Goal: Task Accomplishment & Management: Manage account settings

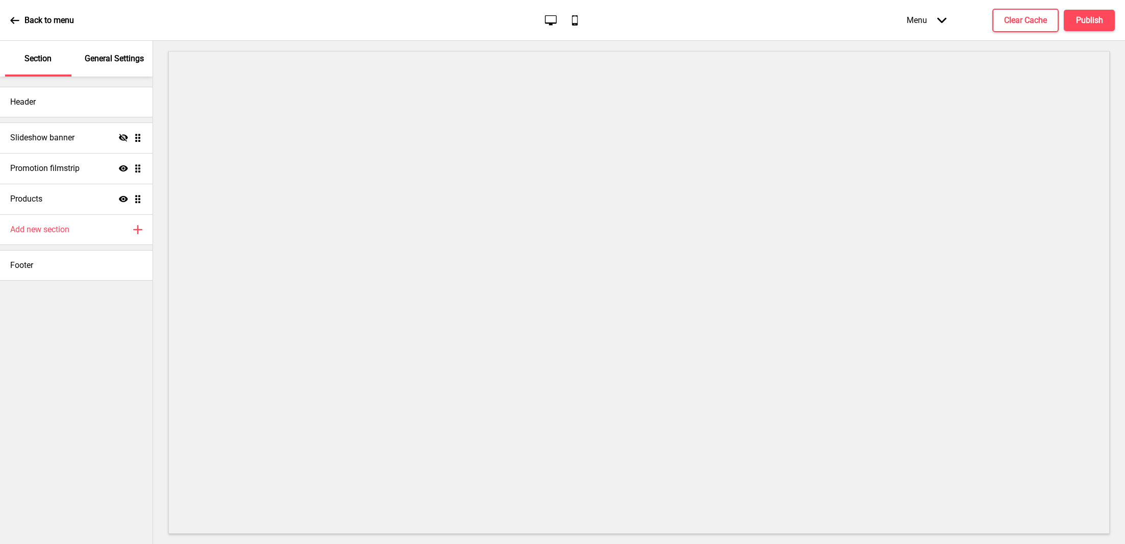
click at [112, 71] on div "General Settings" at bounding box center [115, 59] width 66 height 36
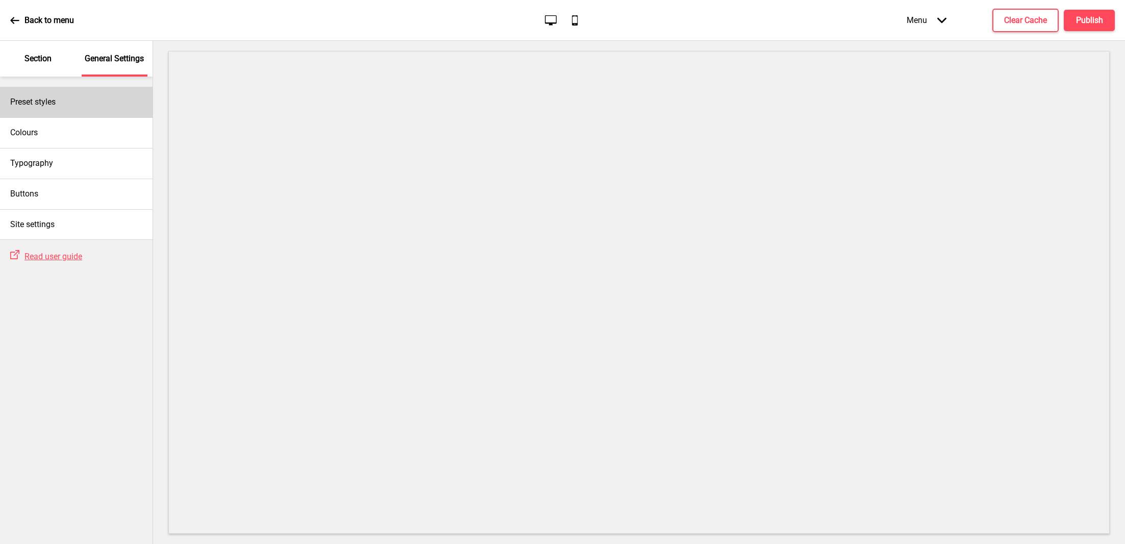
click at [79, 99] on div "Preset styles" at bounding box center [76, 102] width 153 height 31
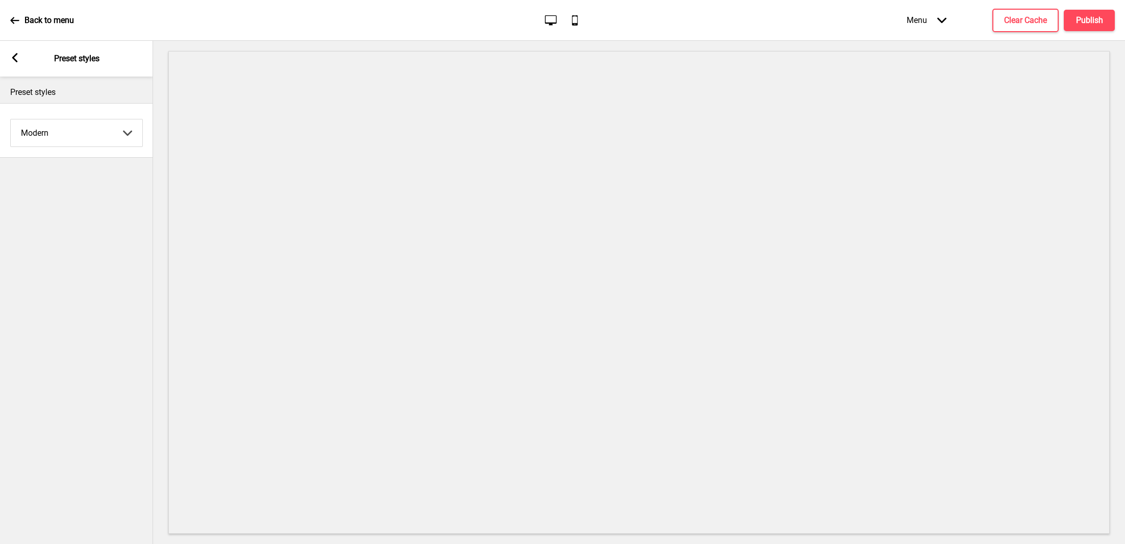
click at [72, 130] on select "Coffee Contrast Dark Earth Marine Minimalist Modern Oddle Pastel Yellow Fruits …" at bounding box center [77, 132] width 132 height 27
click at [11, 119] on select "Coffee Contrast Dark Earth Marine Minimalist Modern Oddle Pastel Yellow Fruits …" at bounding box center [77, 132] width 132 height 27
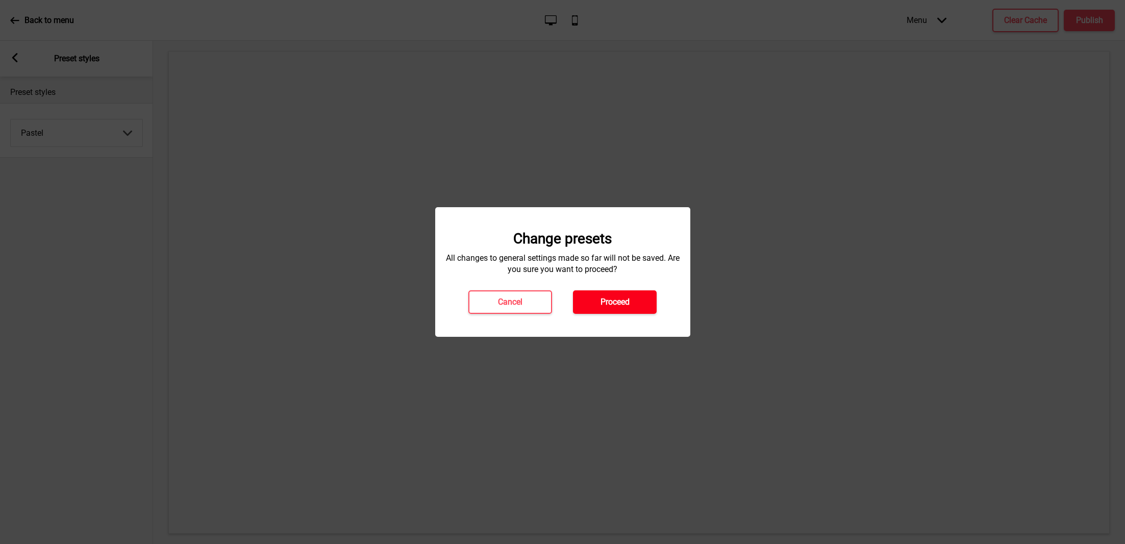
click at [608, 300] on h4 "Proceed" at bounding box center [615, 301] width 29 height 11
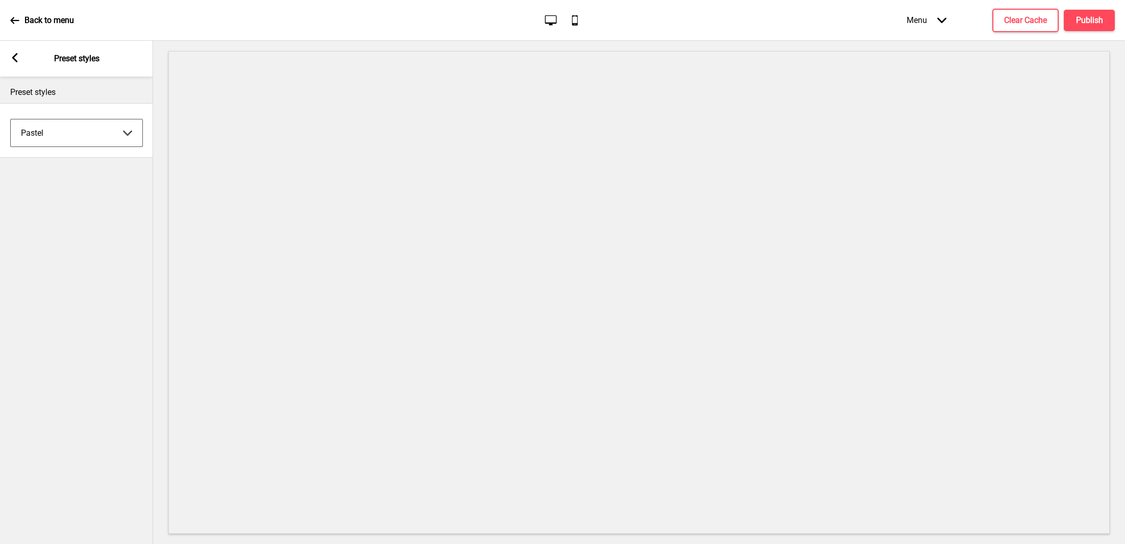
click at [102, 132] on select "Coffee Contrast Dark Earth Marine Minimalist Modern Oddle Pastel Yellow Fruits …" at bounding box center [77, 132] width 132 height 27
click at [11, 119] on select "Coffee Contrast Dark Earth Marine Minimalist Modern Oddle Pastel Yellow Fruits …" at bounding box center [77, 132] width 132 height 27
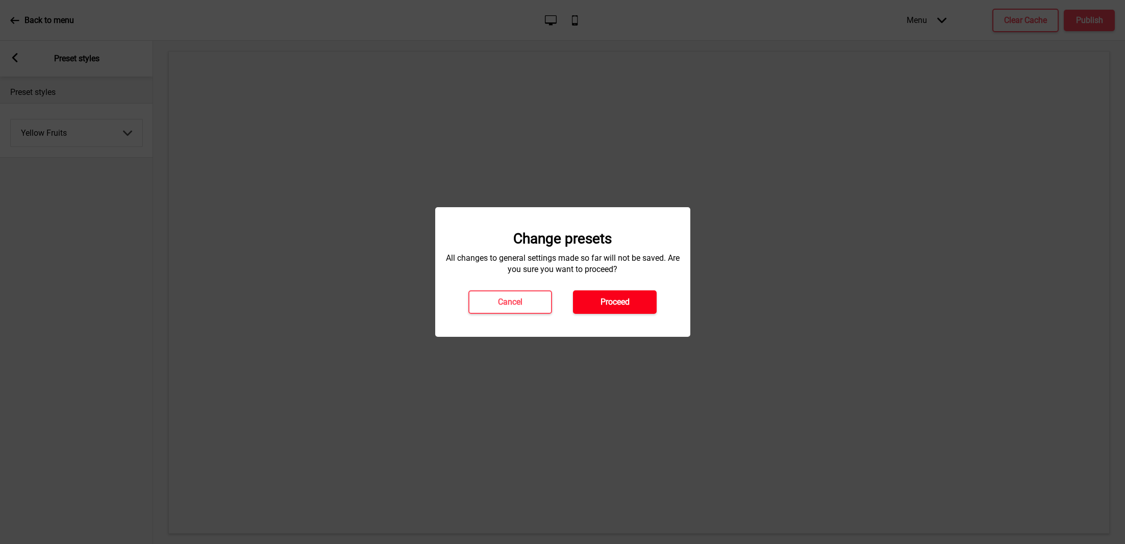
click at [623, 305] on h4 "Proceed" at bounding box center [615, 301] width 29 height 11
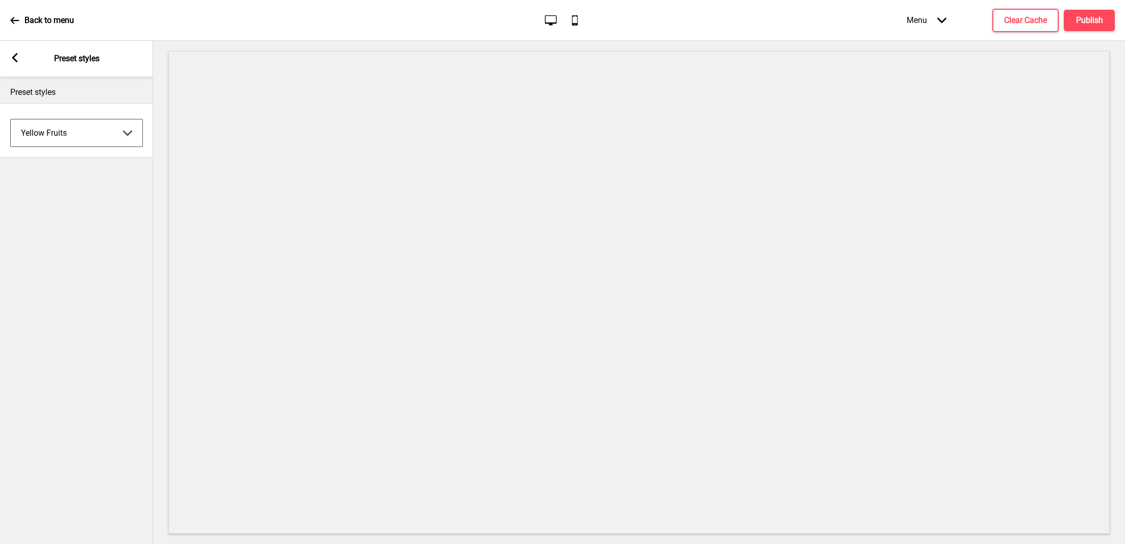
click at [103, 147] on div "Yellow Fruits Coffee Contrast Dark Earth Marine Minimalist Modern Oddle Pastel …" at bounding box center [76, 130] width 153 height 43
click at [94, 137] on select "Coffee Contrast Dark Earth Marine Minimalist Modern Oddle Pastel Yellow Fruits …" at bounding box center [77, 132] width 132 height 27
click at [11, 119] on select "Coffee Contrast Dark Earth Marine Minimalist Modern Oddle Pastel Yellow Fruits …" at bounding box center [77, 132] width 132 height 27
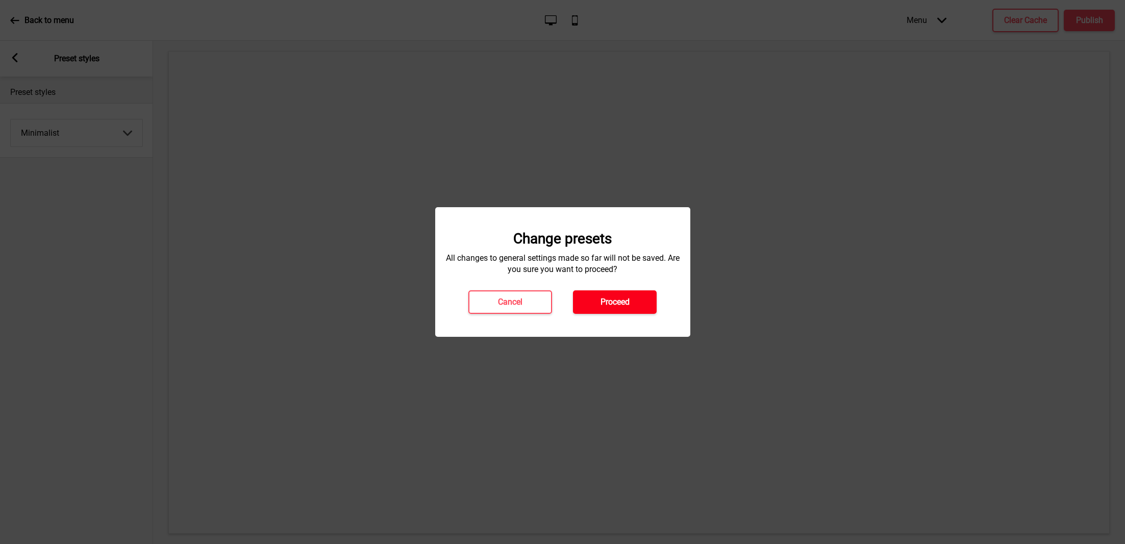
click at [636, 291] on button "Proceed" at bounding box center [615, 301] width 84 height 23
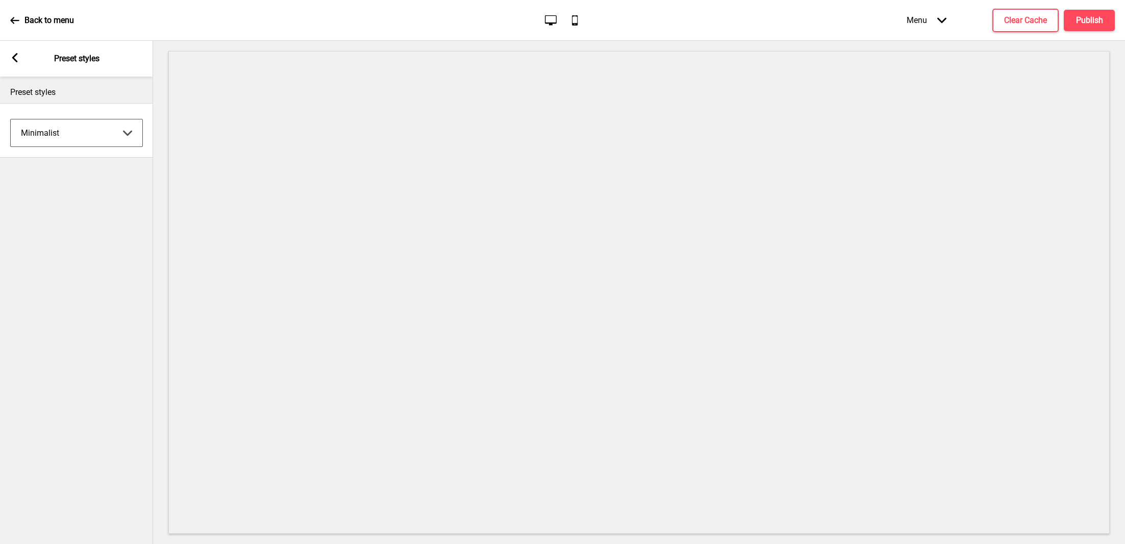
click at [93, 123] on select "Coffee Contrast Dark Earth Marine Minimalist Modern Oddle Pastel Yellow Fruits …" at bounding box center [77, 132] width 132 height 27
click at [11, 119] on select "Coffee Contrast Dark Earth Marine Minimalist Modern Oddle Pastel Yellow Fruits …" at bounding box center [77, 132] width 132 height 27
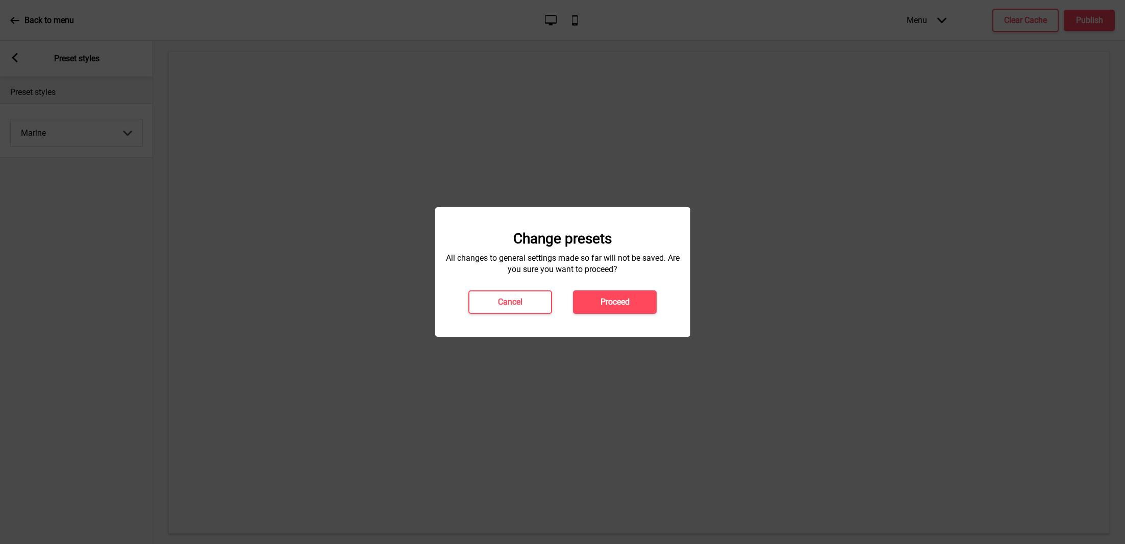
click at [612, 316] on div "Change presets All changes to general settings made so far will not be saved. A…" at bounding box center [562, 272] width 255 height 130
click at [611, 309] on button "Proceed" at bounding box center [615, 301] width 84 height 23
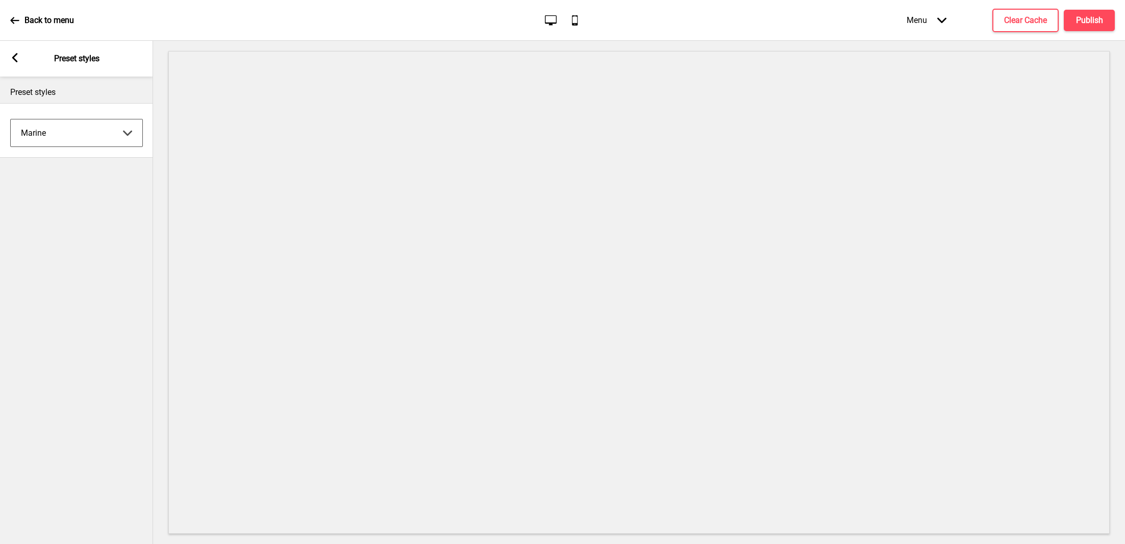
click at [84, 130] on select "Coffee Contrast Dark Earth Marine Minimalist Modern Oddle Pastel Yellow Fruits …" at bounding box center [77, 132] width 132 height 27
select select "earth"
click at [11, 119] on select "Coffee Contrast Dark Earth Marine Minimalist Modern Oddle Pastel Yellow Fruits …" at bounding box center [77, 132] width 132 height 27
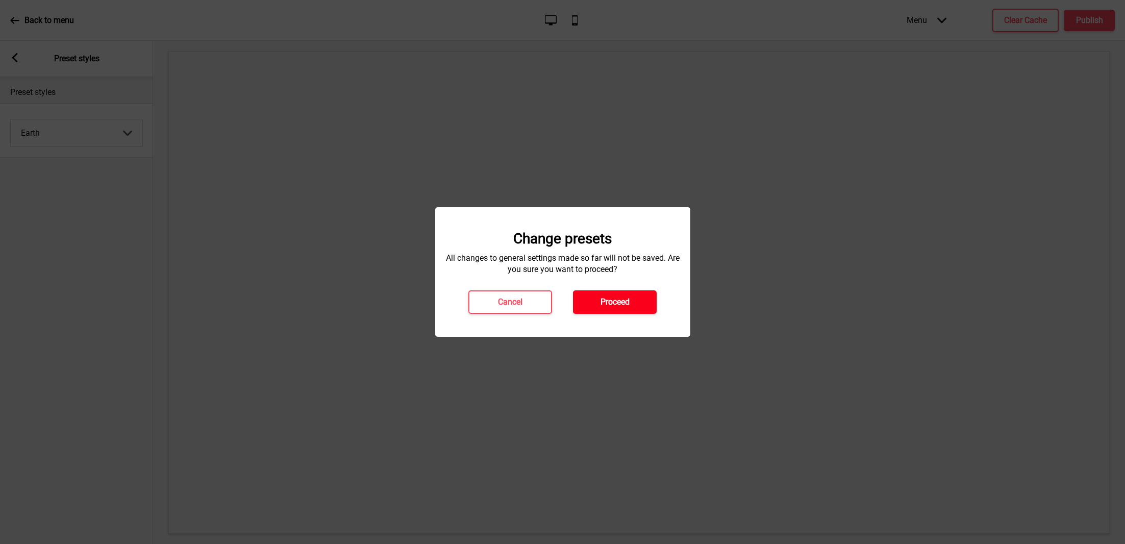
click at [620, 304] on h4 "Proceed" at bounding box center [615, 301] width 29 height 11
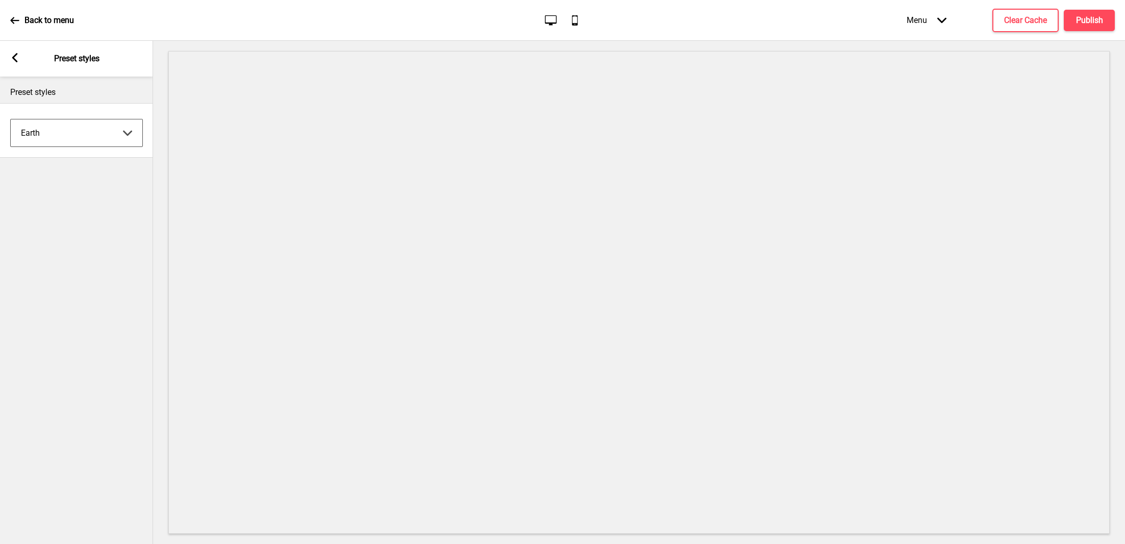
click at [16, 54] on icon at bounding box center [15, 57] width 6 height 9
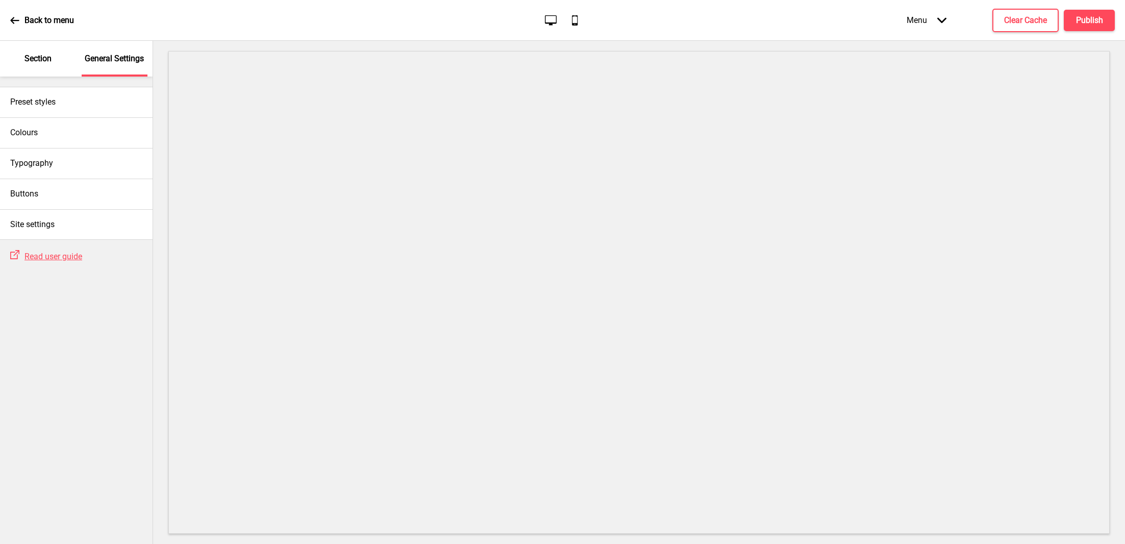
click at [37, 64] on p "Section" at bounding box center [37, 58] width 27 height 11
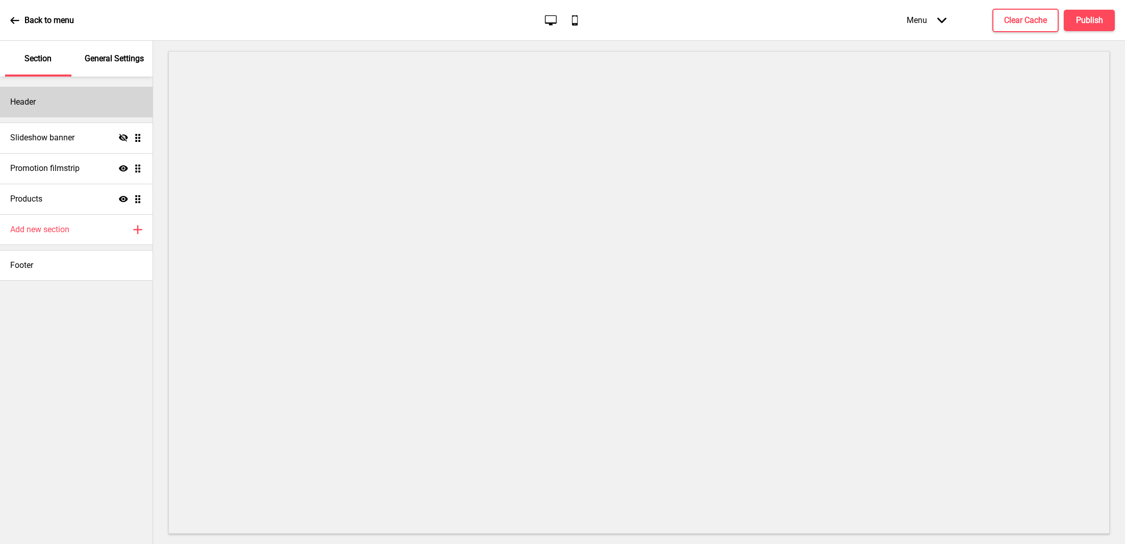
click at [87, 117] on div "Header" at bounding box center [76, 102] width 153 height 31
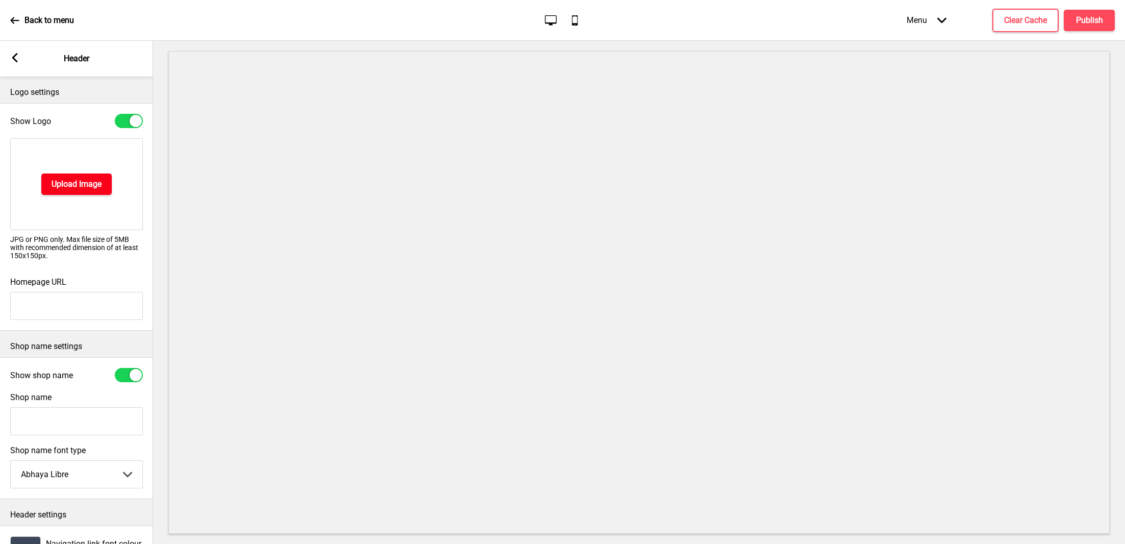
click at [66, 192] on button "Upload Image" at bounding box center [76, 183] width 70 height 21
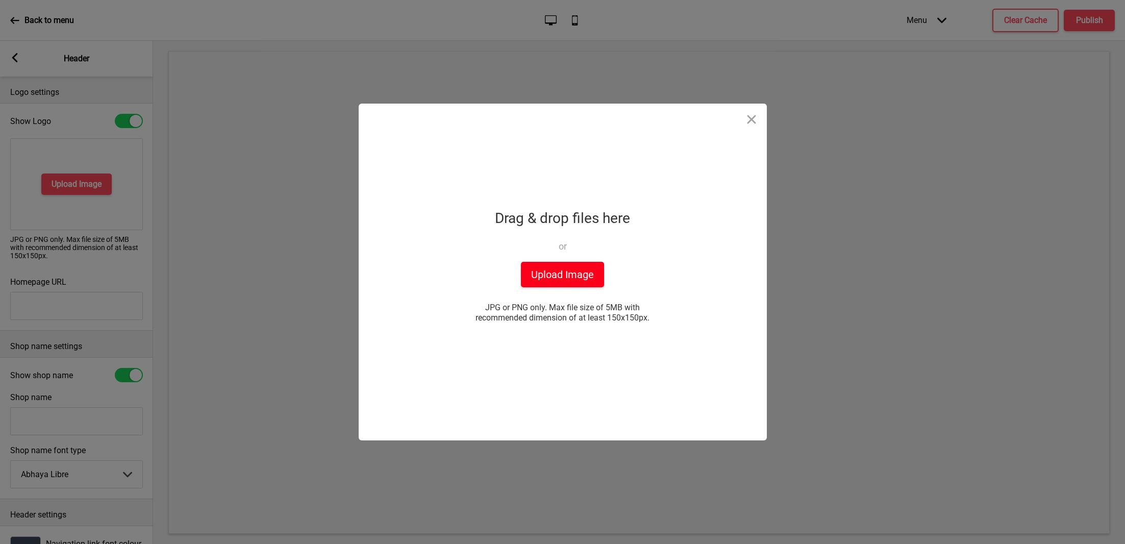
click at [551, 277] on button "Upload Image" at bounding box center [562, 275] width 83 height 26
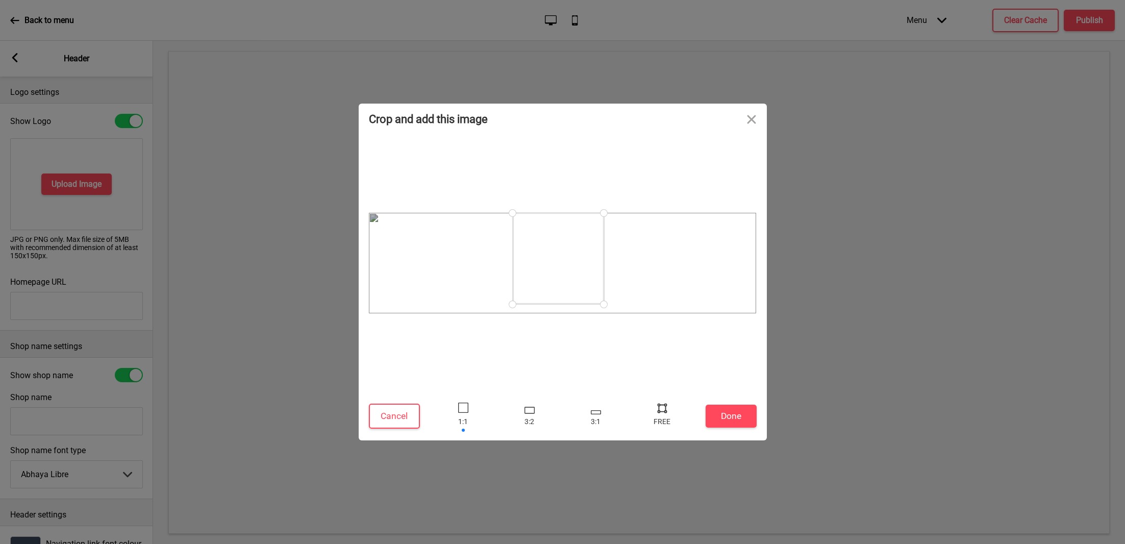
drag, startPoint x: 614, startPoint y: 310, endPoint x: 604, endPoint y: 304, distance: 11.9
click at [604, 304] on div at bounding box center [604, 304] width 18 height 18
drag, startPoint x: 584, startPoint y: 288, endPoint x: 589, endPoint y: 296, distance: 9.6
click at [589, 296] on div at bounding box center [563, 263] width 91 height 91
drag, startPoint x: 609, startPoint y: 308, endPoint x: 598, endPoint y: 304, distance: 11.7
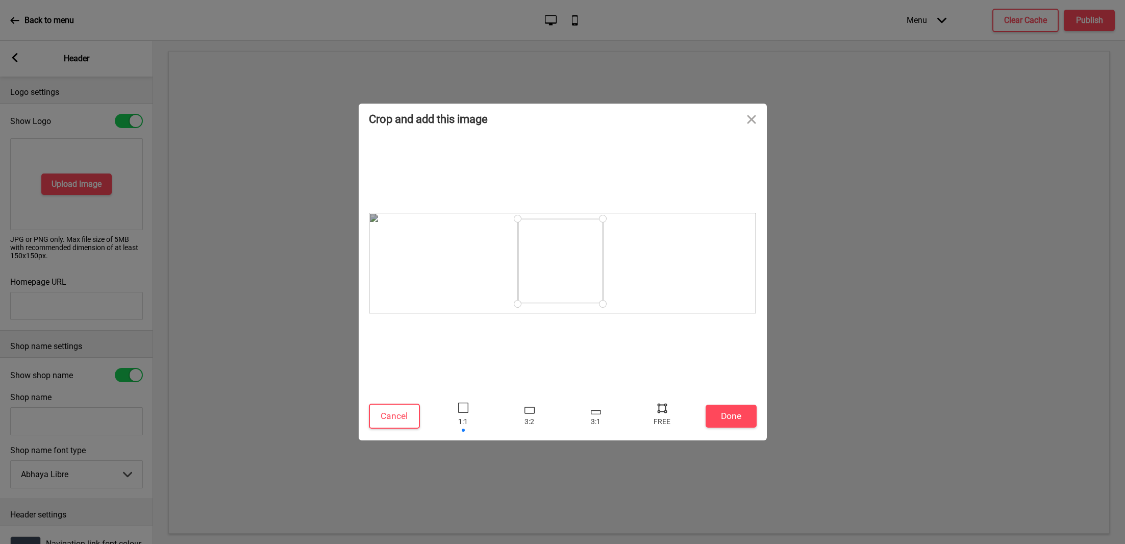
click at [598, 304] on div at bounding box center [603, 304] width 18 height 18
drag, startPoint x: 573, startPoint y: 288, endPoint x: 577, endPoint y: 292, distance: 5.8
click at [577, 292] on div at bounding box center [563, 265] width 85 height 85
drag, startPoint x: 606, startPoint y: 308, endPoint x: 596, endPoint y: 303, distance: 11.6
click at [596, 303] on div at bounding box center [601, 303] width 18 height 18
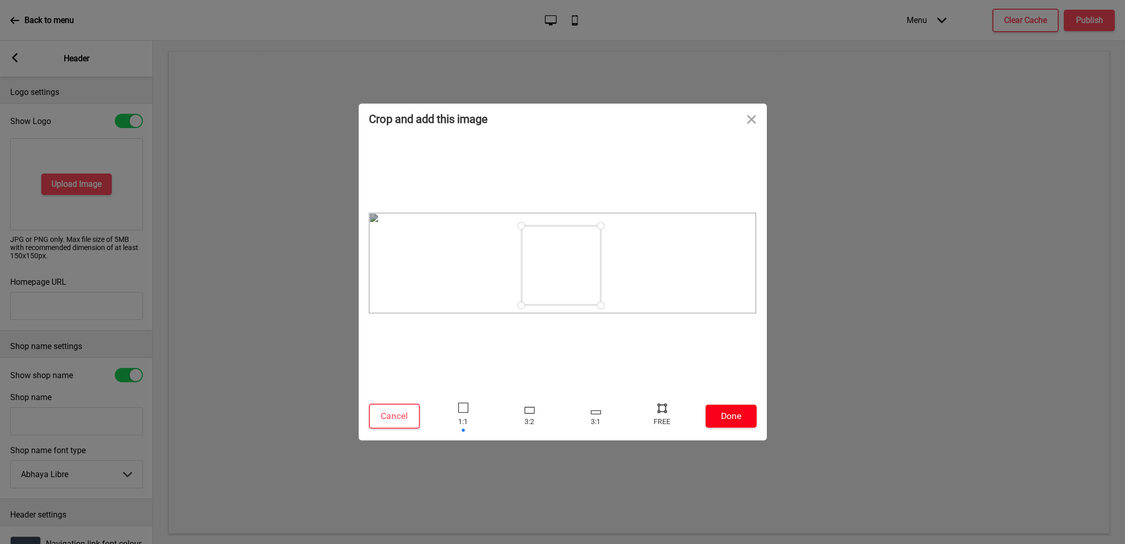
click at [725, 412] on button "Done" at bounding box center [731, 416] width 51 height 23
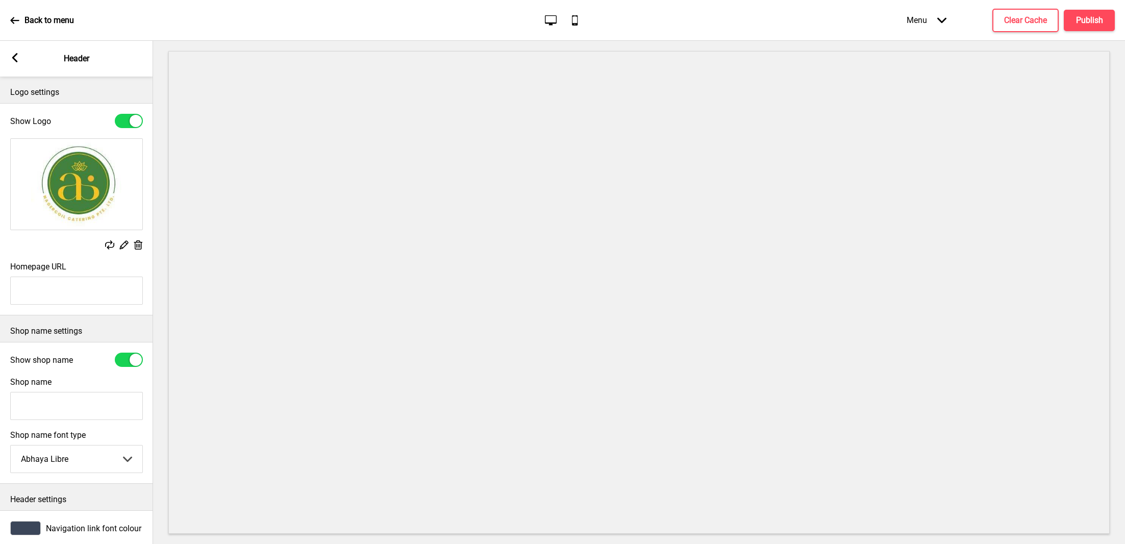
click at [18, 63] on div "Arrow left" at bounding box center [14, 58] width 9 height 11
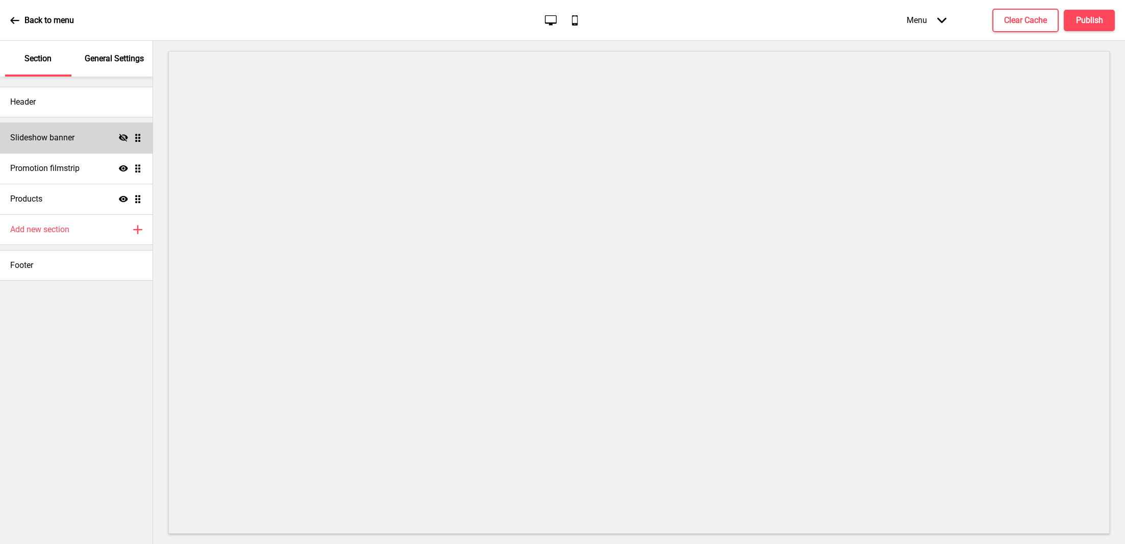
click at [38, 126] on div "Slideshow banner Hide Drag" at bounding box center [76, 137] width 153 height 31
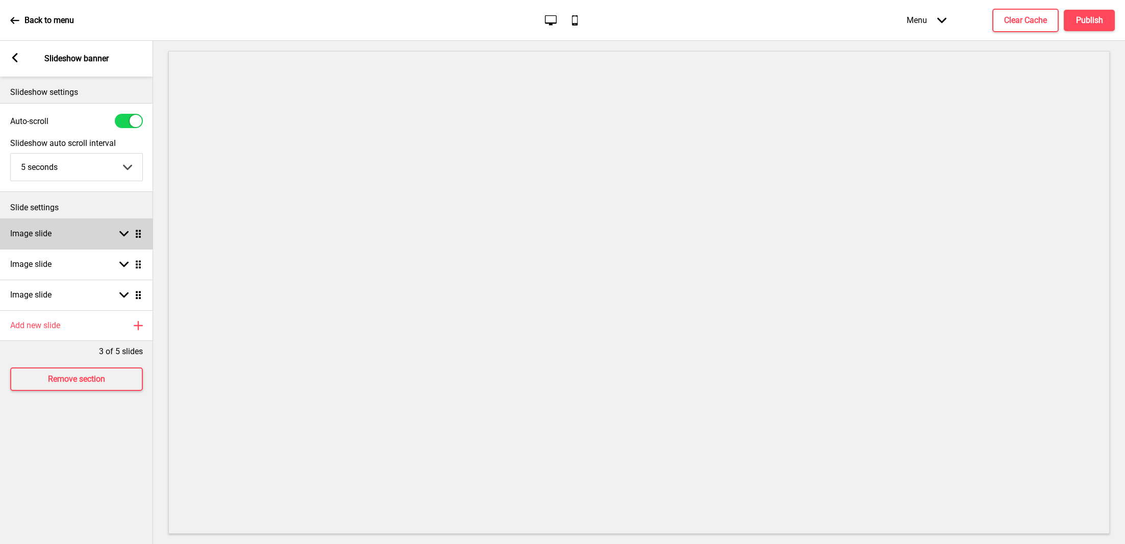
click at [80, 242] on div "Image slide Arrow down Drag" at bounding box center [76, 233] width 153 height 31
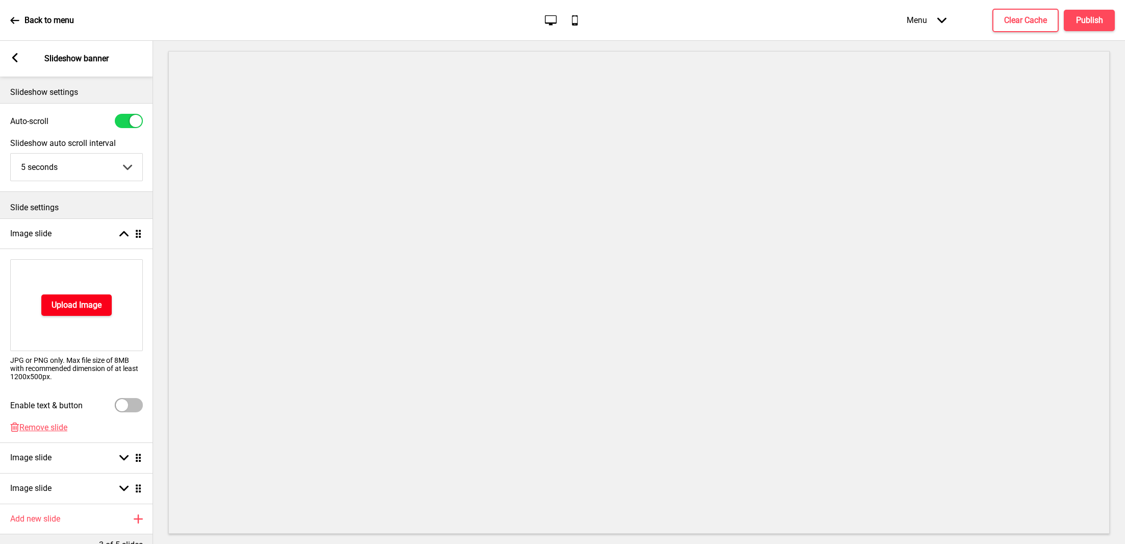
click at [76, 297] on button "Upload Image" at bounding box center [76, 304] width 70 height 21
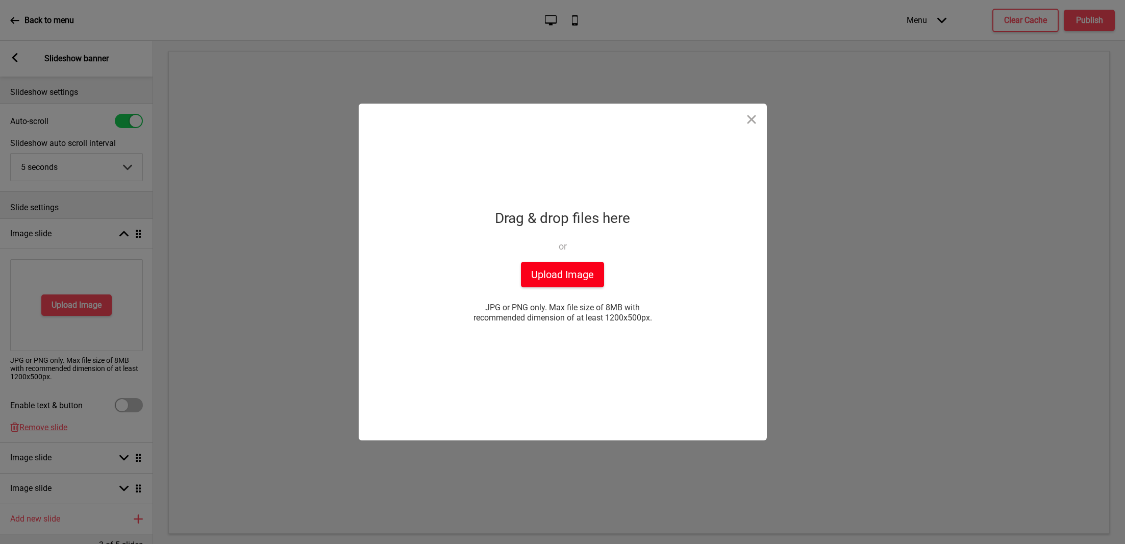
click at [571, 271] on button "Upload Image" at bounding box center [562, 275] width 83 height 26
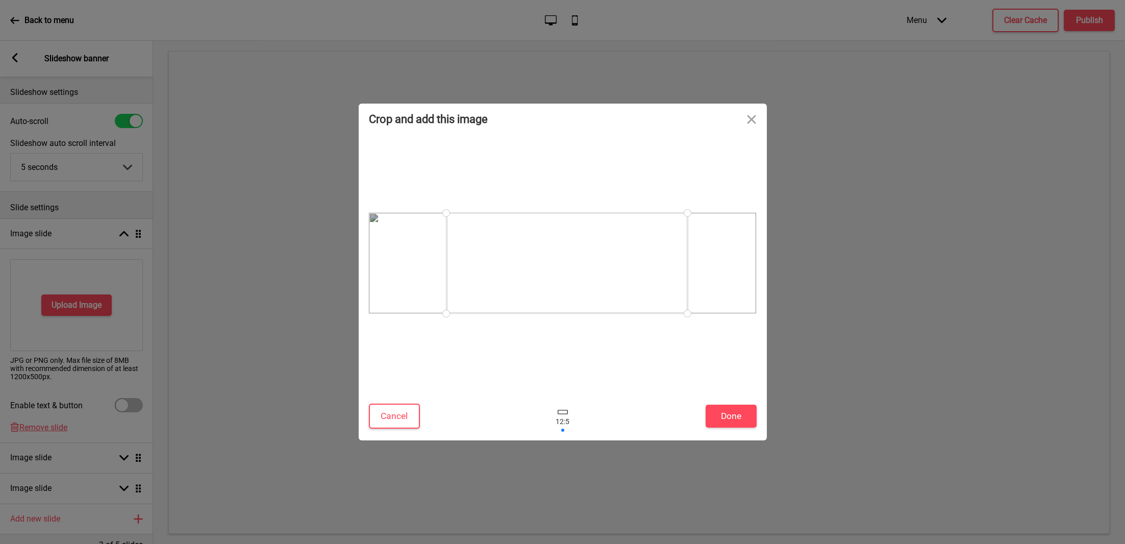
drag, startPoint x: 623, startPoint y: 279, endPoint x: 628, endPoint y: 307, distance: 28.4
click at [628, 307] on div at bounding box center [566, 263] width 241 height 101
click at [559, 416] on div at bounding box center [562, 416] width 31 height 33
click at [391, 421] on button "Cancel" at bounding box center [394, 416] width 51 height 25
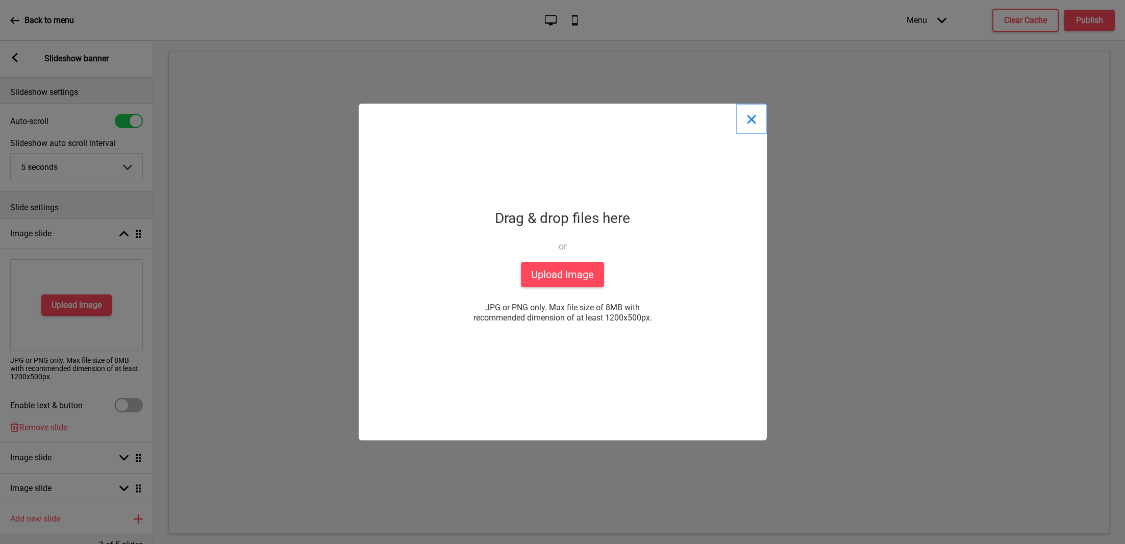
click at [755, 122] on button "Close" at bounding box center [751, 119] width 31 height 31
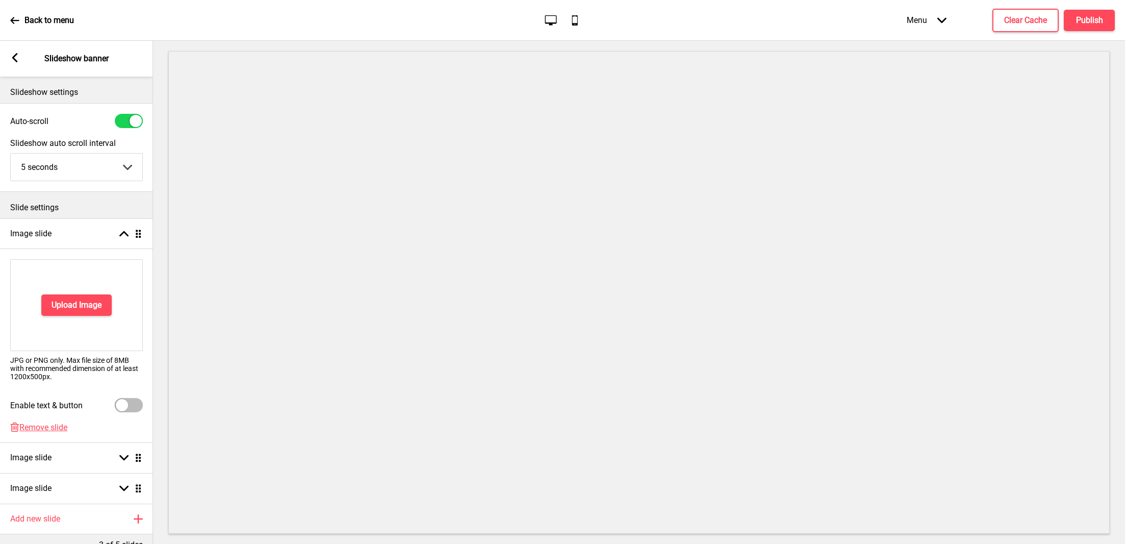
click at [16, 60] on icon at bounding box center [15, 57] width 6 height 9
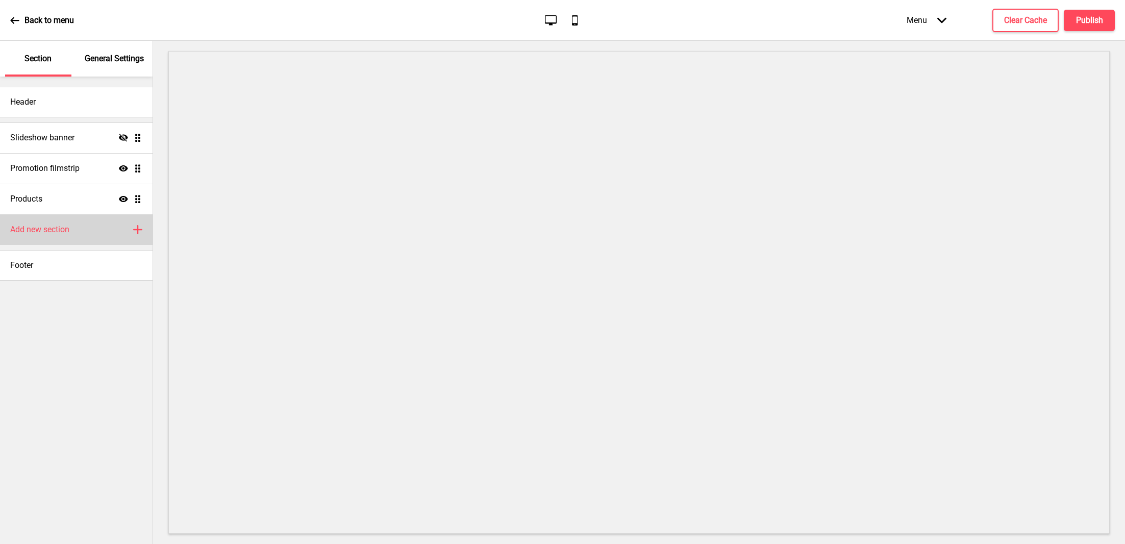
click at [58, 224] on h4 "Add new section" at bounding box center [39, 229] width 59 height 11
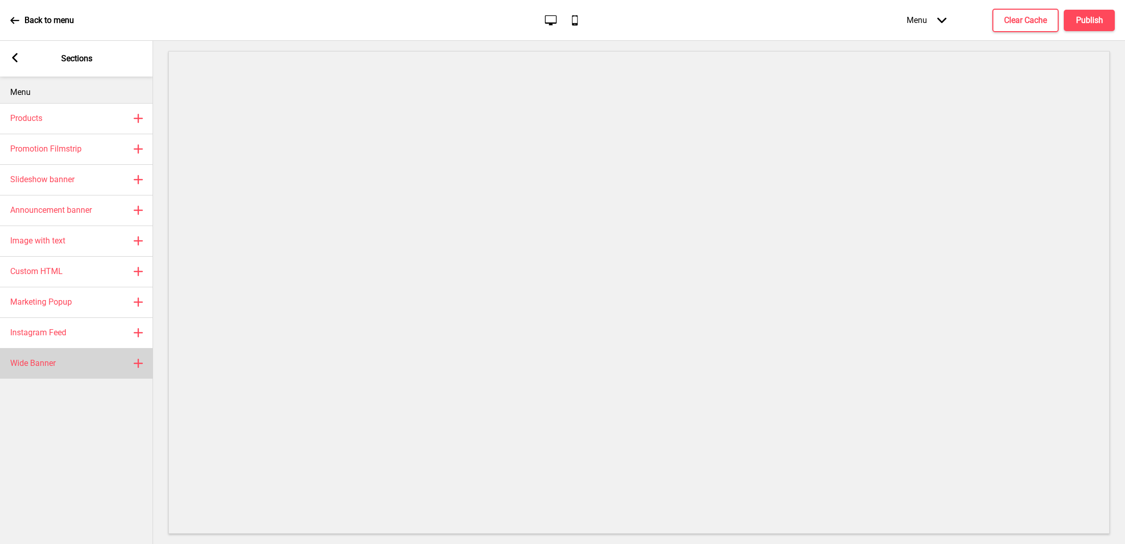
click at [65, 357] on div "Wide Banner Plus" at bounding box center [76, 363] width 153 height 31
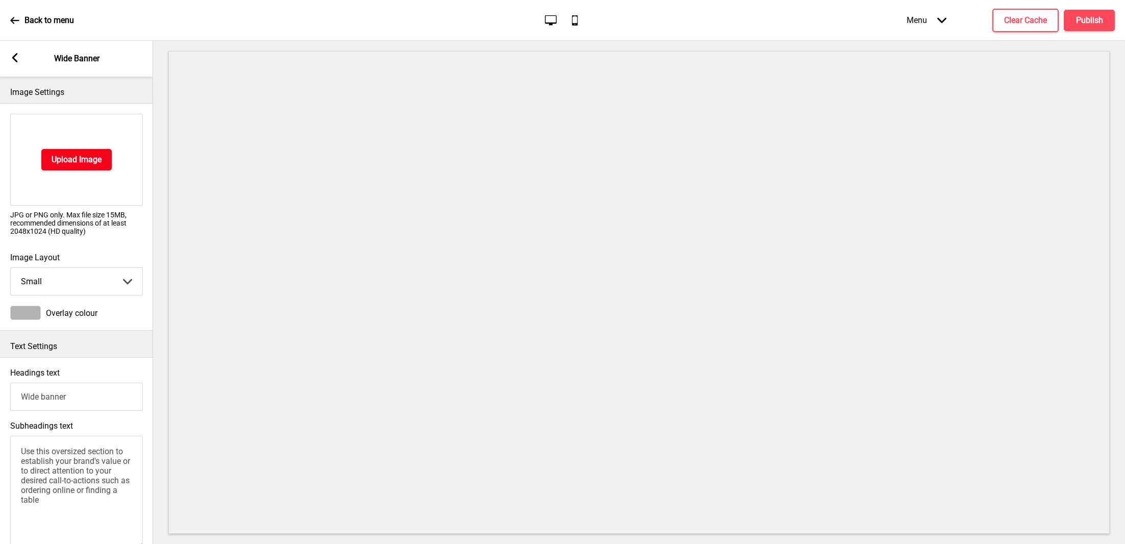
click at [93, 159] on h4 "Upload Image" at bounding box center [77, 159] width 50 height 11
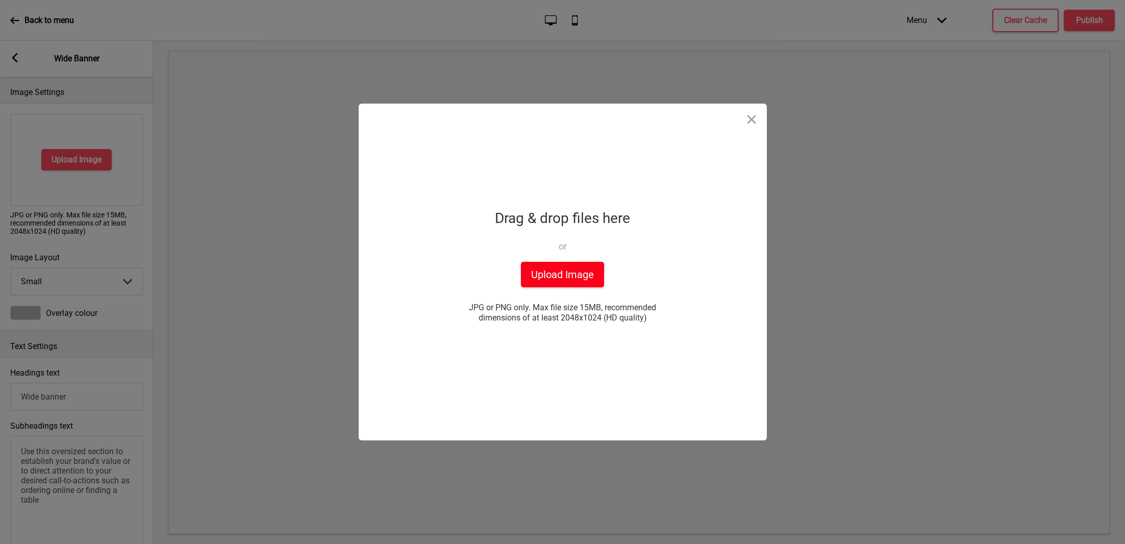
click at [560, 275] on button "Upload Image" at bounding box center [562, 275] width 83 height 26
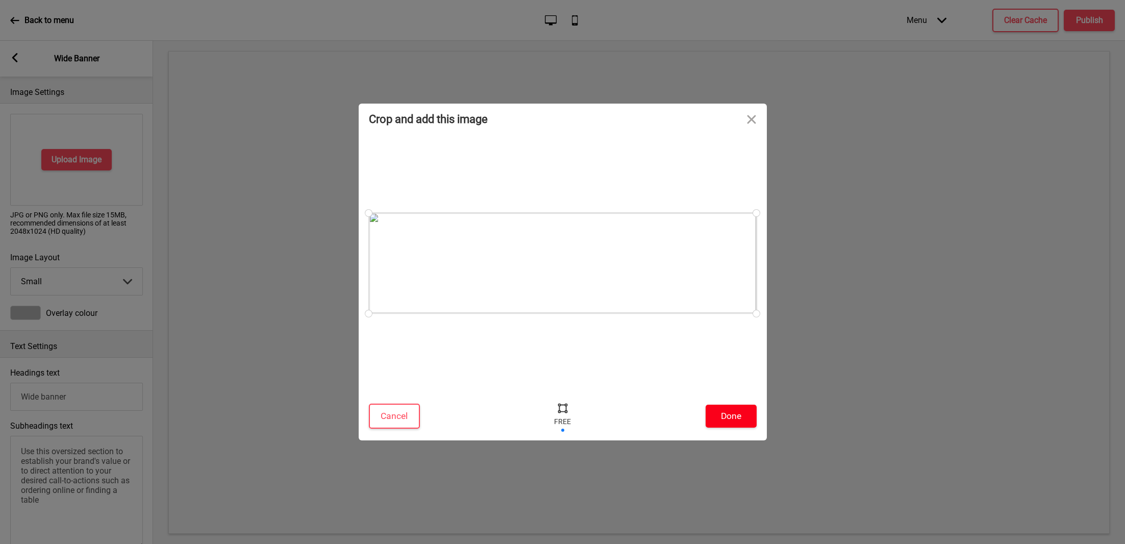
click at [713, 408] on button "Done" at bounding box center [731, 416] width 51 height 23
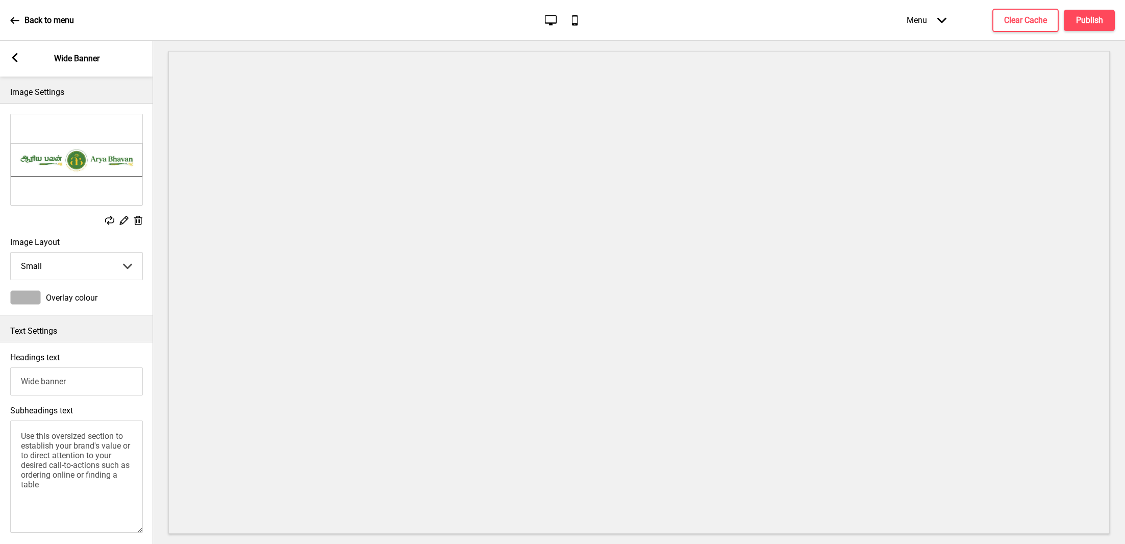
click at [15, 63] on div "Arrow left" at bounding box center [14, 58] width 9 height 11
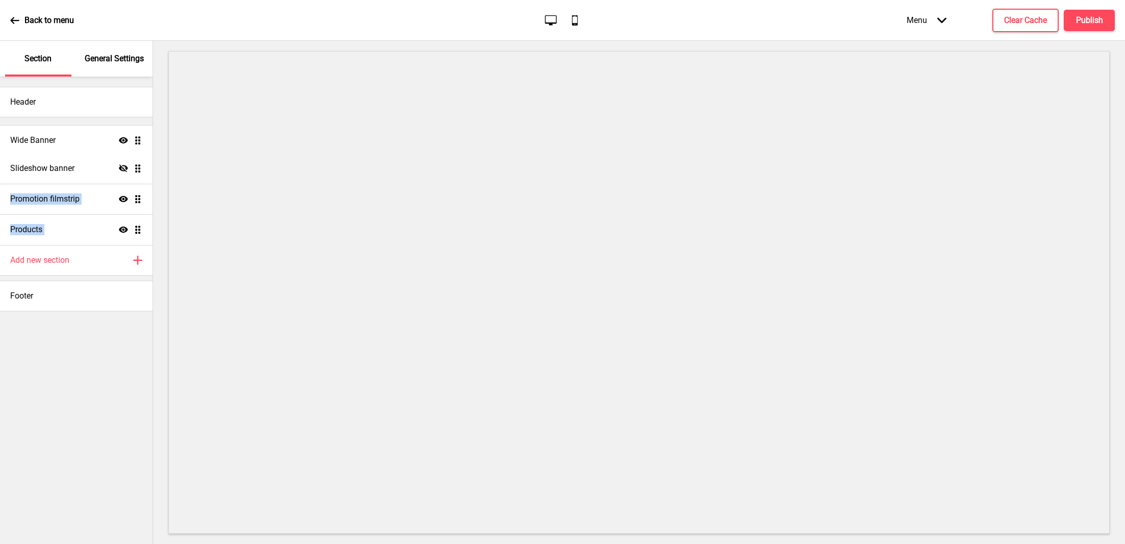
drag, startPoint x: 136, startPoint y: 229, endPoint x: 135, endPoint y: 140, distance: 88.8
click at [135, 140] on ul "Slideshow banner Hide Drag Promotion filmstrip Show Drag Products Show Drag Wid…" at bounding box center [76, 183] width 153 height 122
click at [47, 149] on div "Wide Banner Show Drag" at bounding box center [76, 137] width 153 height 31
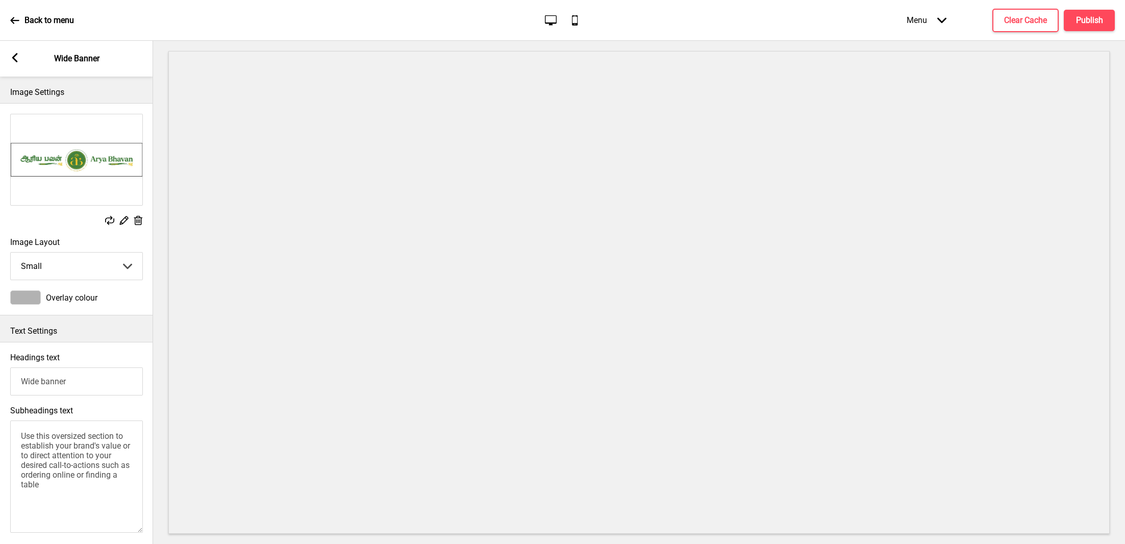
click at [72, 475] on textarea "Use this oversized section to establish your brand's value or to direct attenti…" at bounding box center [76, 476] width 133 height 112
click at [60, 503] on textarea "Subheadings text" at bounding box center [76, 476] width 133 height 112
click at [48, 294] on span "Overlay colour" at bounding box center [72, 298] width 52 height 10
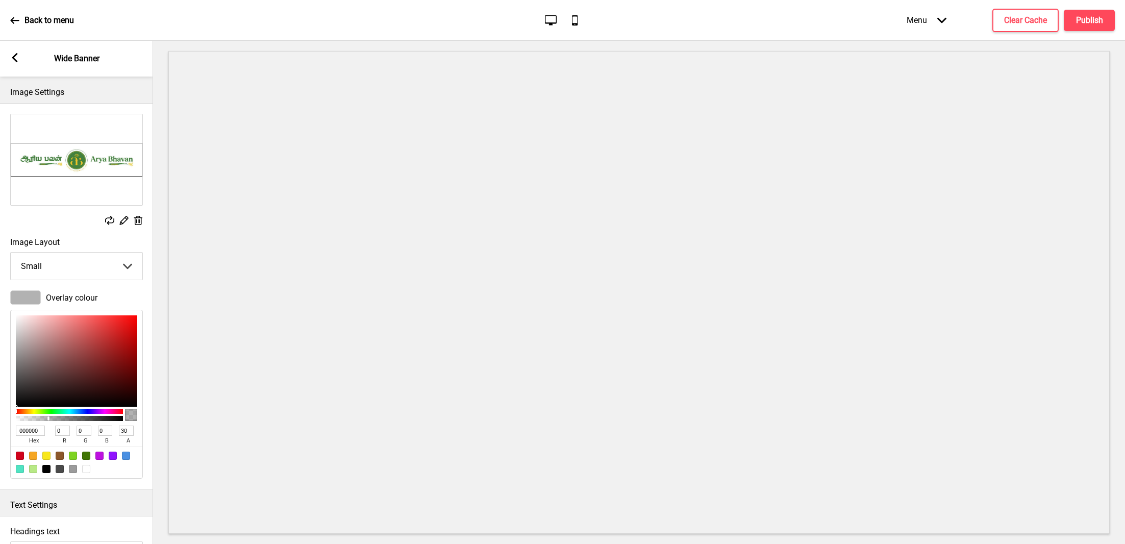
click at [31, 295] on div at bounding box center [25, 297] width 31 height 14
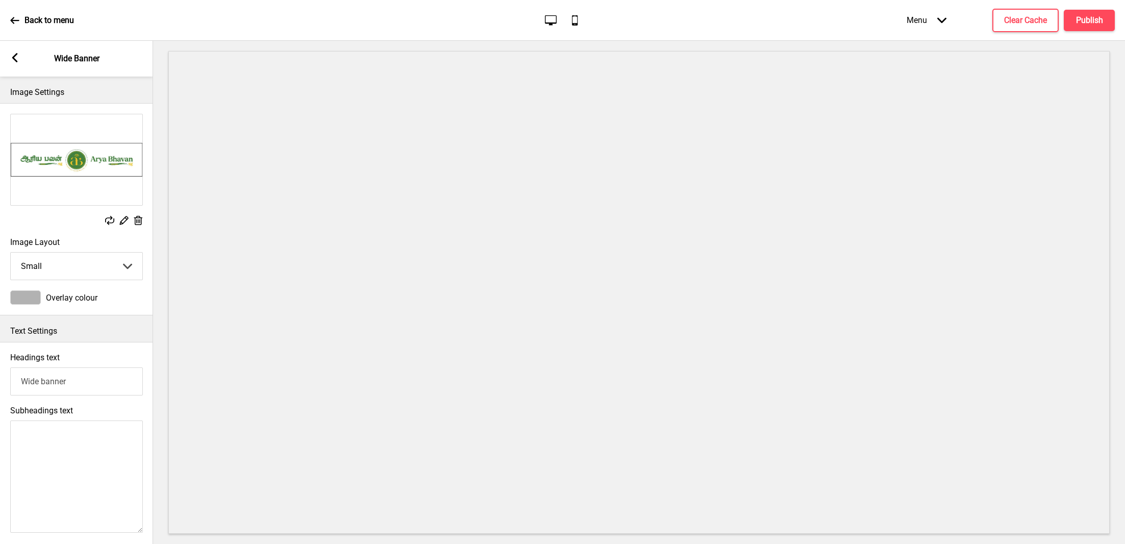
click at [31, 295] on div at bounding box center [25, 297] width 31 height 14
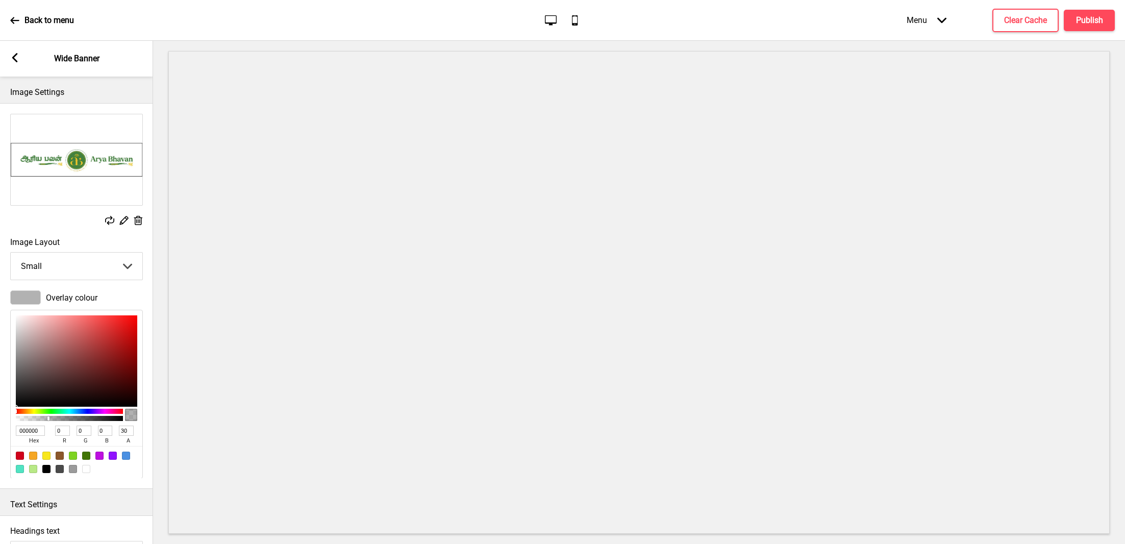
click at [31, 295] on div at bounding box center [25, 297] width 31 height 14
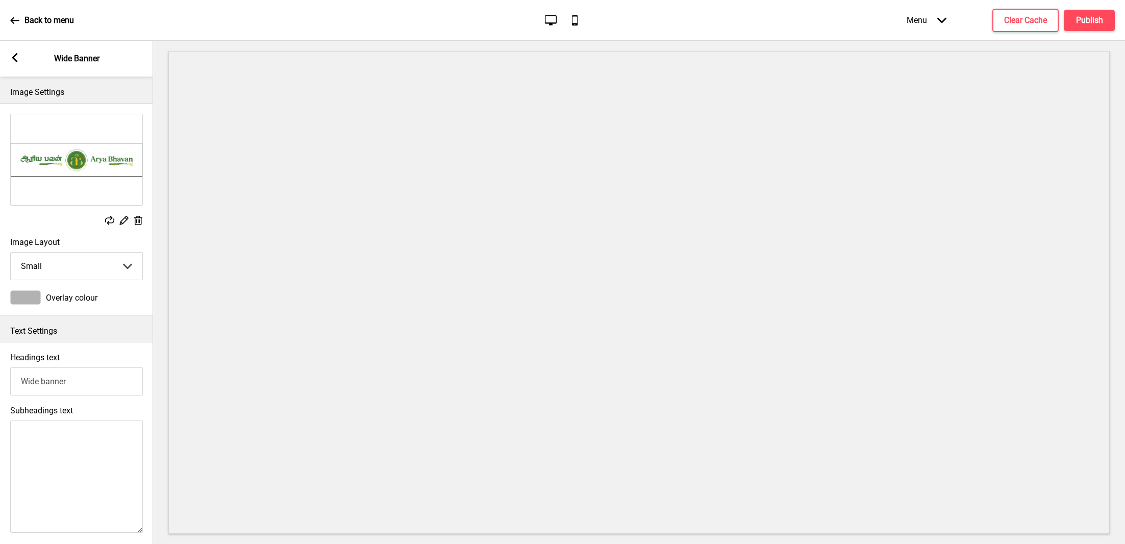
click at [112, 262] on select "Small Medium Large" at bounding box center [77, 266] width 132 height 27
click at [11, 253] on select "Small Medium Large" at bounding box center [77, 266] width 132 height 27
click at [60, 296] on span "Overlay colour" at bounding box center [72, 298] width 52 height 10
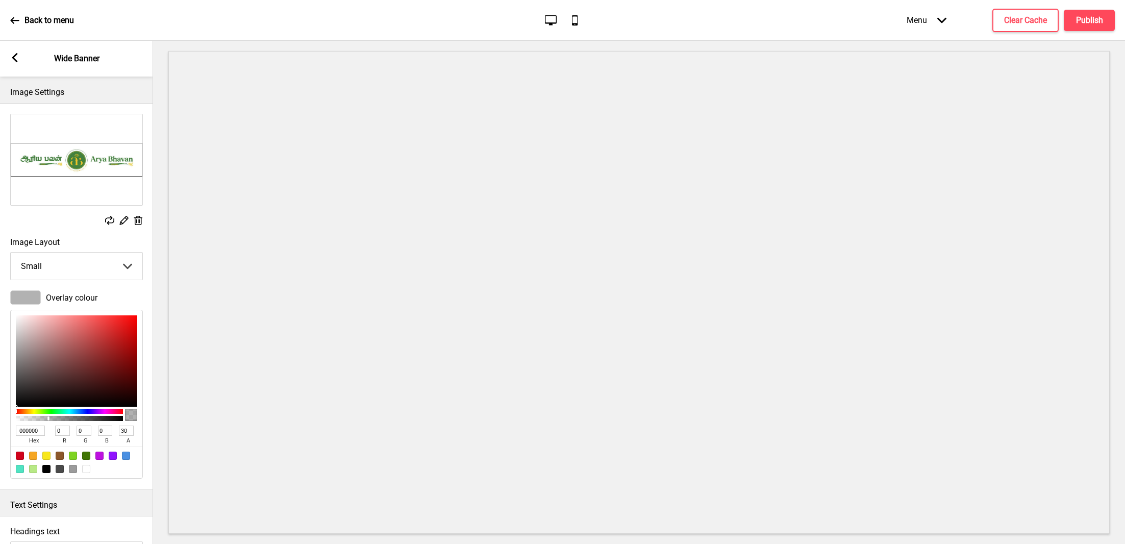
drag, startPoint x: 34, startPoint y: 421, endPoint x: 11, endPoint y: 419, distance: 23.1
click at [11, 419] on div "000000 hex 0 r 0 g 0 b 30 a" at bounding box center [76, 394] width 133 height 169
click at [23, 418] on div at bounding box center [69, 418] width 104 height 5
type input "1"
type input "TRANSPARENT"
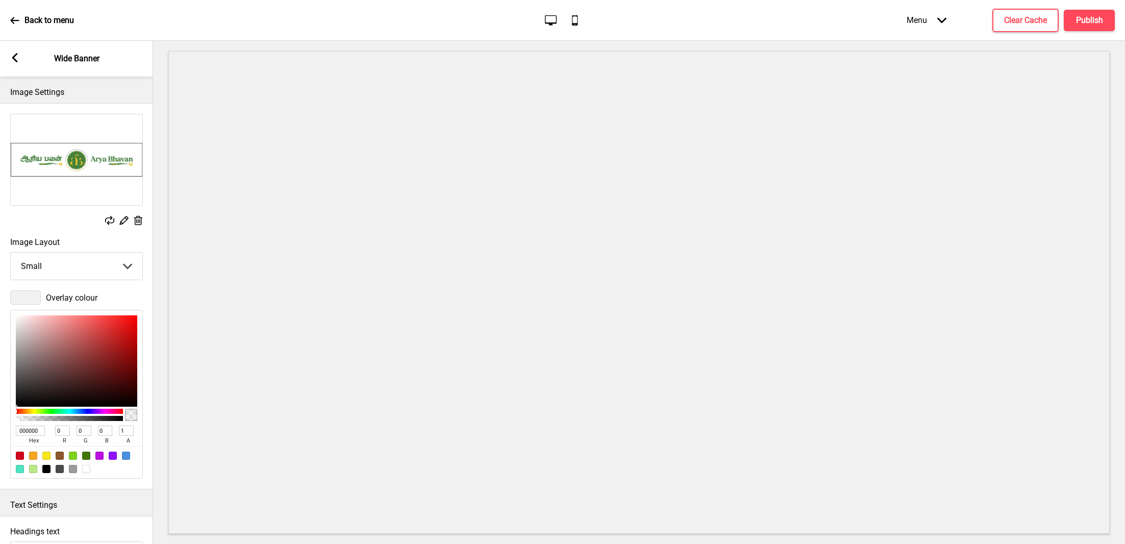
type input "0"
drag, startPoint x: 23, startPoint y: 418, endPoint x: 14, endPoint y: 418, distance: 8.7
click at [14, 418] on div "TRANSPARENT hex 0 r 0 g 0 b 0 a" at bounding box center [76, 394] width 133 height 169
drag, startPoint x: 14, startPoint y: 418, endPoint x: 0, endPoint y: 418, distance: 14.3
click at [0, 418] on div "Overlay colour TRANSPARENT hex 0 r 0 g 0 b 0 a" at bounding box center [76, 384] width 153 height 198
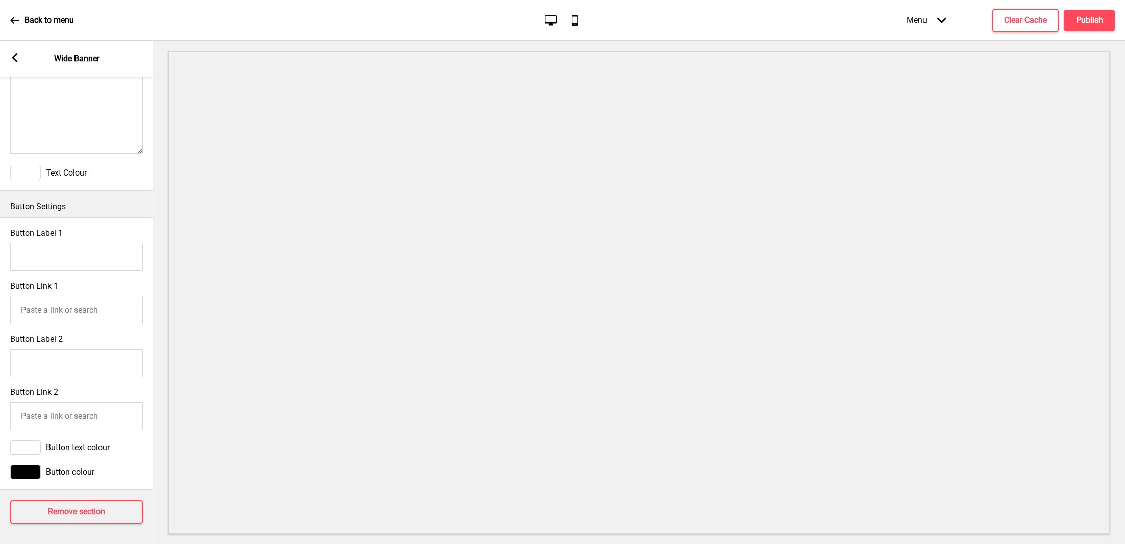
scroll to position [559, 0]
click at [20, 56] on div "Arrow left Wide Banner" at bounding box center [76, 59] width 153 height 36
click at [17, 56] on rect at bounding box center [14, 57] width 9 height 9
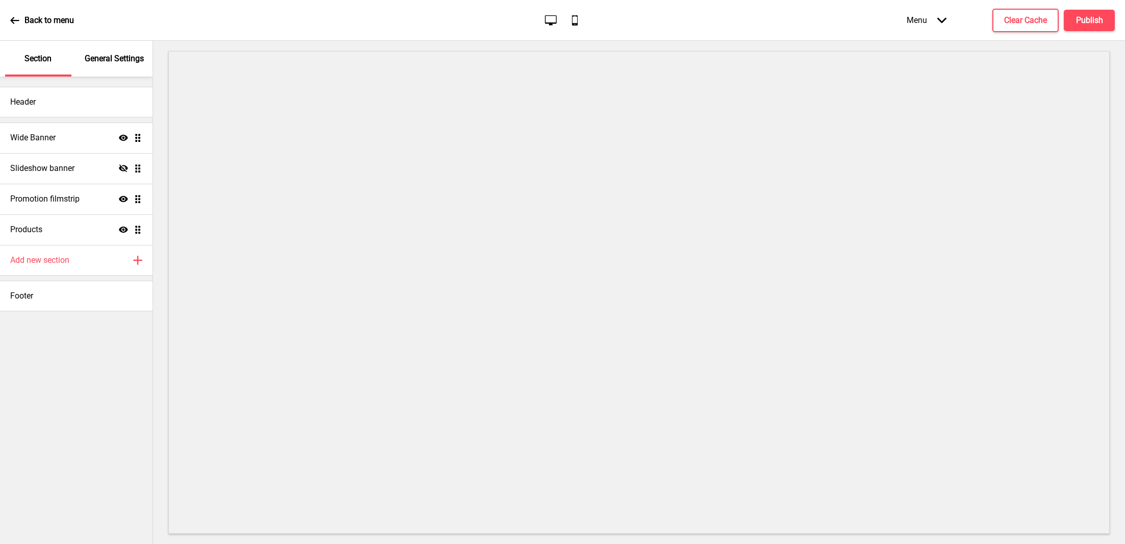
click at [95, 73] on div "General Settings" at bounding box center [115, 59] width 66 height 36
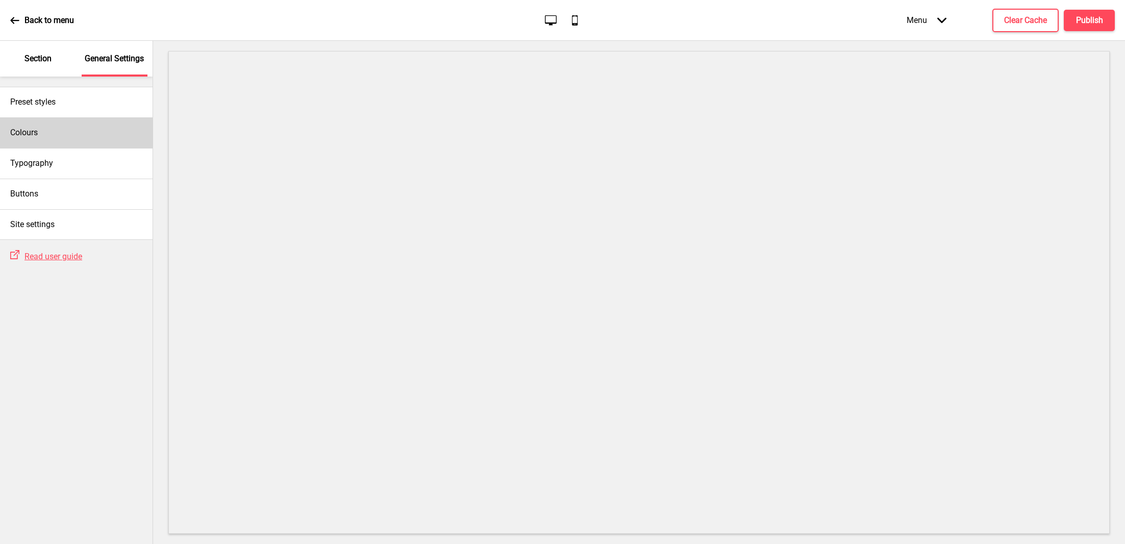
click at [65, 134] on div "Colours" at bounding box center [76, 132] width 153 height 31
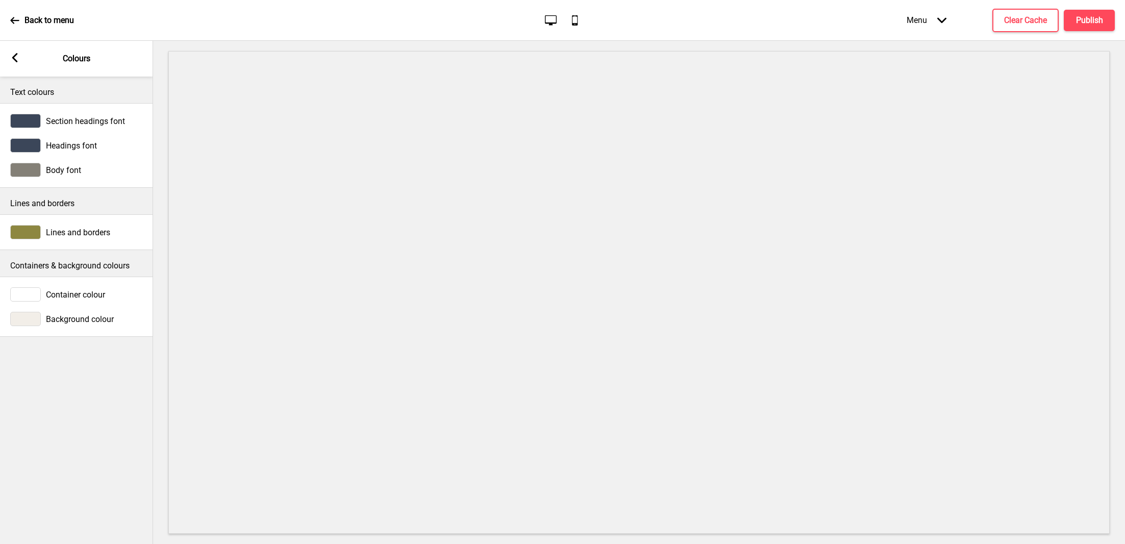
click at [16, 66] on div "Arrow left Colours" at bounding box center [76, 59] width 153 height 36
click at [49, 294] on span "Container colour" at bounding box center [75, 295] width 59 height 10
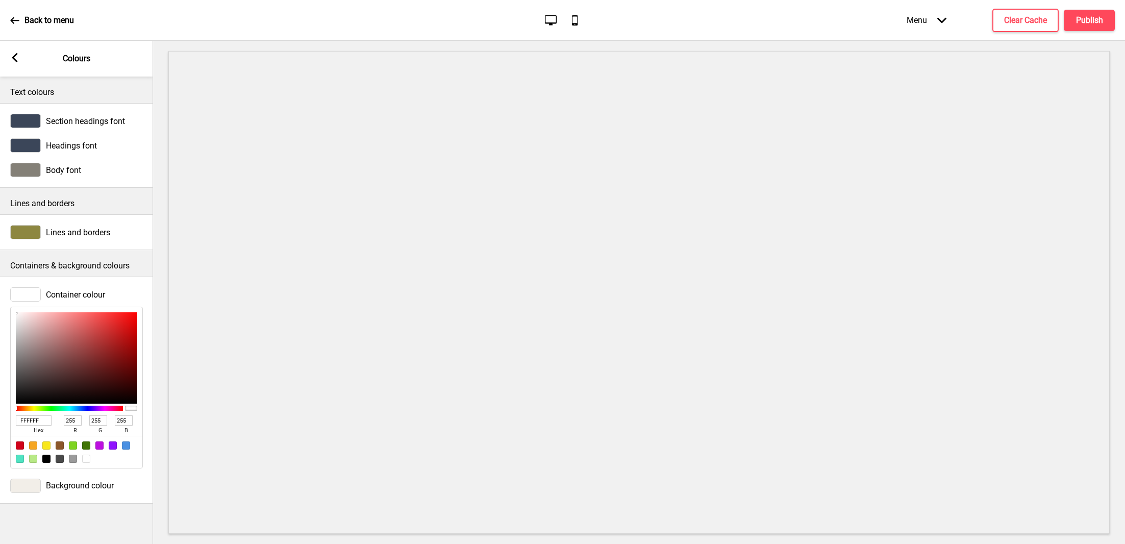
click at [49, 294] on span "Container colour" at bounding box center [75, 295] width 59 height 10
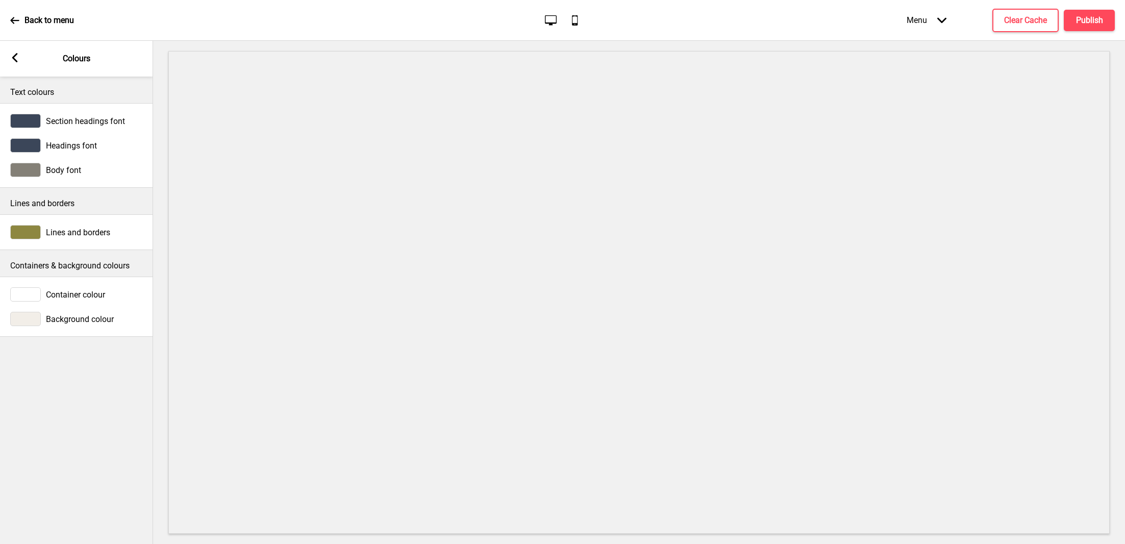
click at [30, 317] on div at bounding box center [25, 319] width 31 height 14
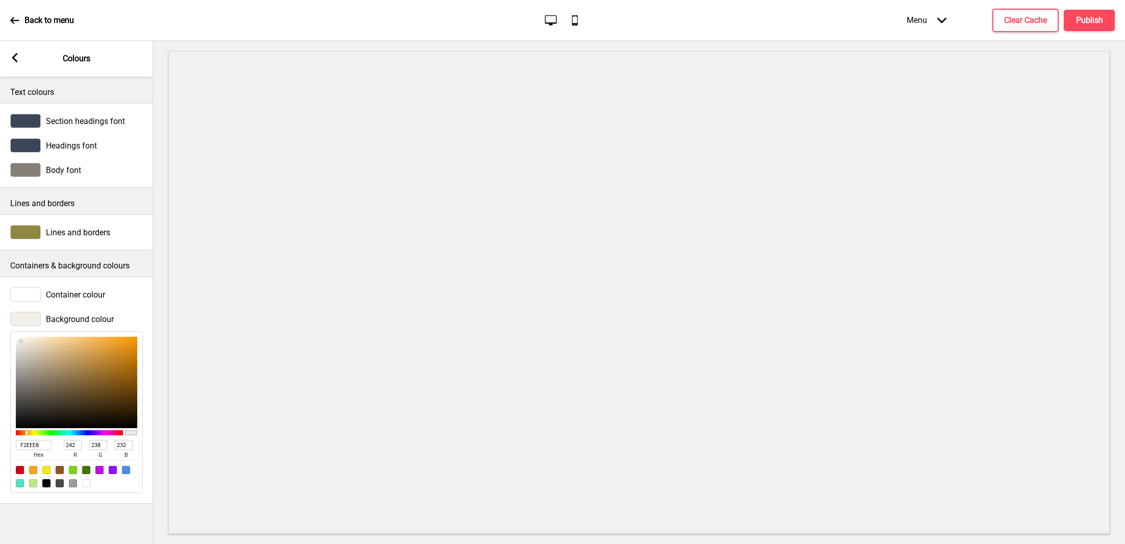
click at [13, 57] on icon at bounding box center [15, 57] width 6 height 9
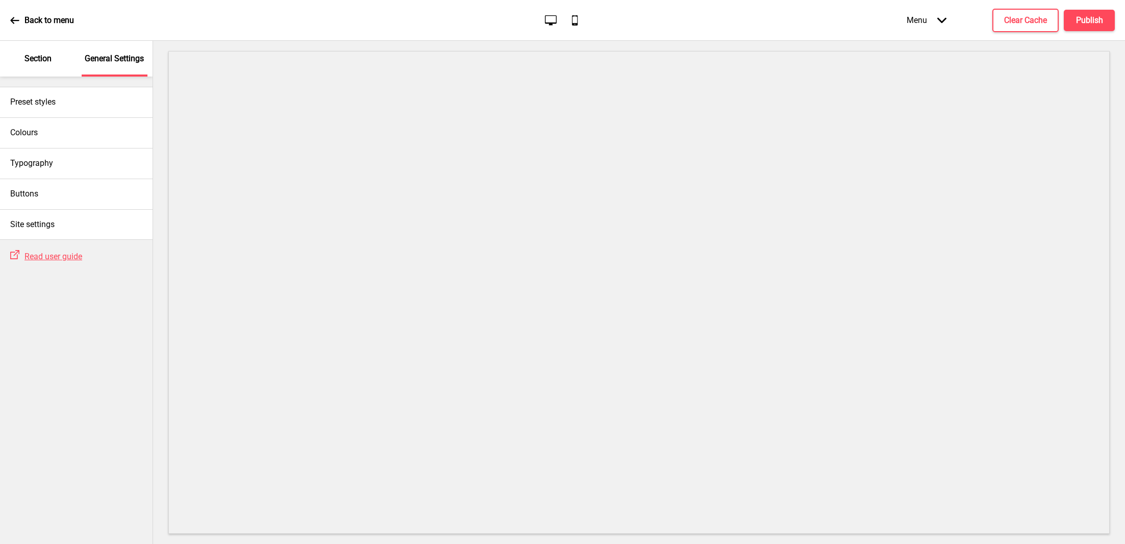
click at [40, 57] on p "Section" at bounding box center [37, 58] width 27 height 11
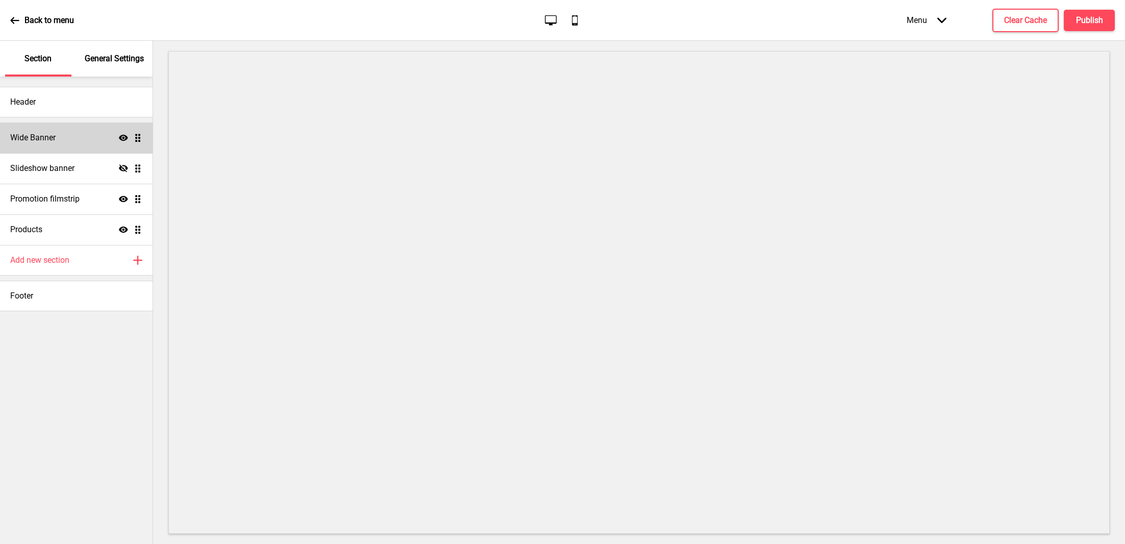
click at [54, 139] on h4 "Wide Banner" at bounding box center [32, 137] width 45 height 11
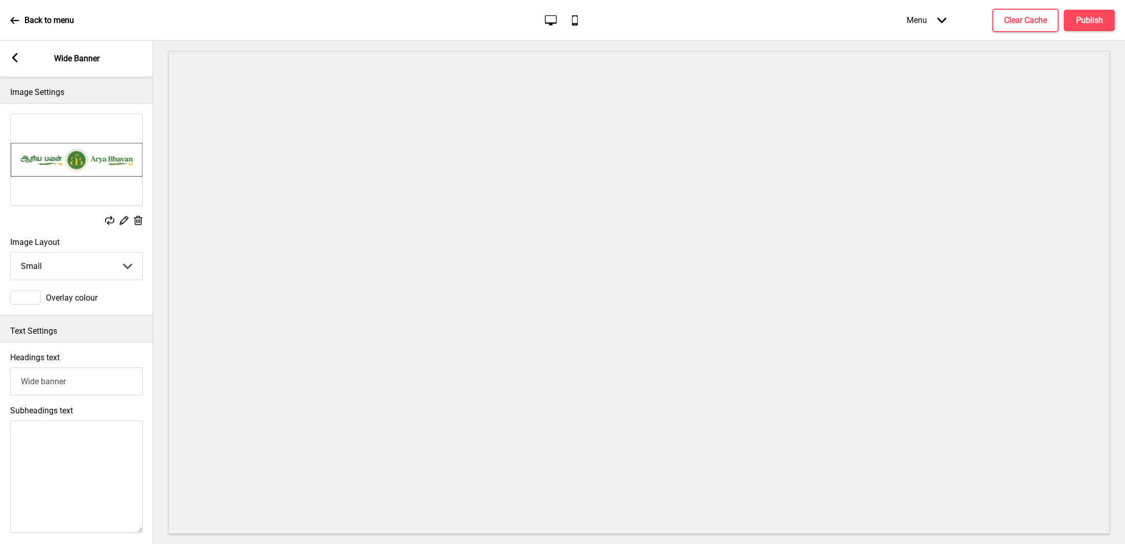
click at [57, 366] on div "Headings text Wide banner" at bounding box center [76, 373] width 153 height 53
click at [57, 385] on input "Wide banner" at bounding box center [76, 381] width 133 height 28
click at [31, 44] on div "Arrow left Wide Banner" at bounding box center [76, 59] width 153 height 36
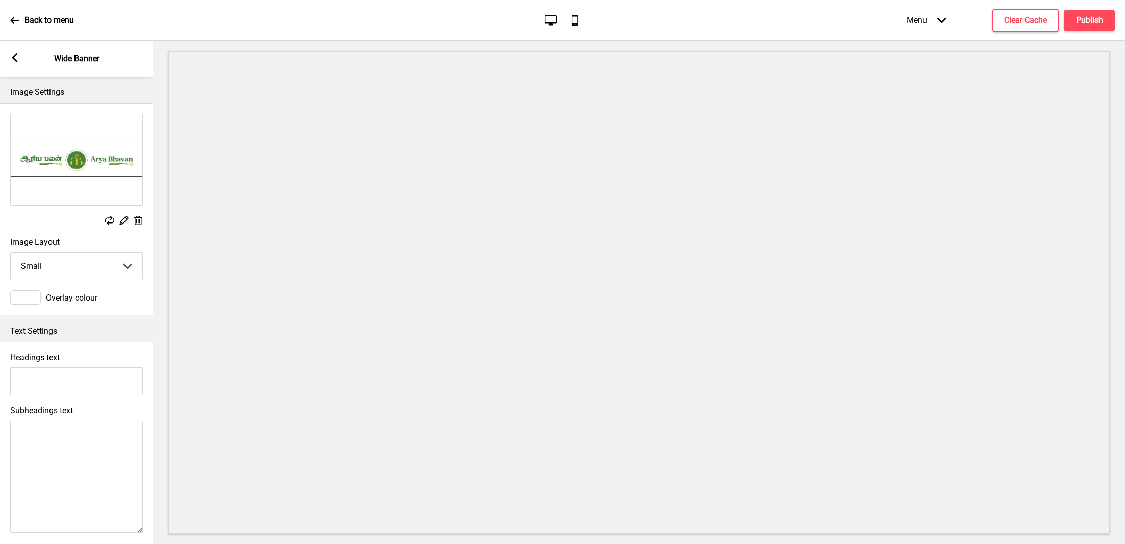
click at [19, 47] on div "Arrow left Wide Banner" at bounding box center [76, 59] width 153 height 36
click at [14, 63] on div "Arrow left" at bounding box center [14, 58] width 9 height 11
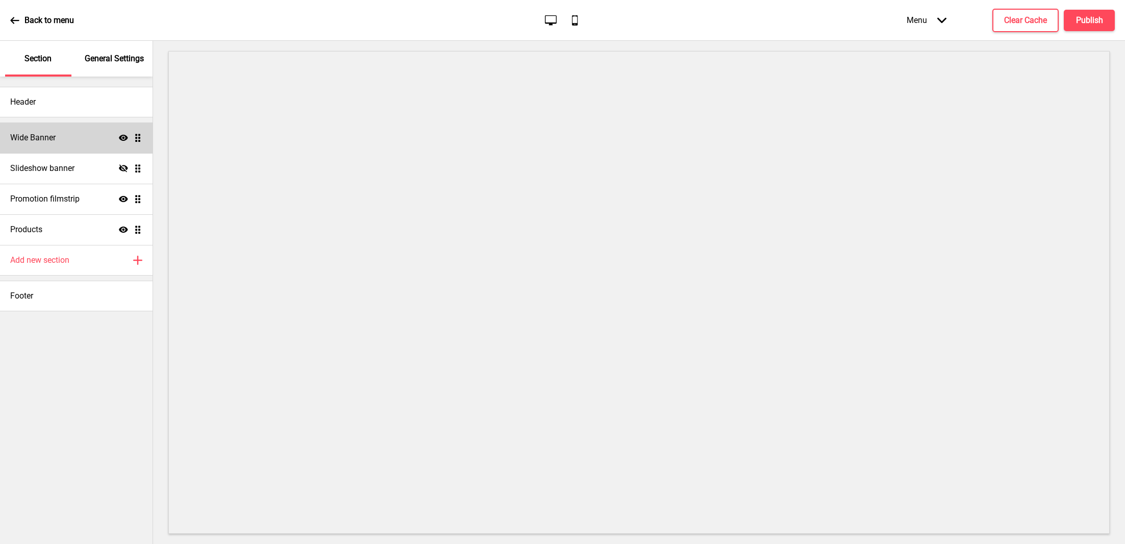
click at [129, 138] on div "Show Drag" at bounding box center [130, 137] width 23 height 9
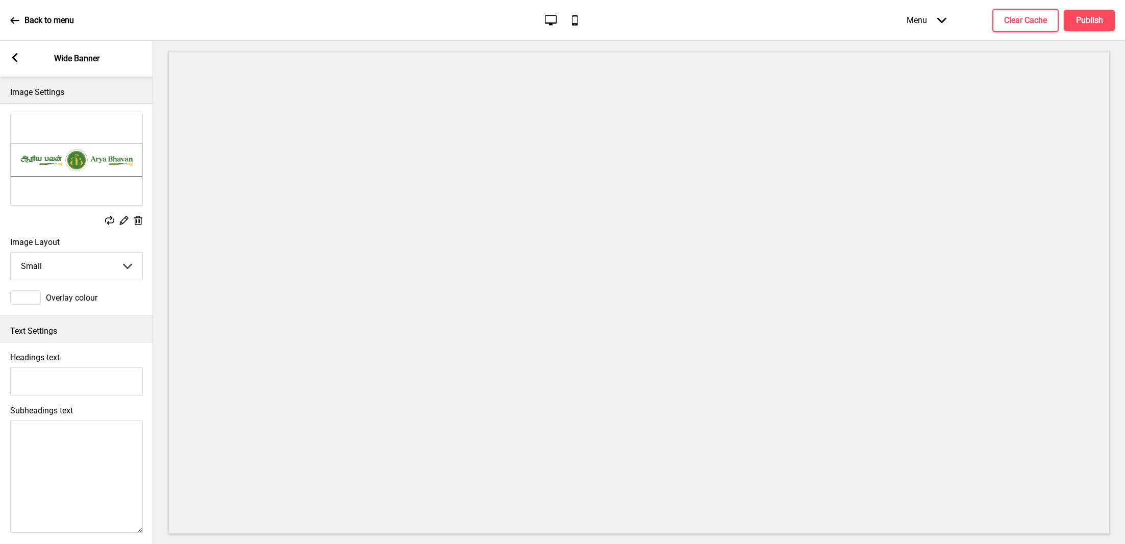
click at [14, 52] on div "Arrow left Wide Banner" at bounding box center [76, 59] width 153 height 36
click at [15, 59] on icon at bounding box center [15, 57] width 6 height 9
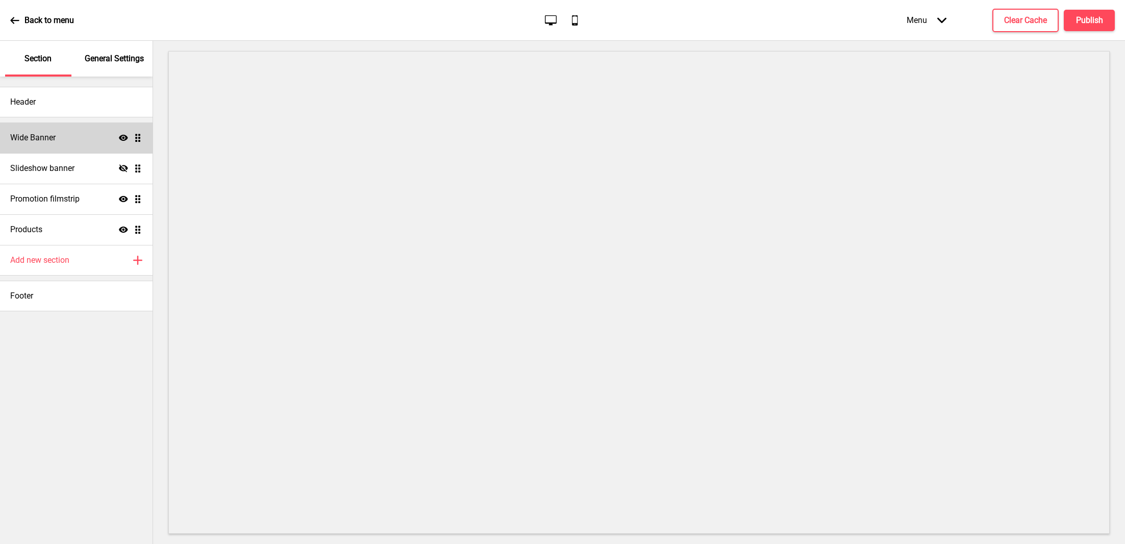
click at [122, 136] on icon "Show" at bounding box center [123, 137] width 9 height 9
click at [122, 136] on icon at bounding box center [123, 138] width 9 height 8
click at [97, 68] on div "General Settings" at bounding box center [115, 59] width 66 height 36
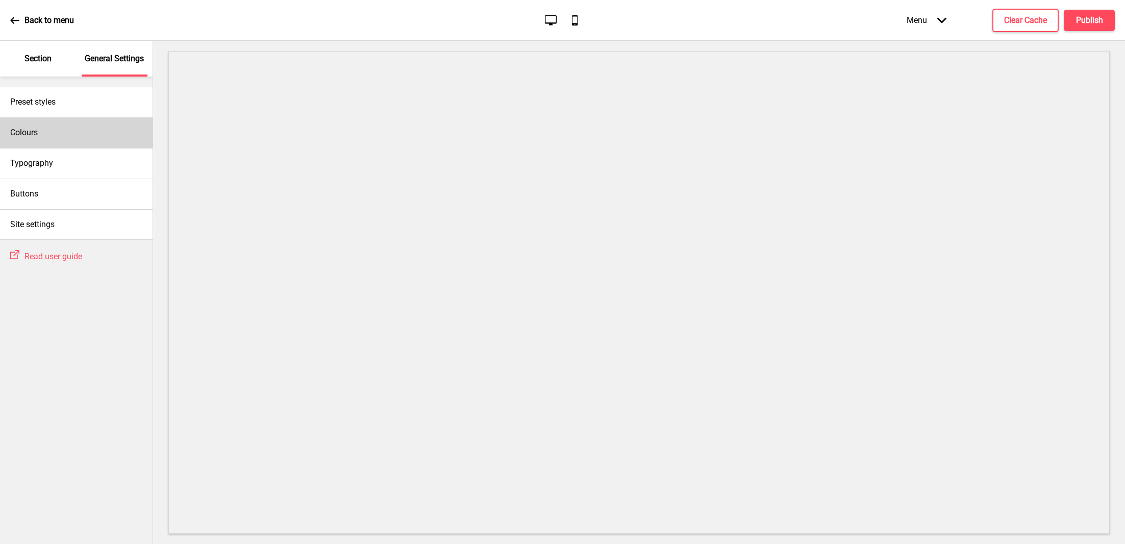
click at [61, 129] on div "Colours" at bounding box center [76, 132] width 153 height 31
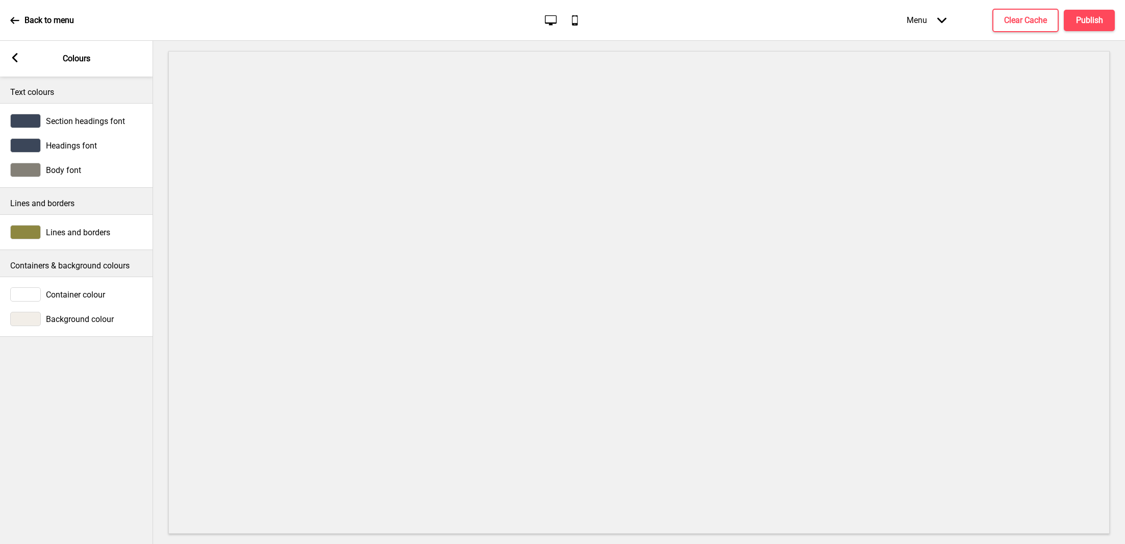
click at [62, 231] on span "Lines and borders" at bounding box center [78, 233] width 64 height 10
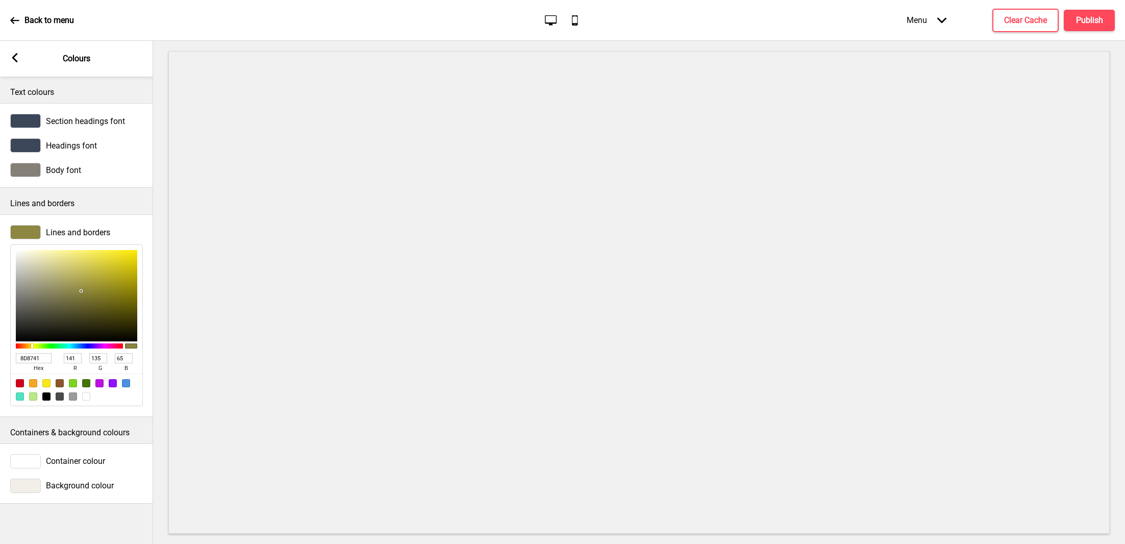
click at [58, 165] on span "Body font" at bounding box center [63, 170] width 35 height 10
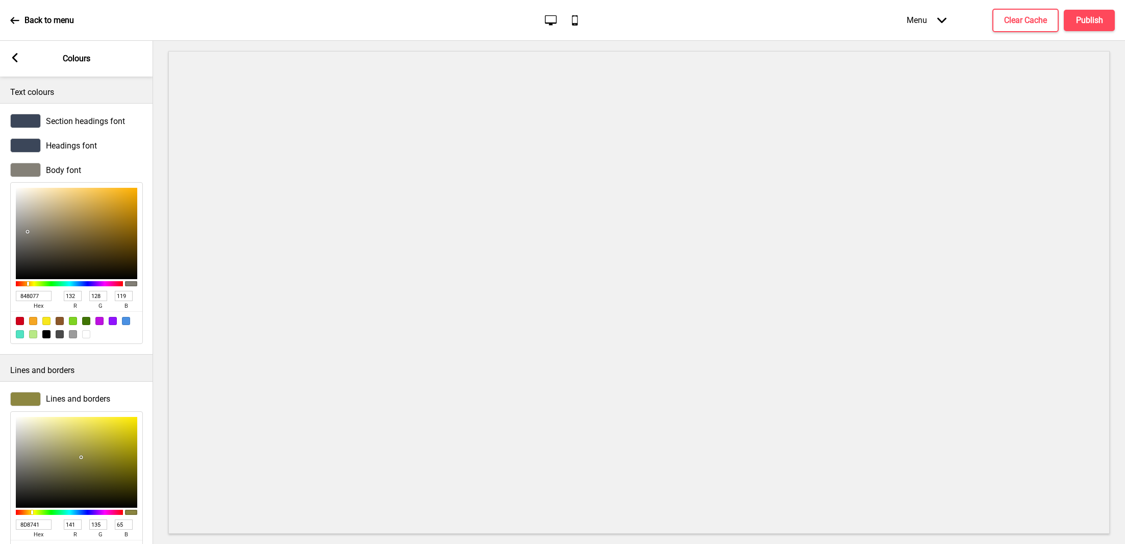
click at [40, 292] on input "848077" at bounding box center [34, 296] width 36 height 10
paste input "#438140"
type input "#438140"
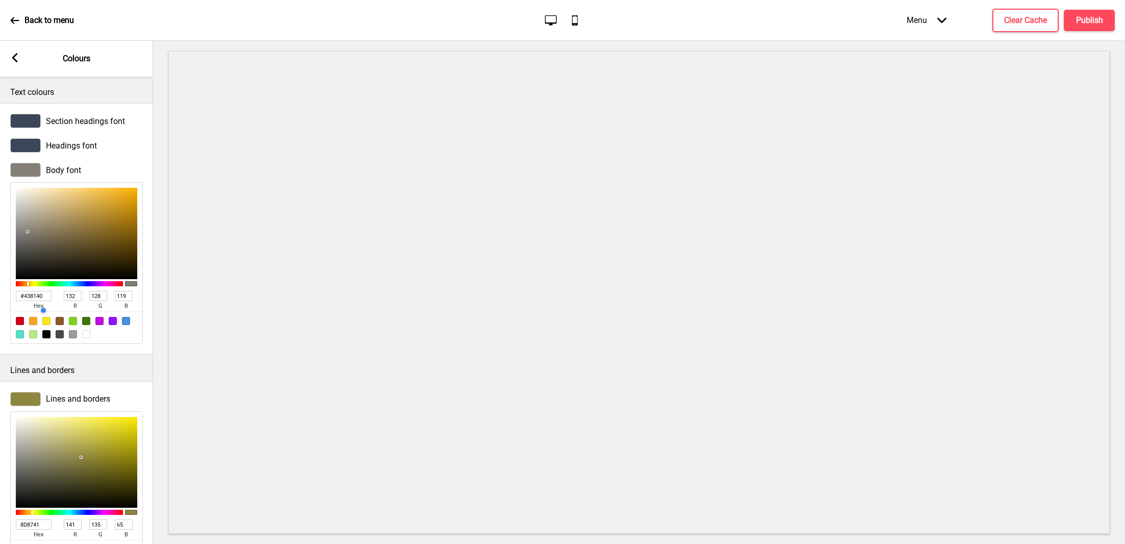
type input "67"
type input "129"
type input "64"
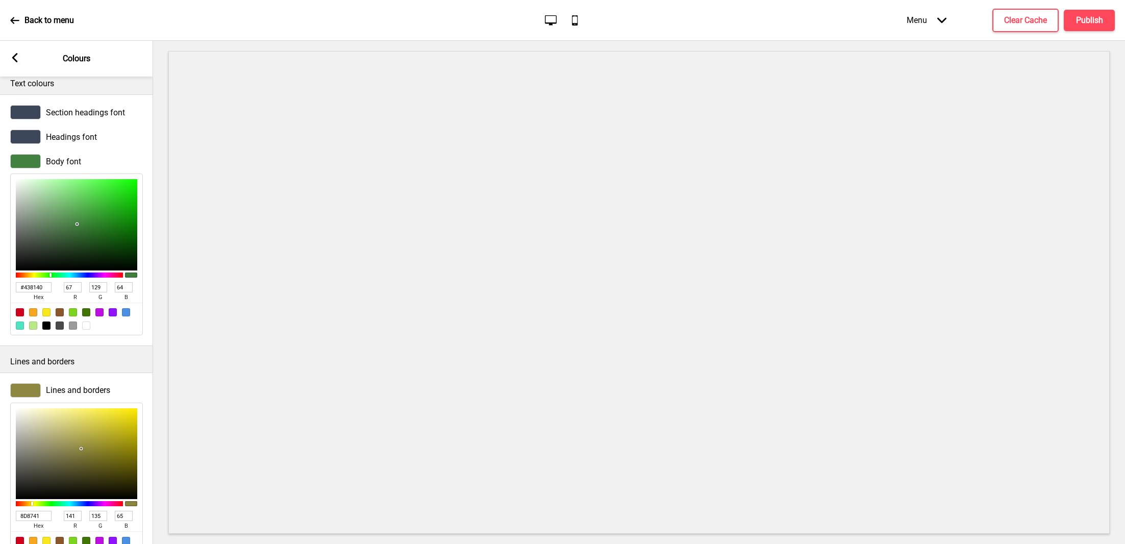
scroll to position [0, 0]
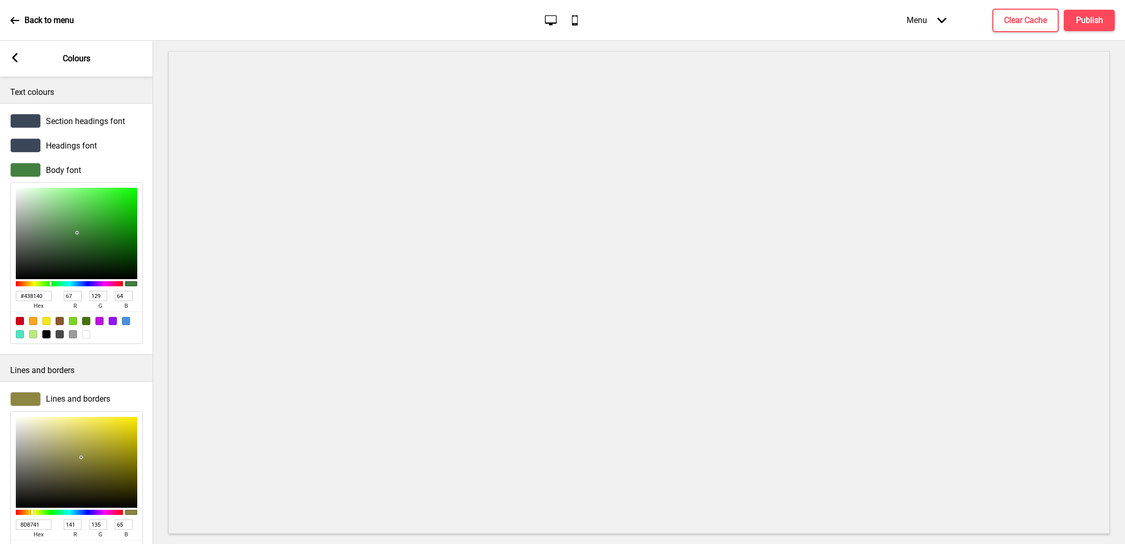
type input "438140"
click at [83, 119] on span "Section headings font" at bounding box center [85, 121] width 79 height 10
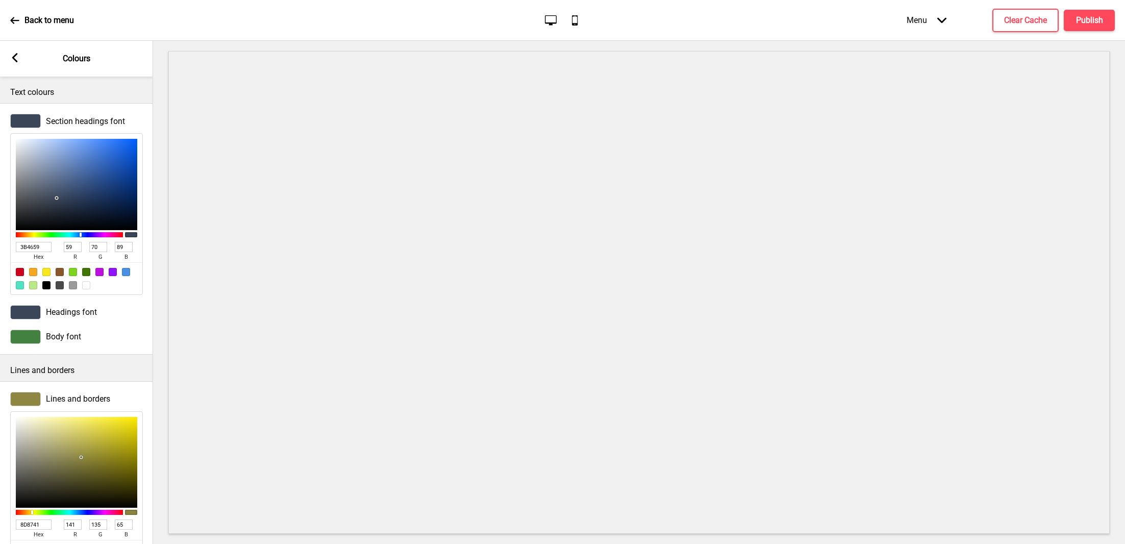
click at [37, 250] on input "3B4659" at bounding box center [34, 247] width 36 height 10
paste input "428140"
type input "428140"
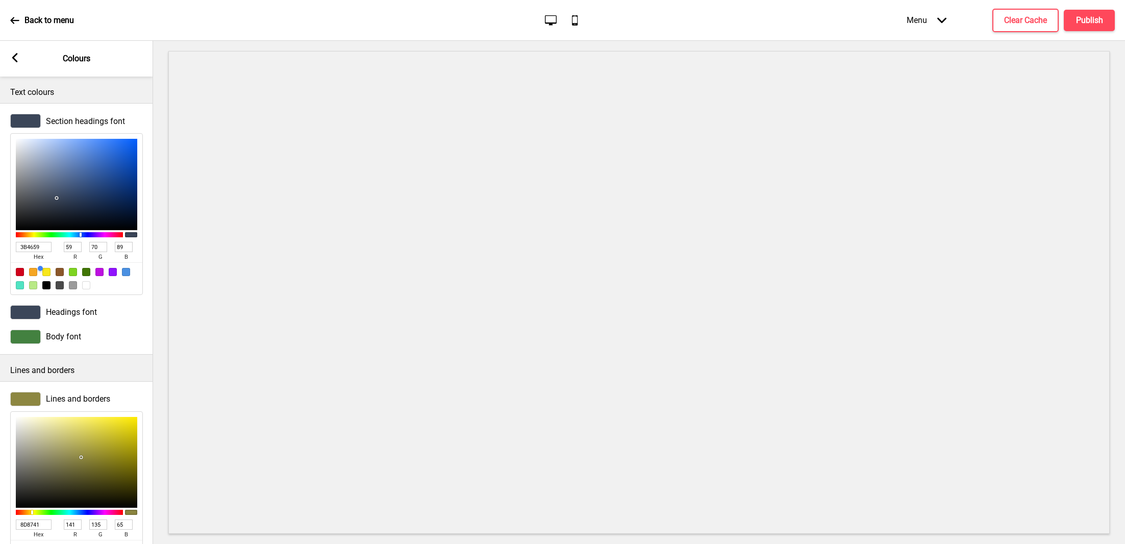
type input "66"
type input "129"
type input "64"
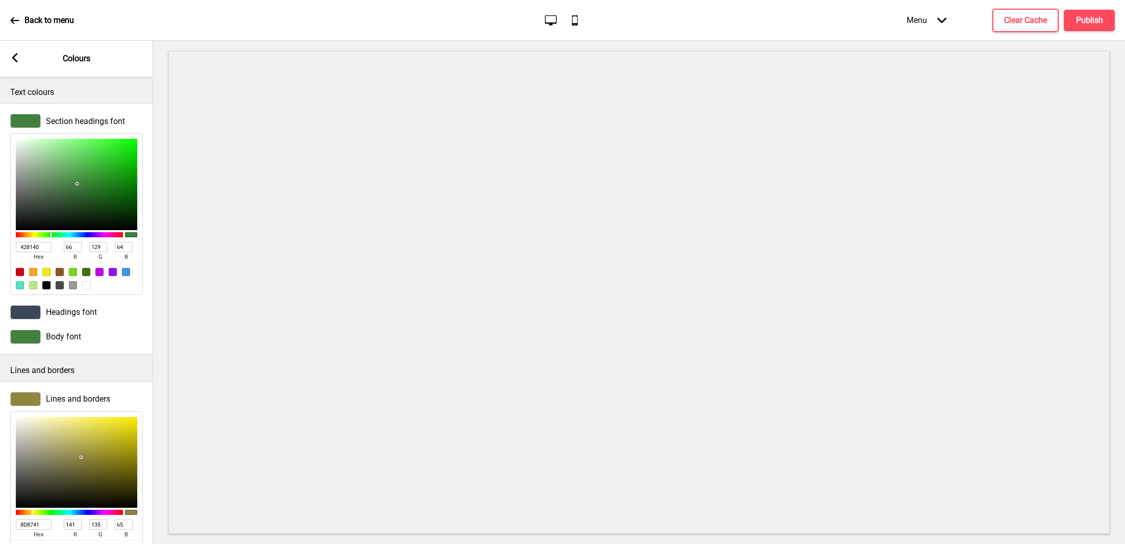
type input "428140"
click at [54, 312] on span "Headings font" at bounding box center [71, 312] width 51 height 10
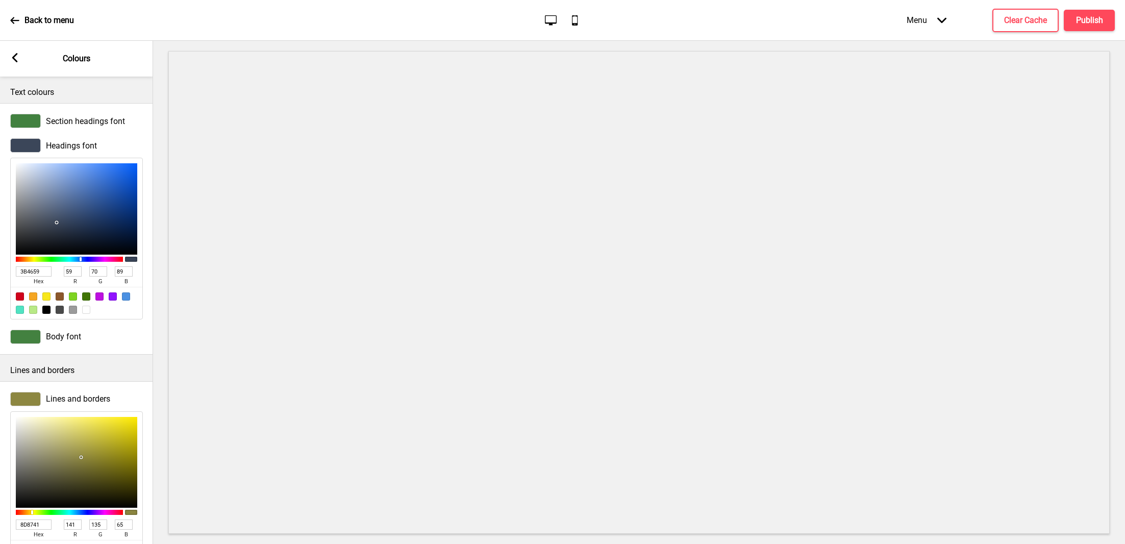
click at [36, 270] on input "3B4659" at bounding box center [34, 271] width 36 height 10
paste input "428141"
type input "428141"
type input "66"
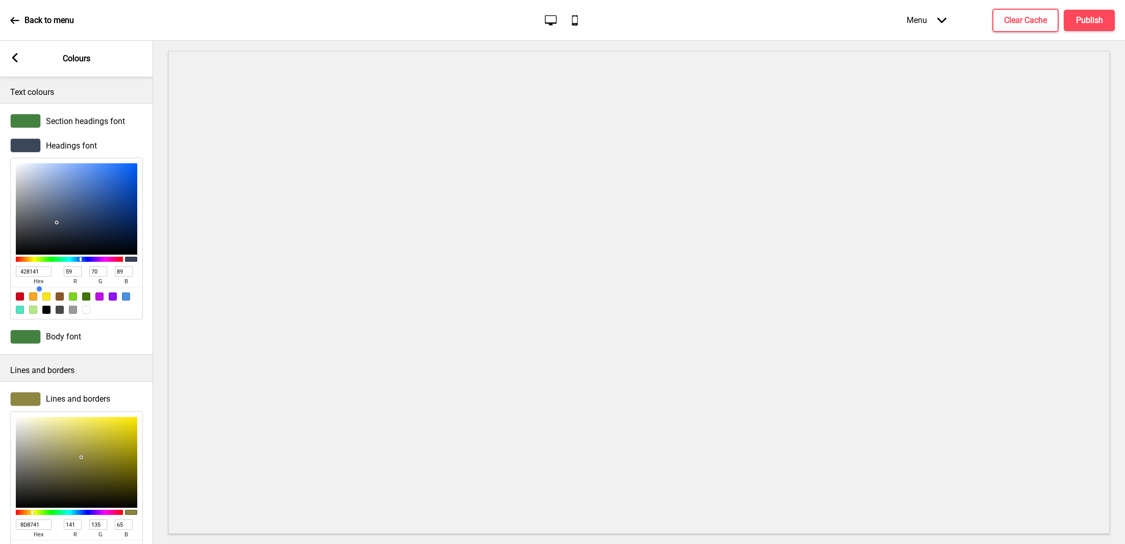
type input "129"
type input "65"
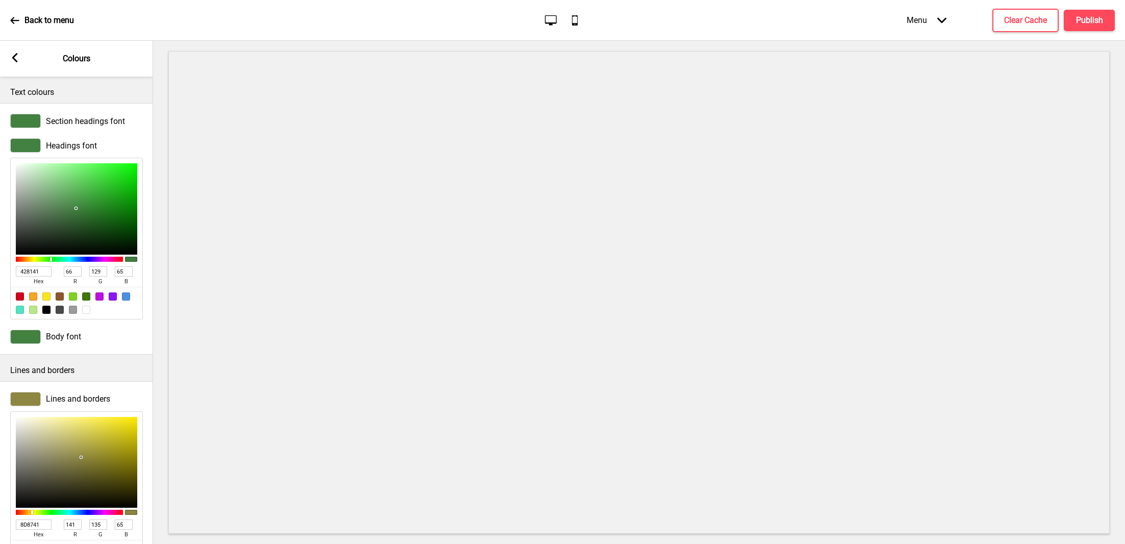
type input "428141"
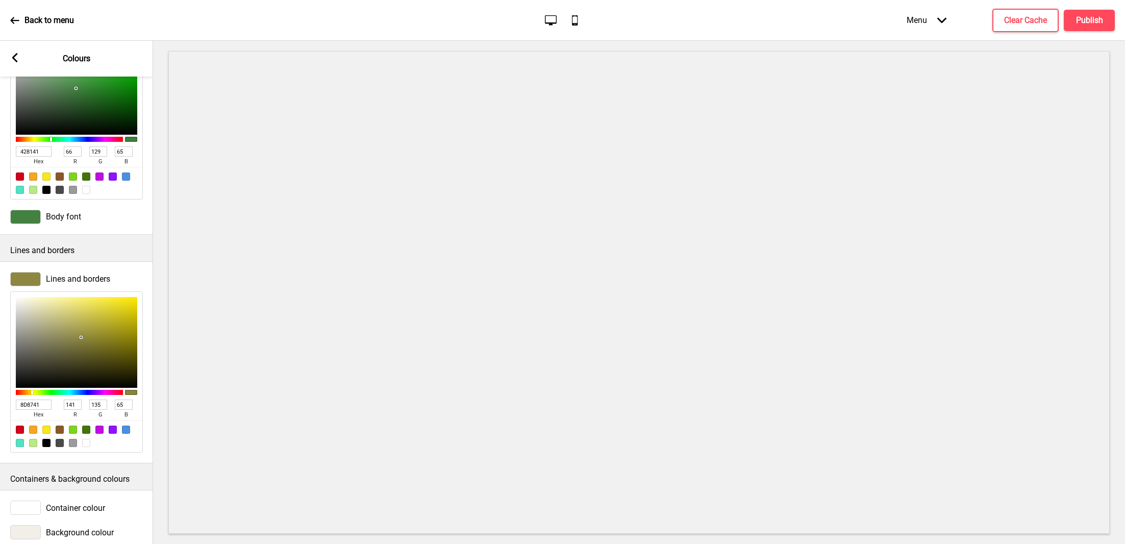
scroll to position [124, 0]
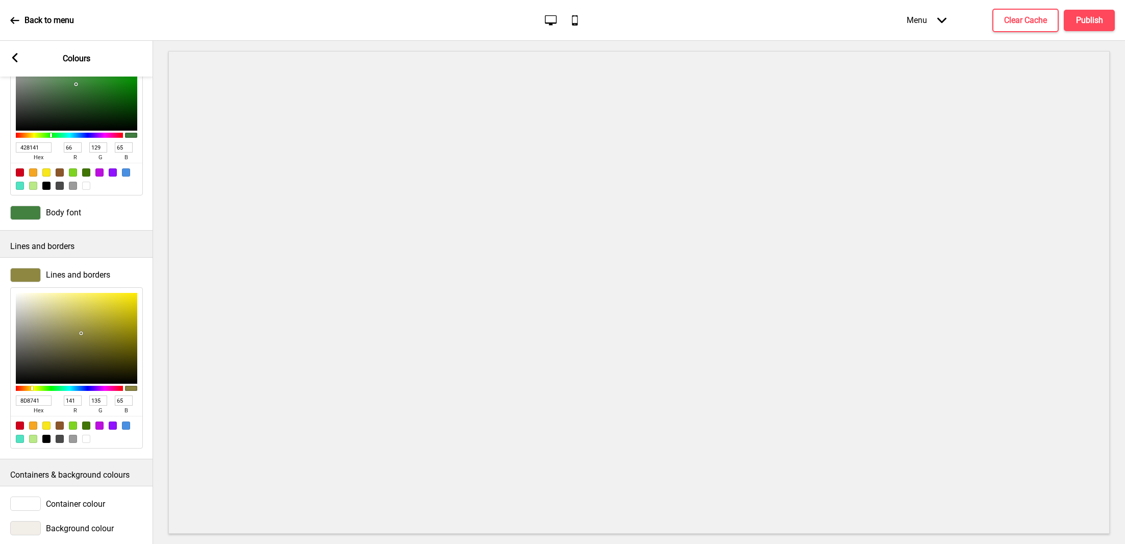
click at [30, 402] on input "8D8741" at bounding box center [34, 400] width 36 height 10
paste input "#efc226"
type input "#efc226"
type input "239"
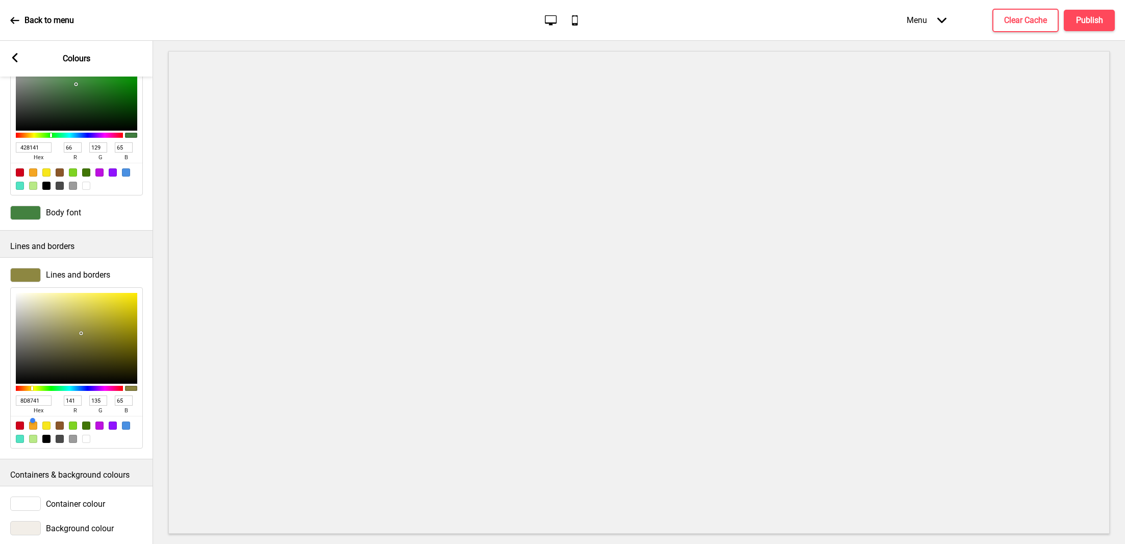
type input "194"
type input "38"
type input "EFC226"
click at [152, 459] on div "Containers & background colours" at bounding box center [76, 472] width 153 height 27
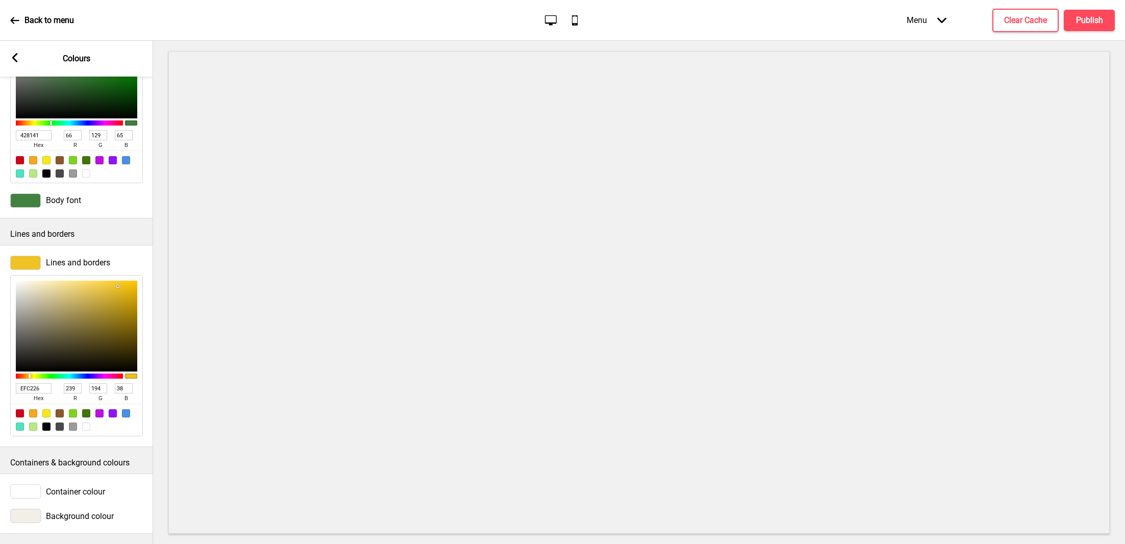
click at [98, 511] on span "Background colour" at bounding box center [80, 516] width 68 height 10
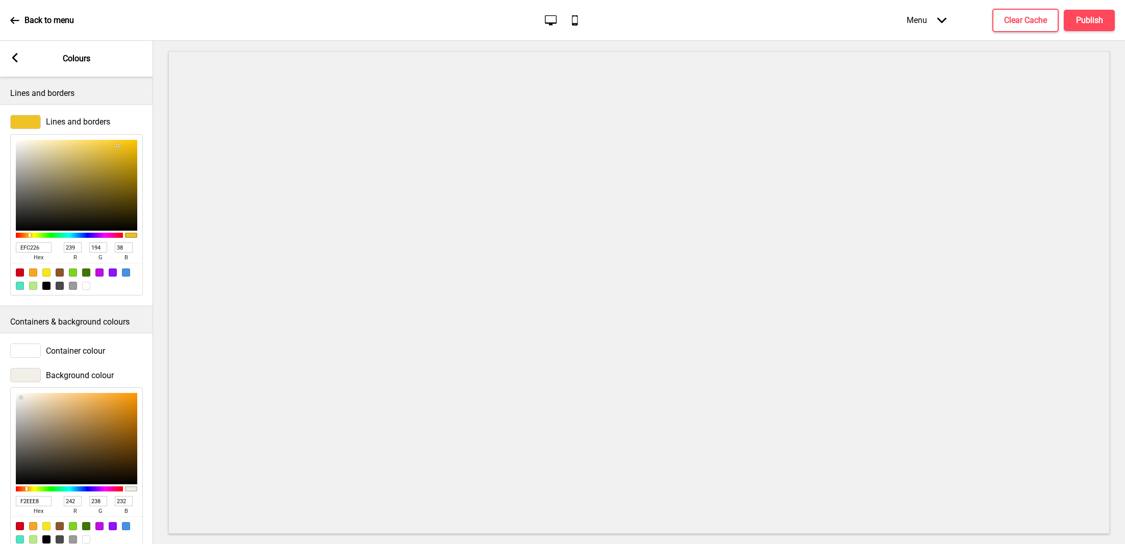
scroll to position [312, 0]
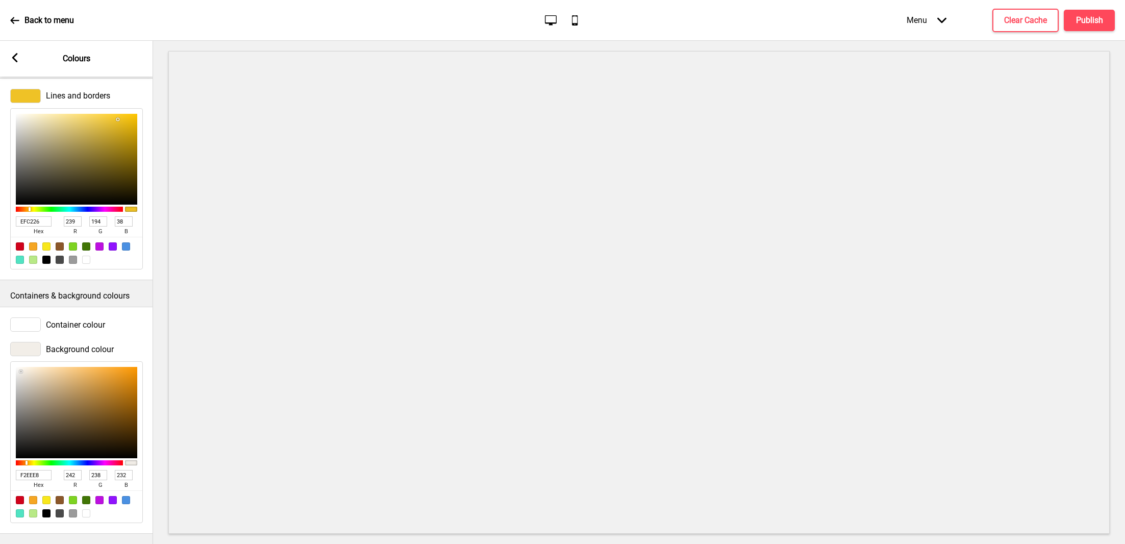
click at [30, 470] on input "F2EEE8" at bounding box center [34, 475] width 36 height 10
paste input "f2c124"
type input "f2c124"
type input "193"
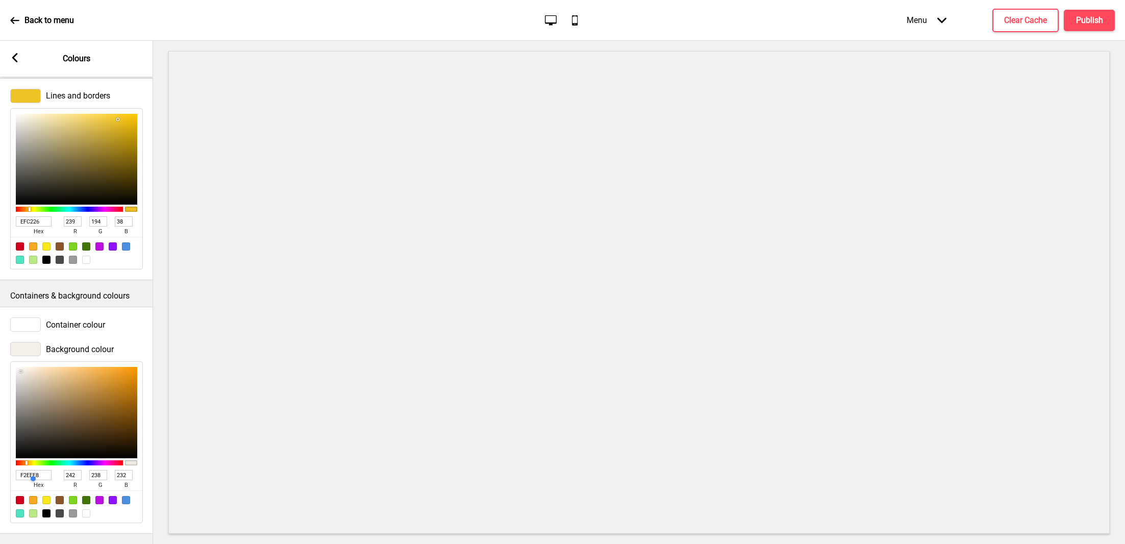
type input "36"
click at [41, 470] on input "F2EEE8" at bounding box center [34, 475] width 36 height 10
paste input "eec52"
type input "eec528"
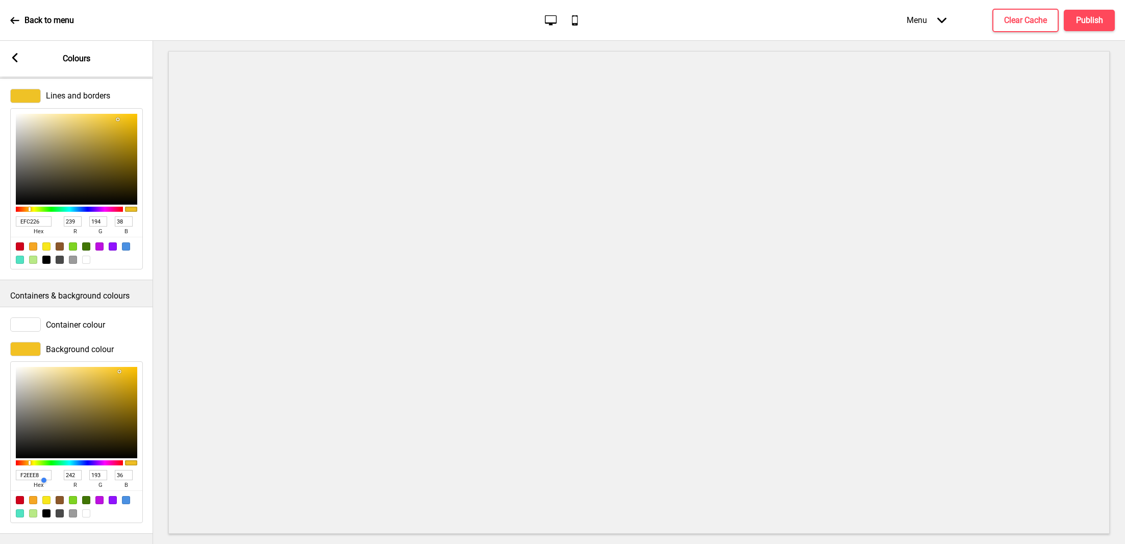
type input "238"
type input "197"
type input "40"
type input "F4CA2A"
type input "244"
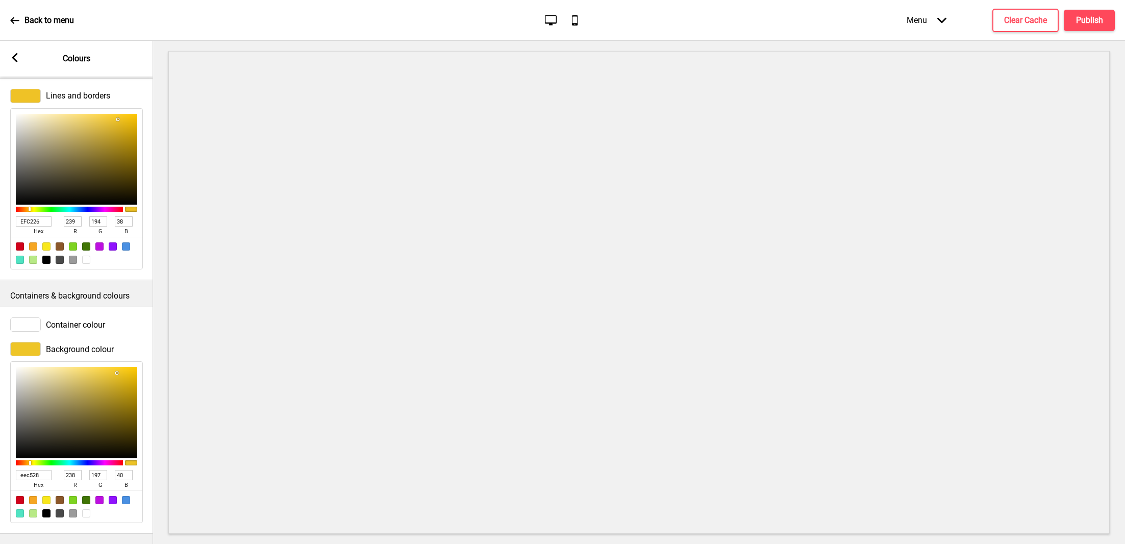
type input "202"
type input "42"
type input "F4CA2B"
type input "43"
type input "F4CA2E"
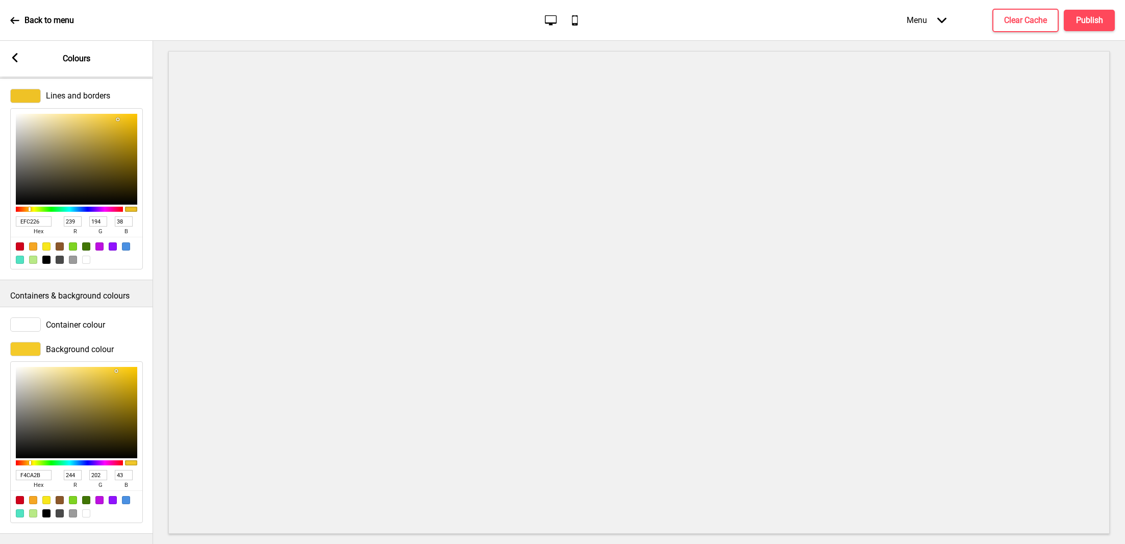
type input "46"
type input "F4CB36"
type input "203"
type input "54"
type input "F4CC3A"
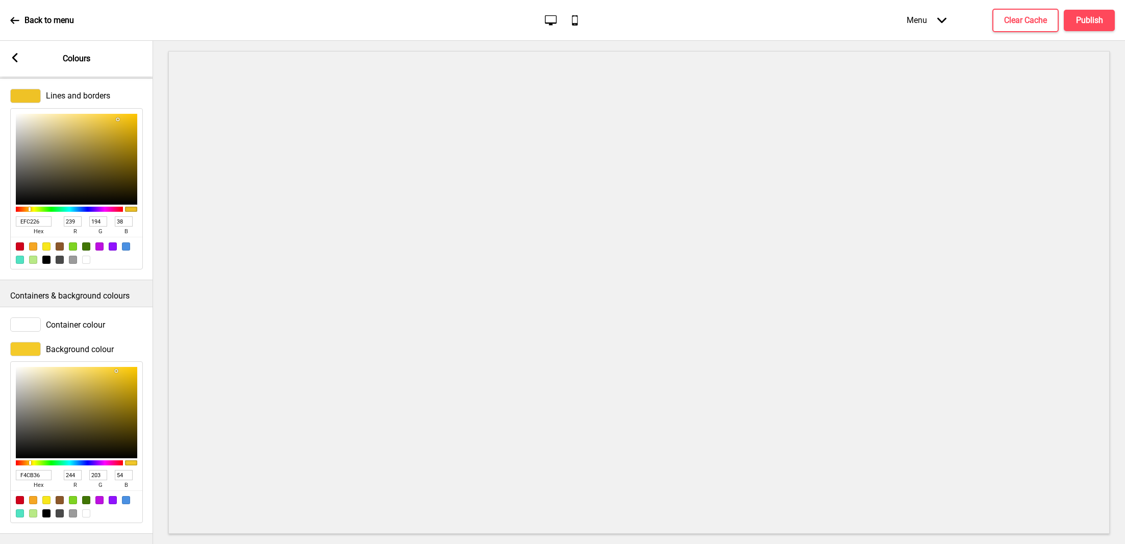
type input "204"
type input "58"
type input "F4CD3F"
type input "205"
type input "63"
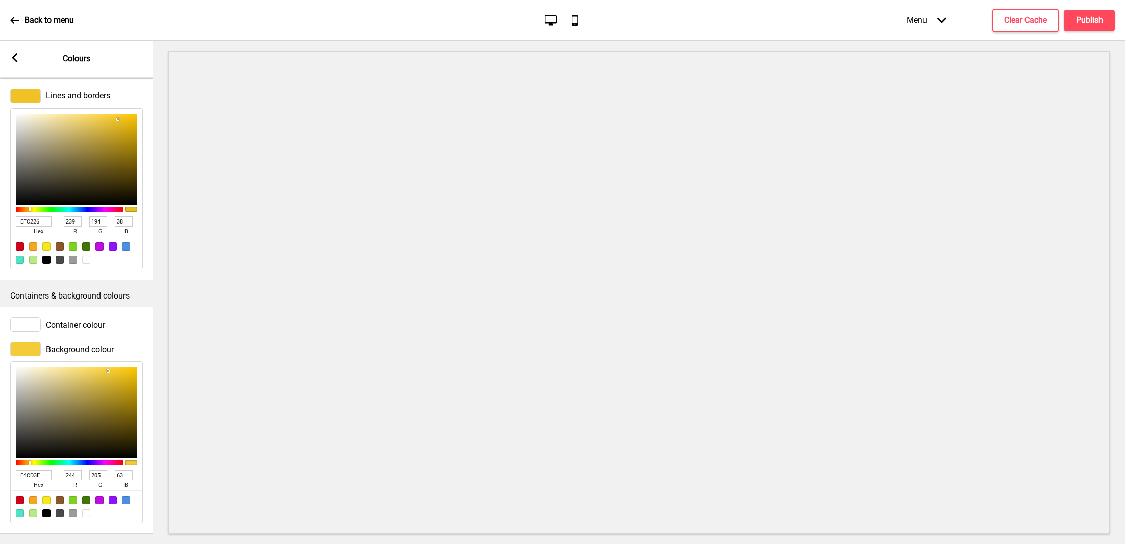
type input "F5CF44"
type input "245"
type input "207"
type input "68"
type input "F5D04A"
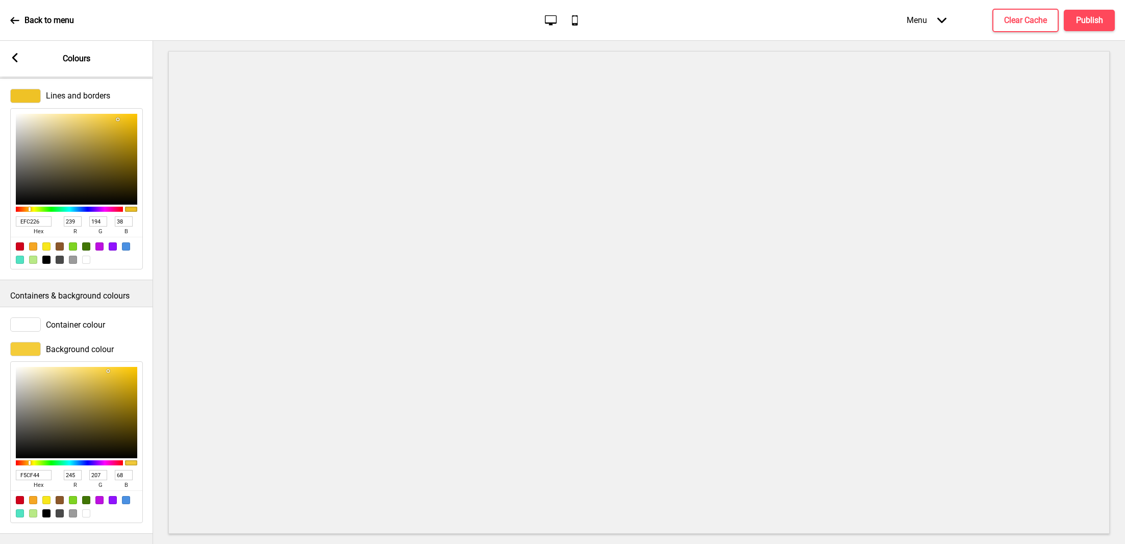
type input "208"
type input "74"
type input "F6D250"
type input "246"
type input "210"
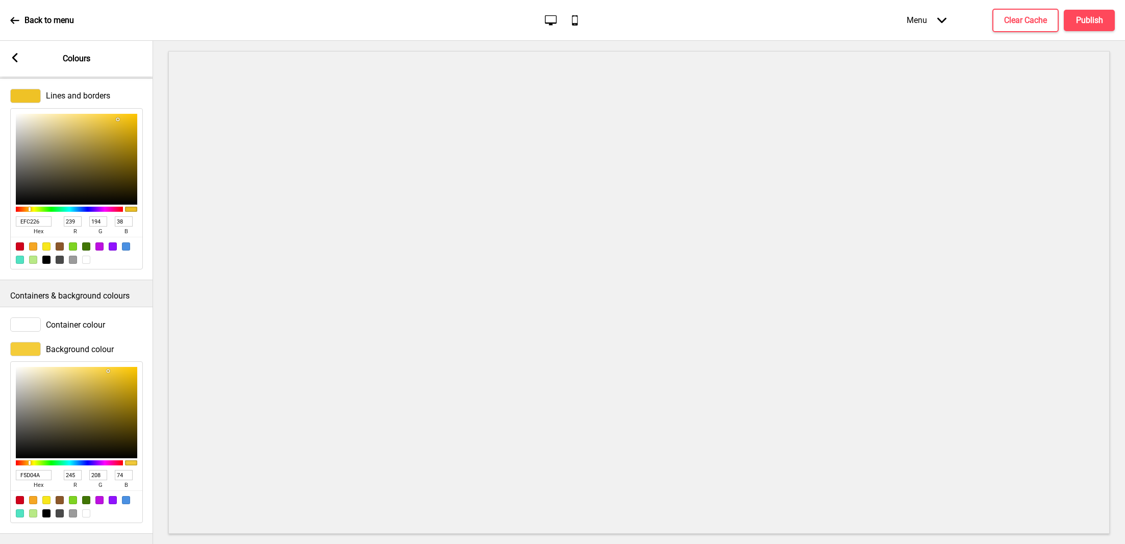
type input "80"
type input "F8D454"
type input "248"
type input "212"
type input "84"
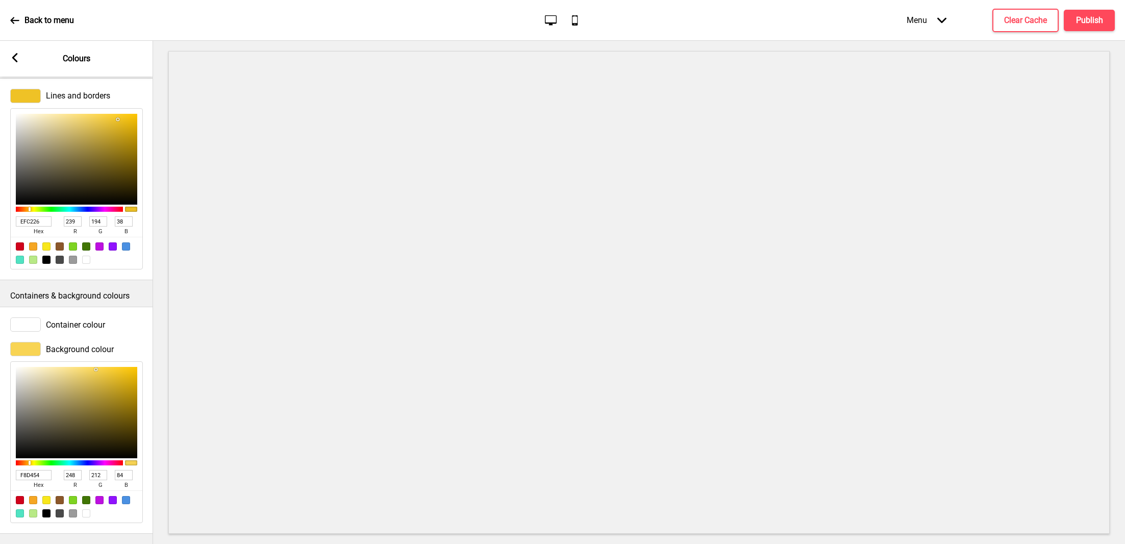
type input "F8D558"
type input "213"
type input "88"
type input "F8D65B"
type input "214"
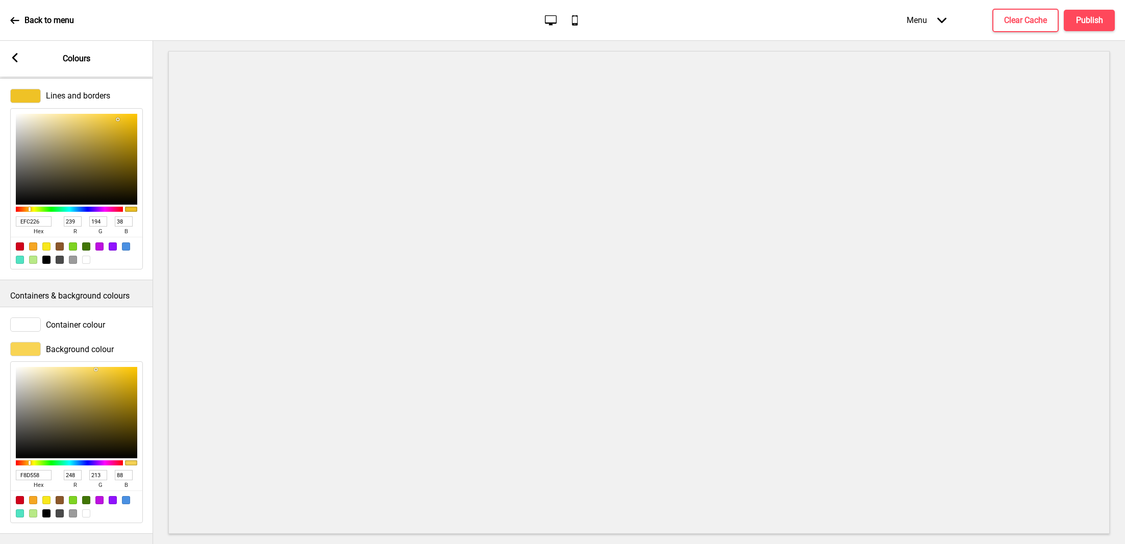
type input "91"
type input "F8D65D"
type input "93"
type input "F8D760"
type input "215"
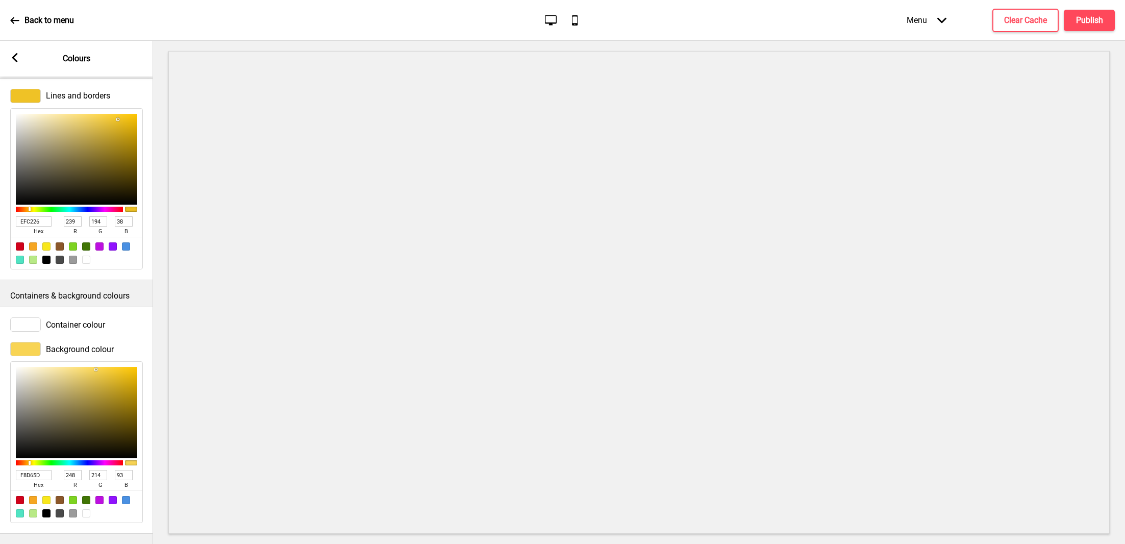
type input "96"
type input "F8D864"
type input "216"
type input "100"
type input "F8D967"
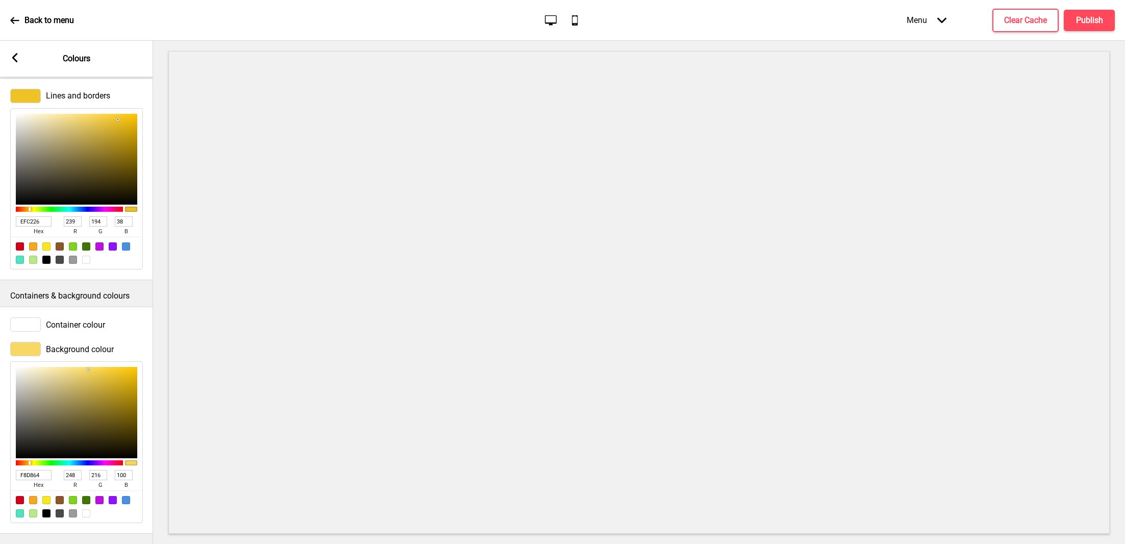
type input "217"
type input "103"
type input "F8D968"
type input "104"
type input "F8D96A"
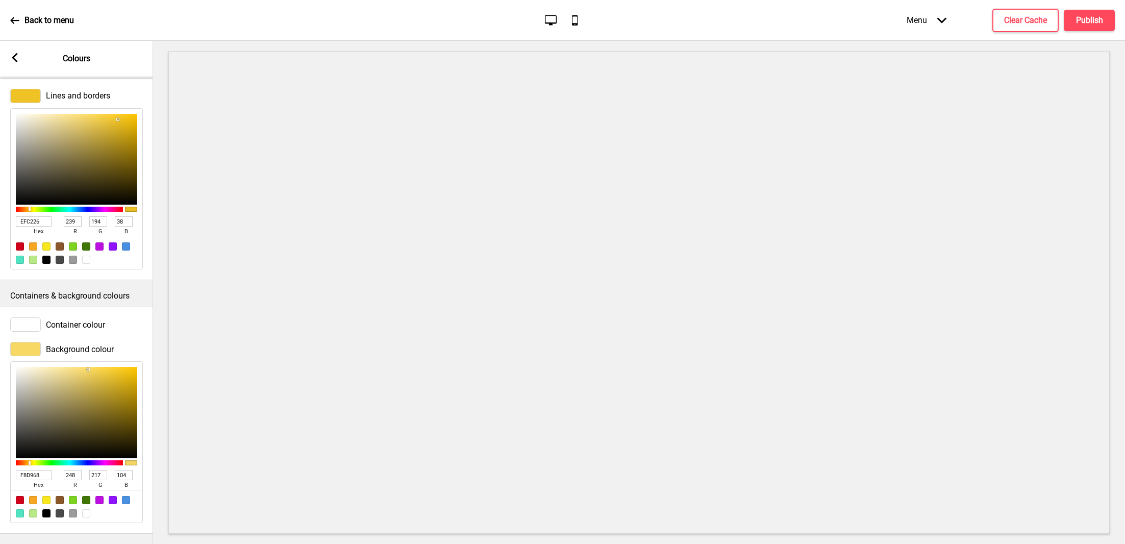
type input "106"
type input "F8D96B"
type input "107"
type input "F6D86D"
type input "246"
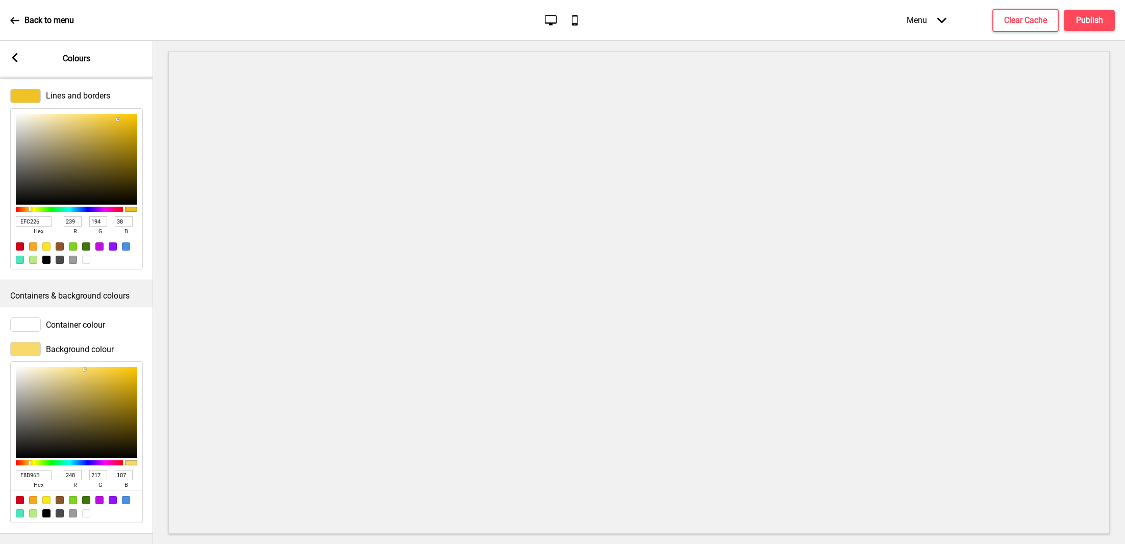
type input "216"
type input "109"
type input "F5D76D"
type input "245"
type input "215"
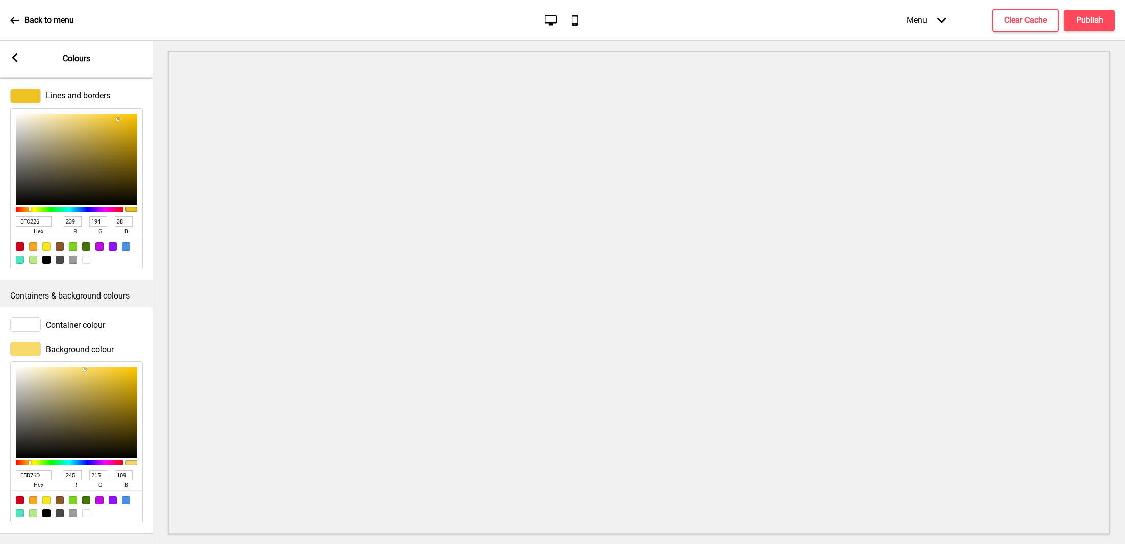
type input "F5D86F"
type input "216"
type input "111"
type input "F4D771"
type input "244"
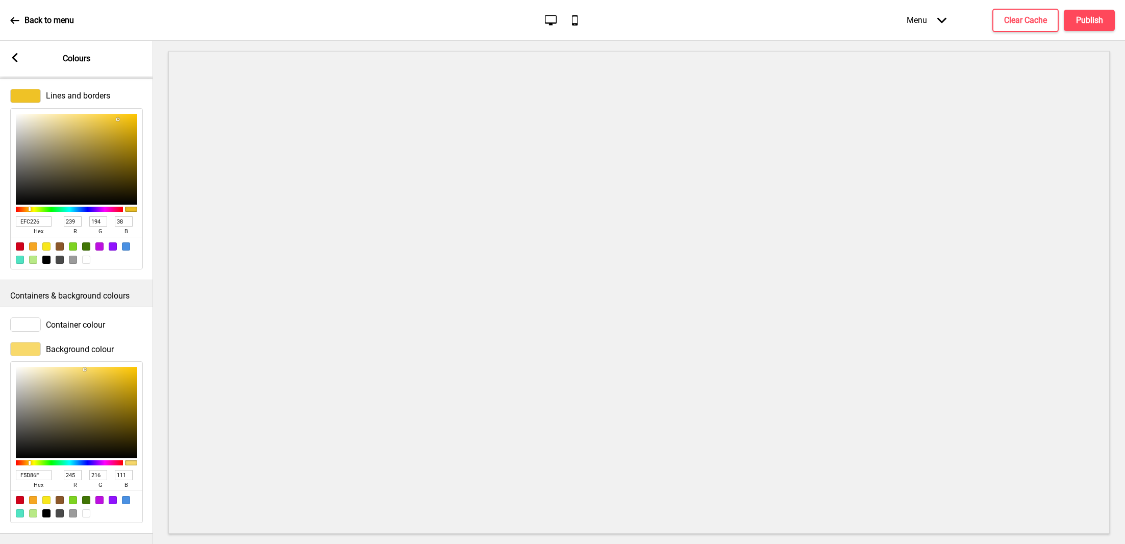
type input "215"
type input "113"
type input "F4D772"
type input "114"
type input "F4D774"
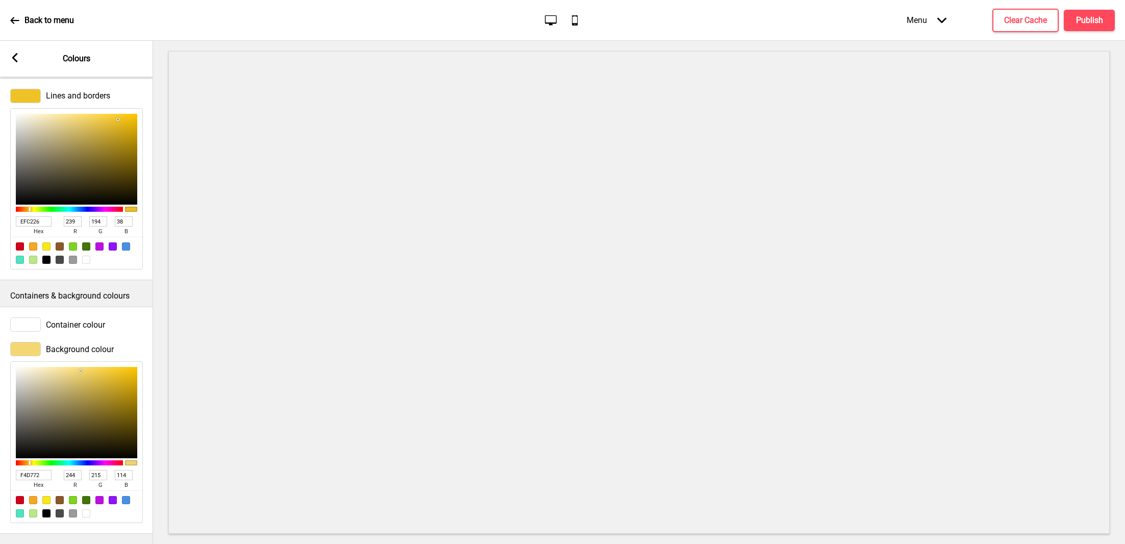
type input "116"
type input "F4D775"
type input "117"
type input "F4D776"
type input "118"
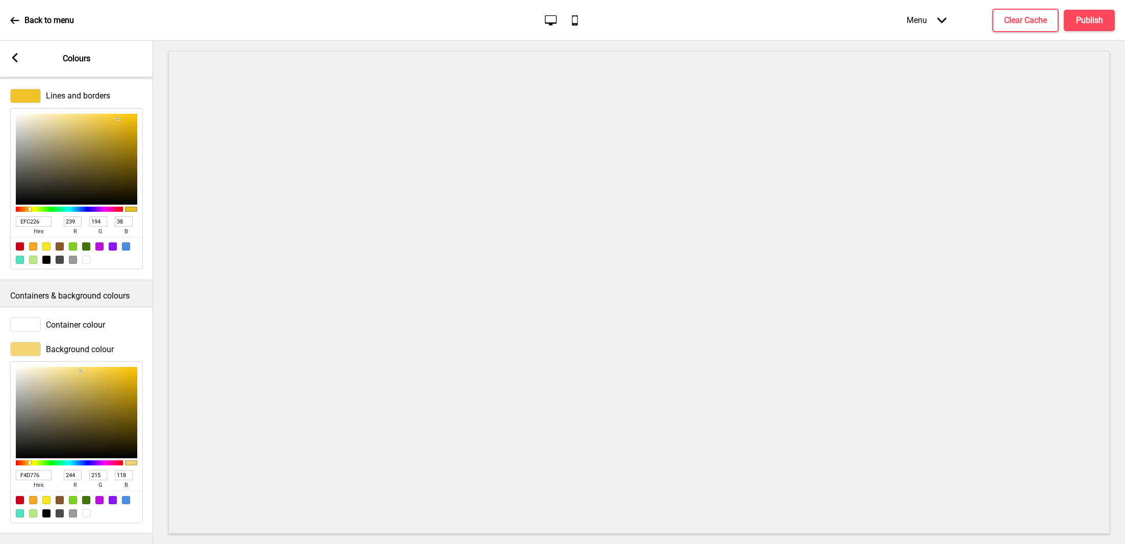
type input "F4D777"
type input "119"
type input "F4D778"
type input "120"
type input "F2D67A"
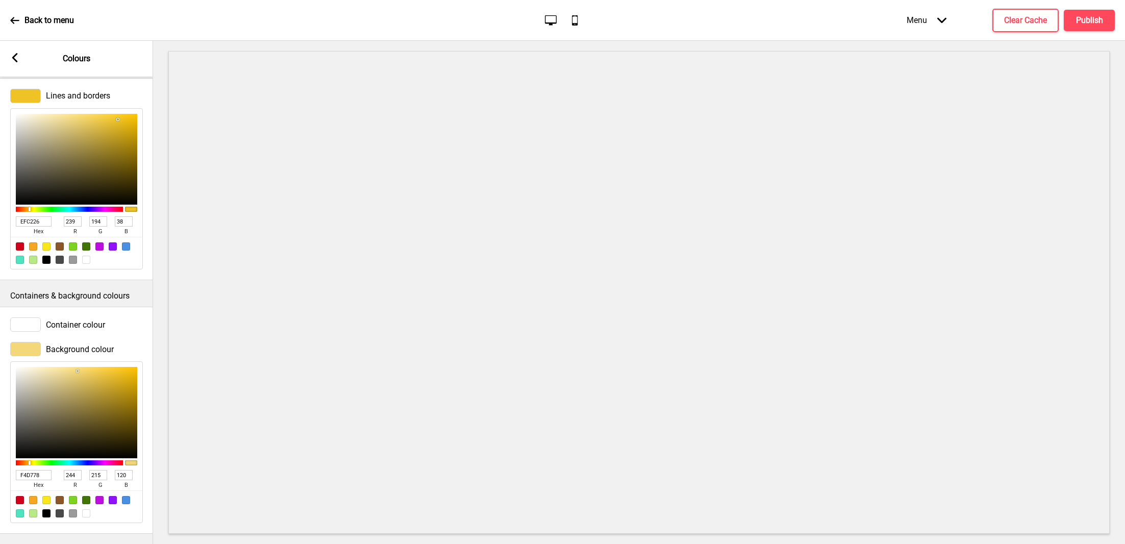
type input "242"
type input "214"
type input "122"
type input "F2D67B"
type input "123"
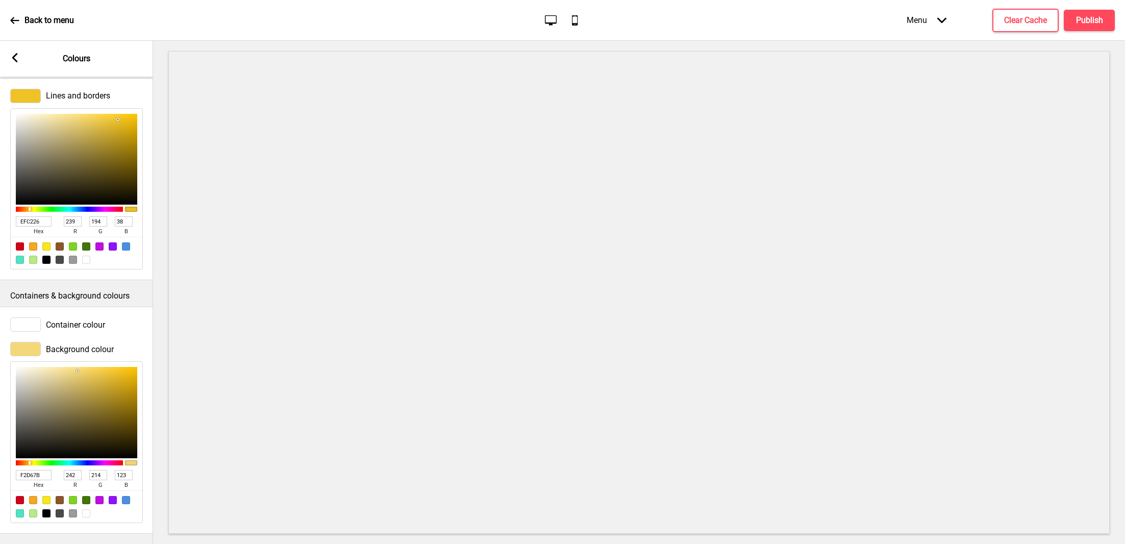
type input "F2D67C"
type input "124"
type input "F2D67D"
type input "125"
type input "F4D77E"
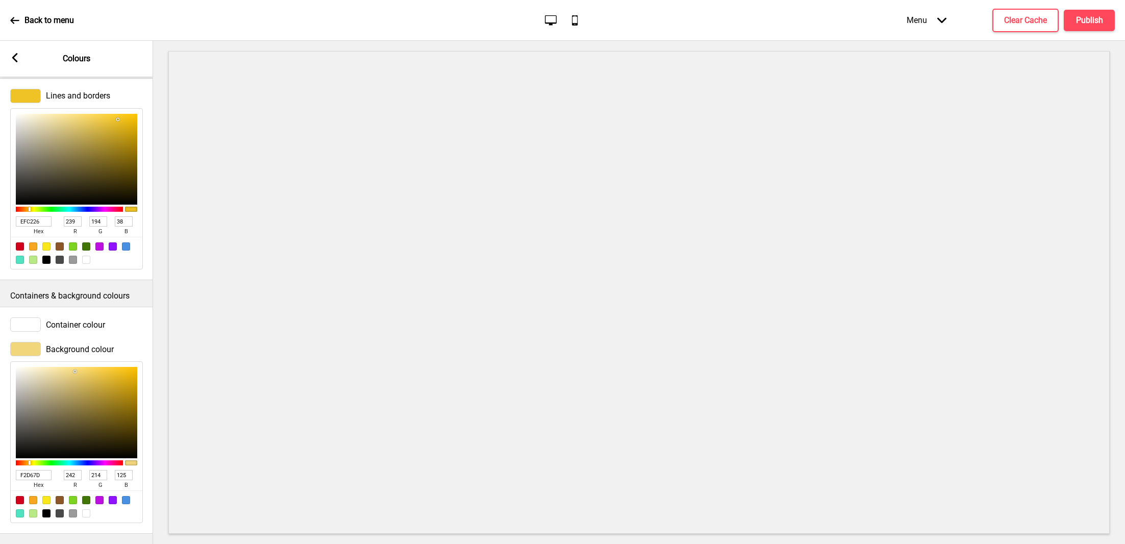
type input "244"
type input "215"
type input "126"
type input "F4D67D"
type input "214"
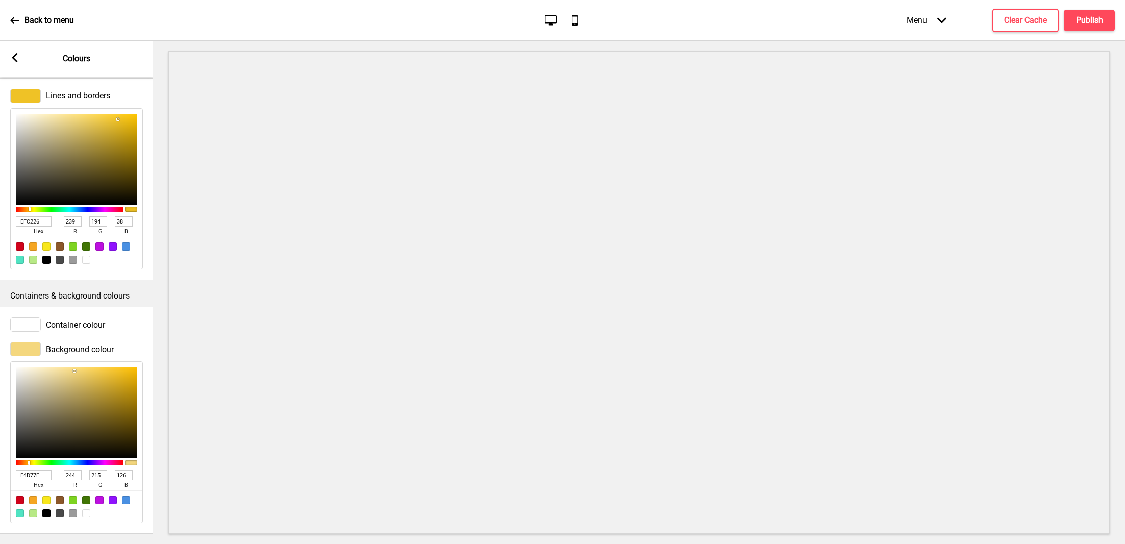
type input "125"
type input "F5D77D"
type input "245"
type input "215"
type input "F9D978"
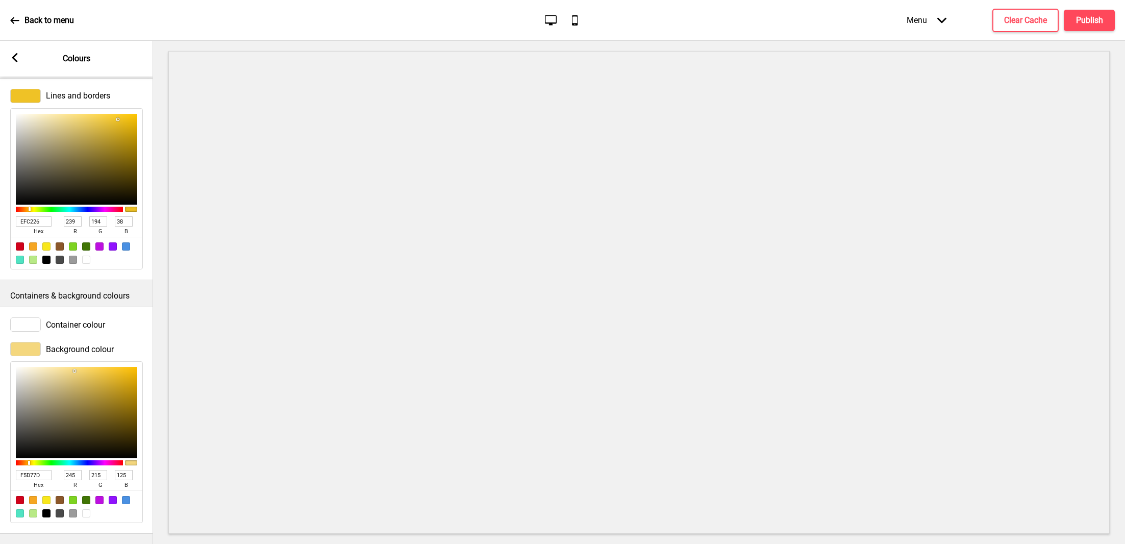
type input "249"
type input "217"
type input "120"
type input "FEDC76"
type input "254"
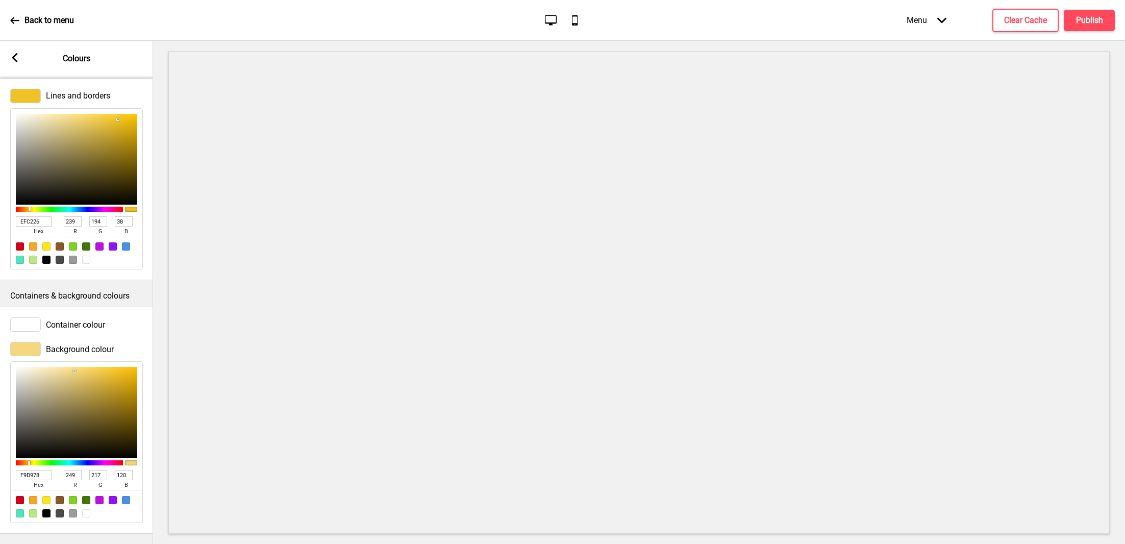
type input "220"
type input "118"
type input "FFDC74"
type input "255"
type input "116"
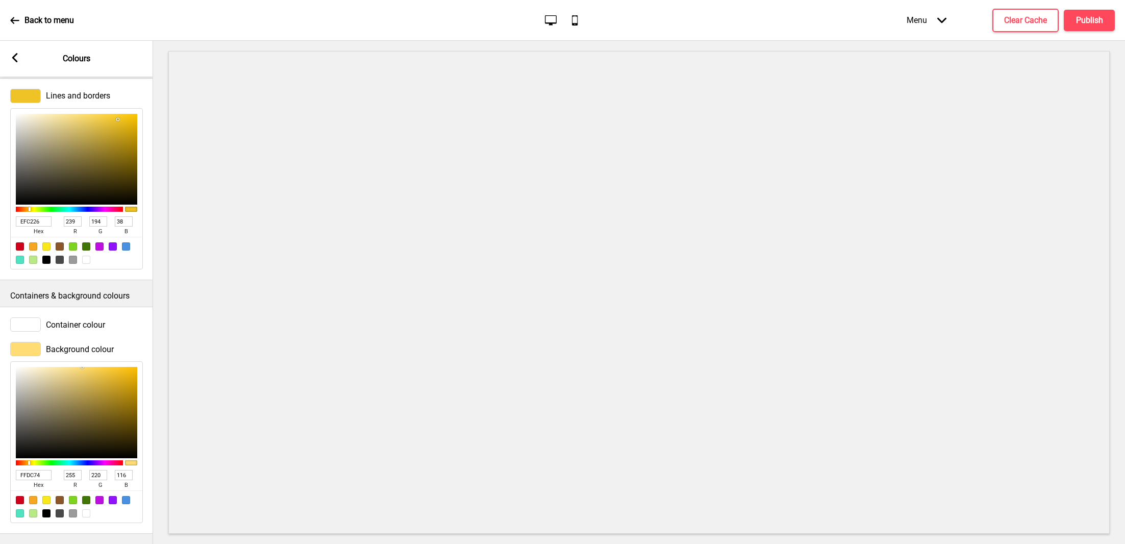
type input "FFDB72"
type input "219"
type input "114"
type input "FFDB71"
type input "113"
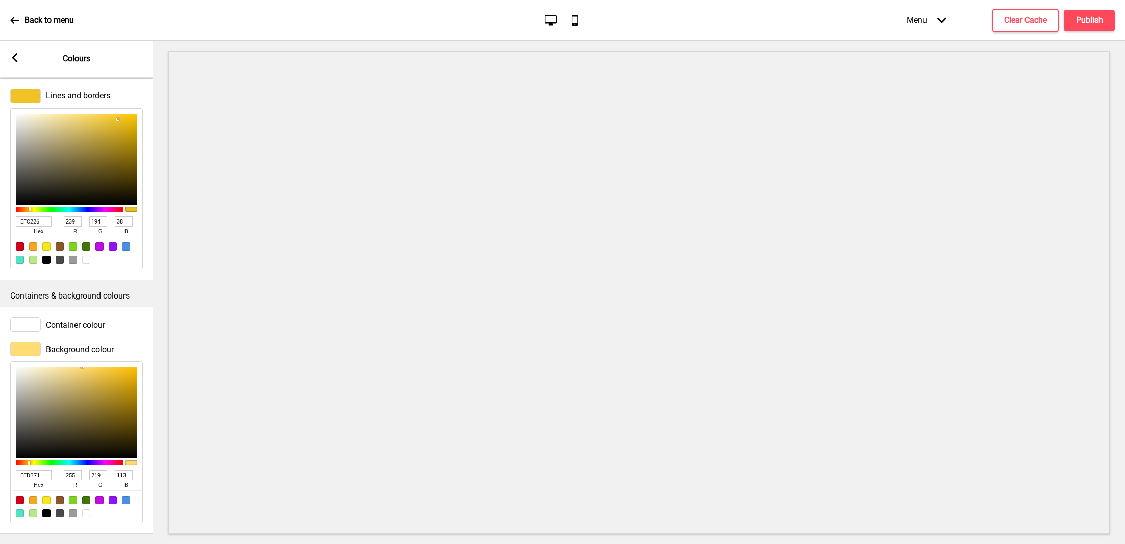
type input "FFDA6E"
type input "218"
type input "110"
type input "FFDA6C"
type input "108"
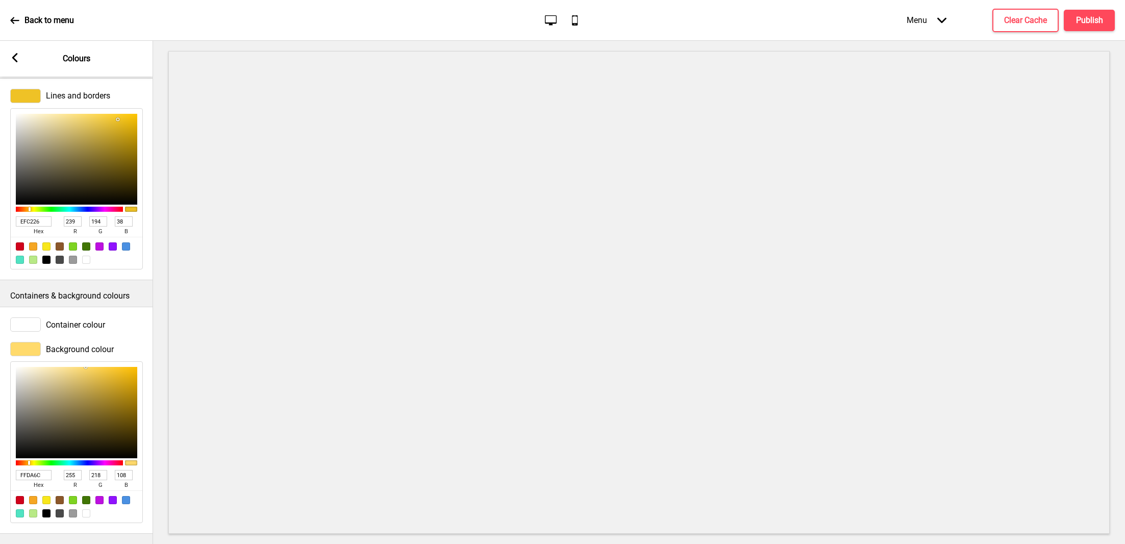
type input "FFDA6A"
type input "106"
type input "FFDA68"
type input "104"
type input "FFD965"
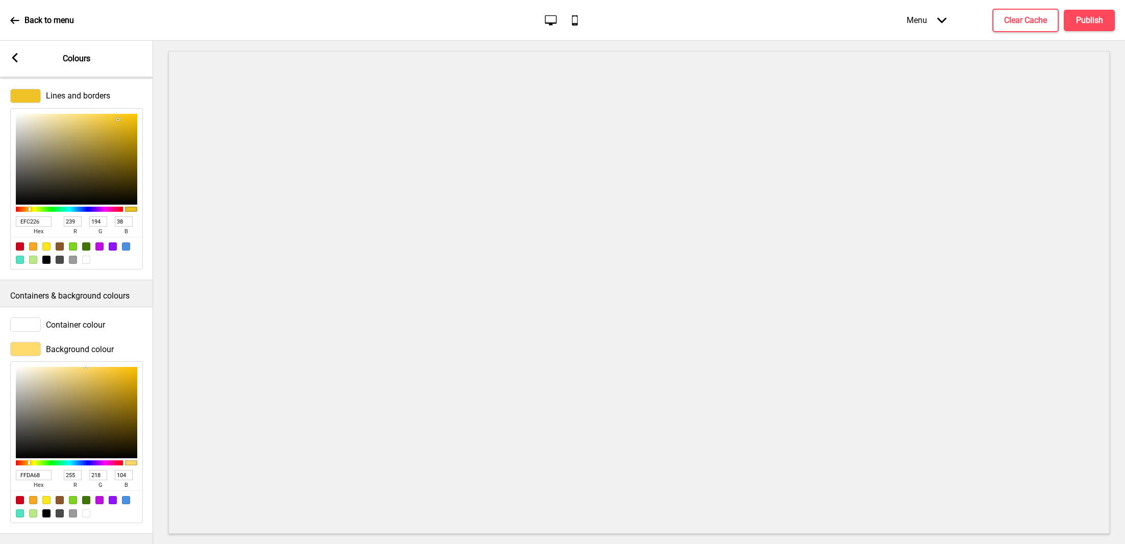
type input "217"
type input "101"
type input "FFD862"
type input "216"
type input "98"
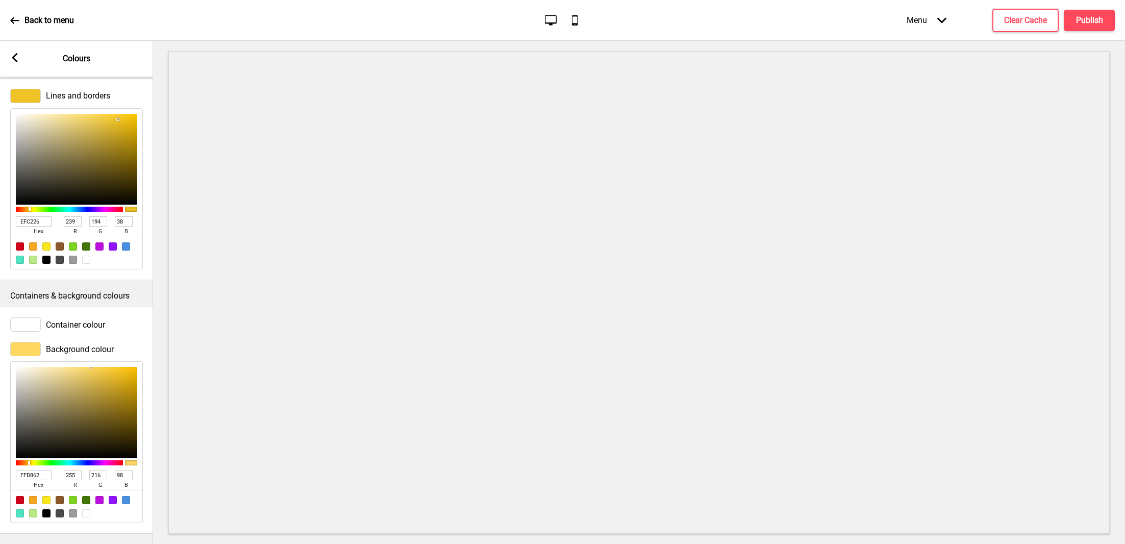
type input "FFD75C"
type input "215"
type input "92"
type input "FFD659"
type input "214"
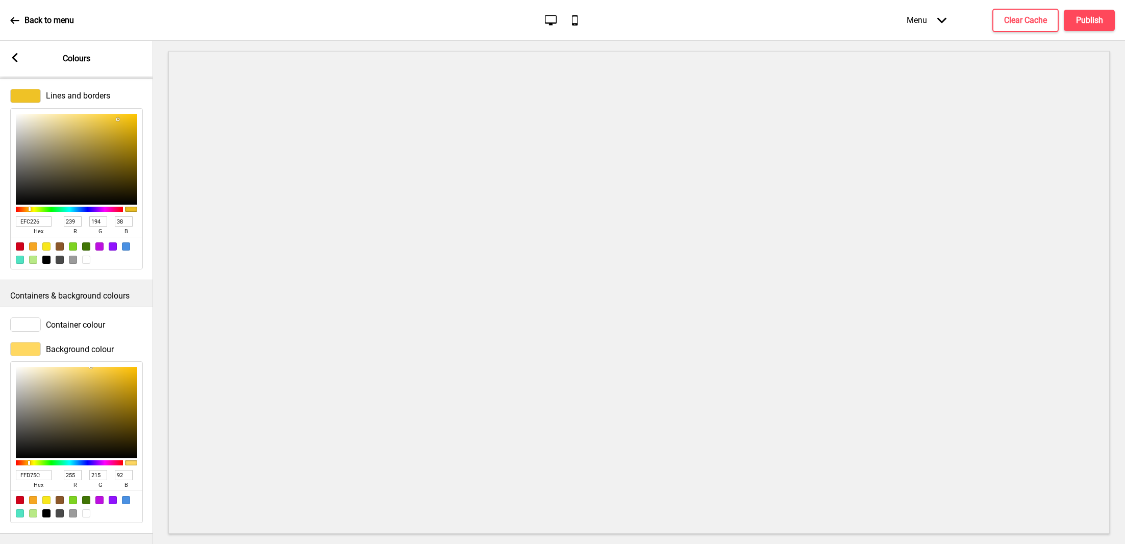
type input "89"
type input "FFD557"
type input "213"
type input "87"
type input "FFD454"
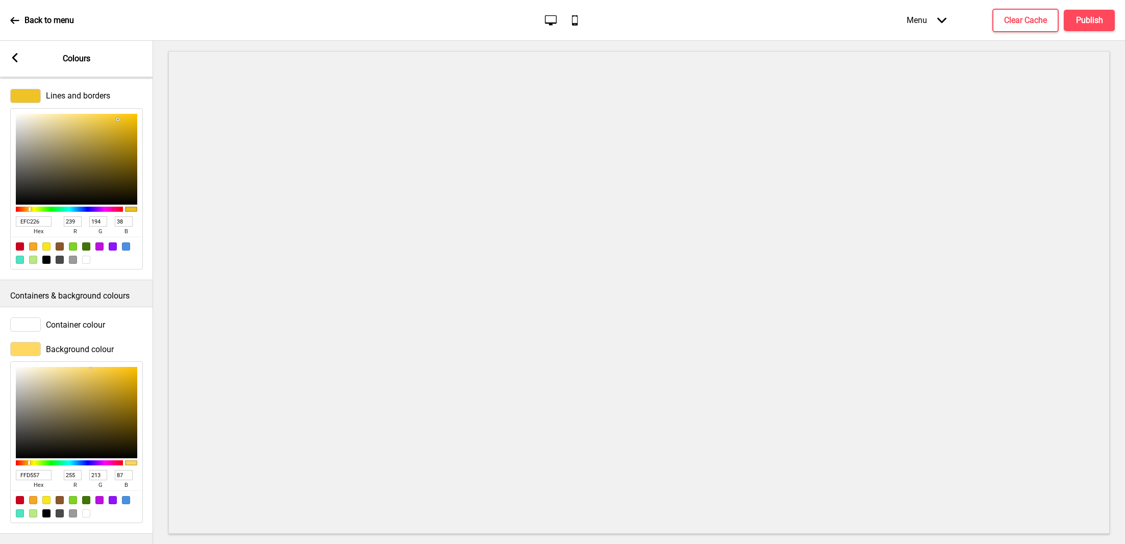
type input "212"
type input "84"
type input "FFD352"
type input "211"
type input "82"
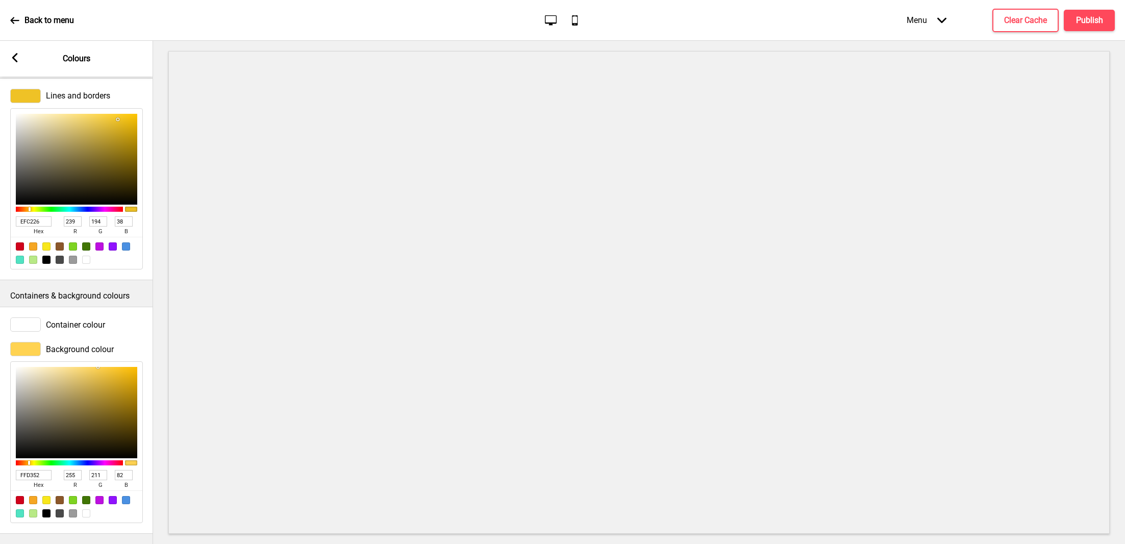
type input "FFD24E"
type input "210"
type input "78"
type input "FFD14B"
type input "209"
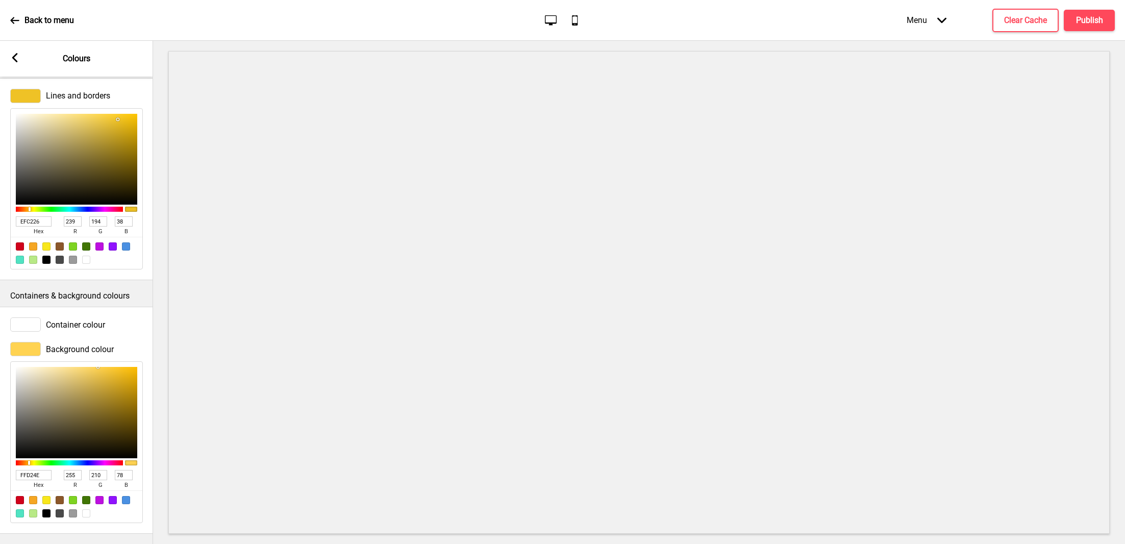
type input "75"
type input "FFD14A"
type input "74"
type input "FFD149"
type input "73"
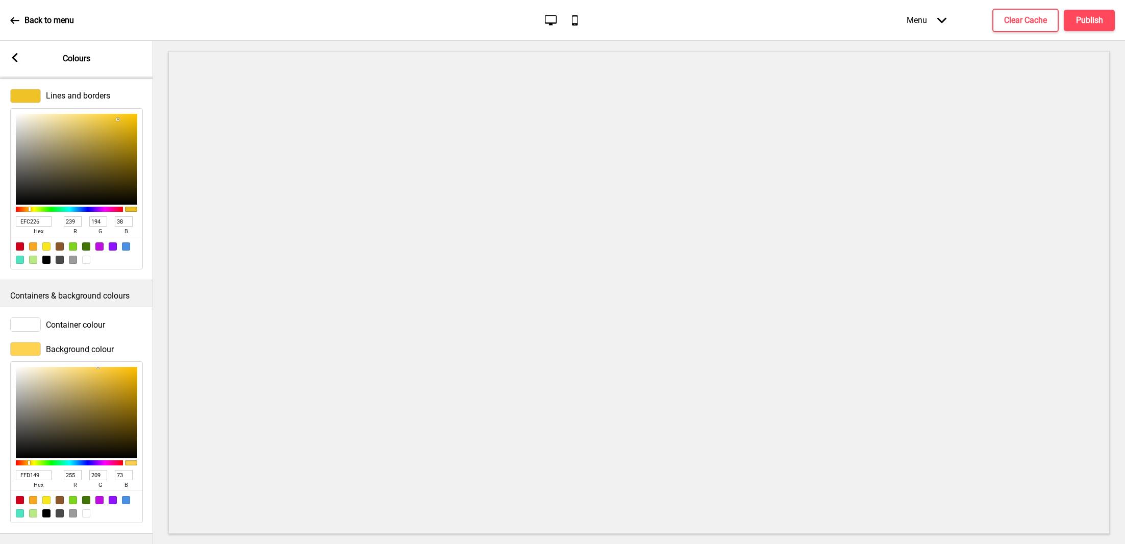
type input "FFD148"
type input "72"
type input "FFD147"
type input "71"
type input "FFD24B"
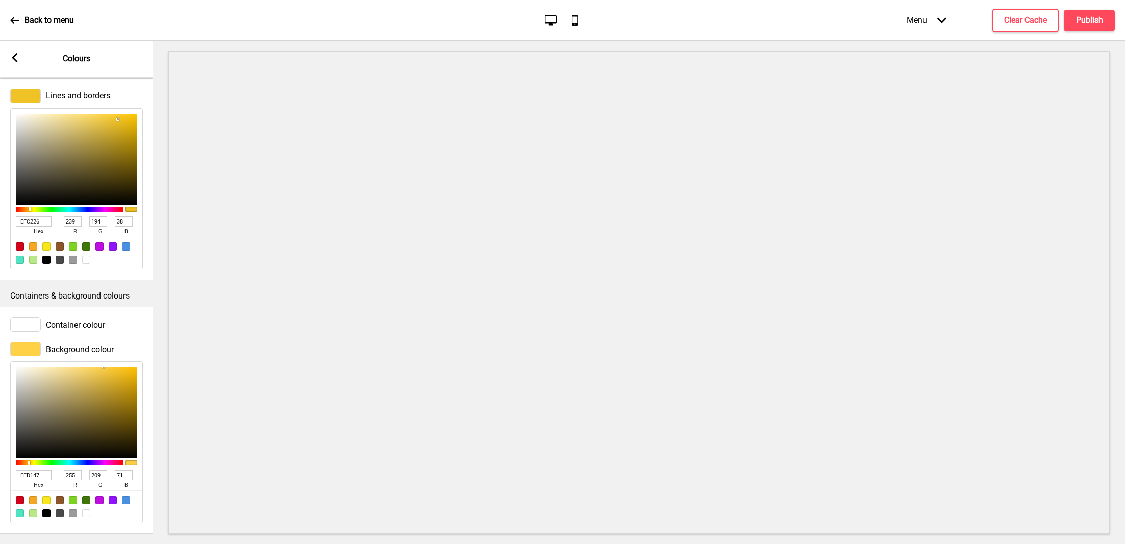
type input "210"
type input "75"
type input "FFD34D"
type input "211"
type input "77"
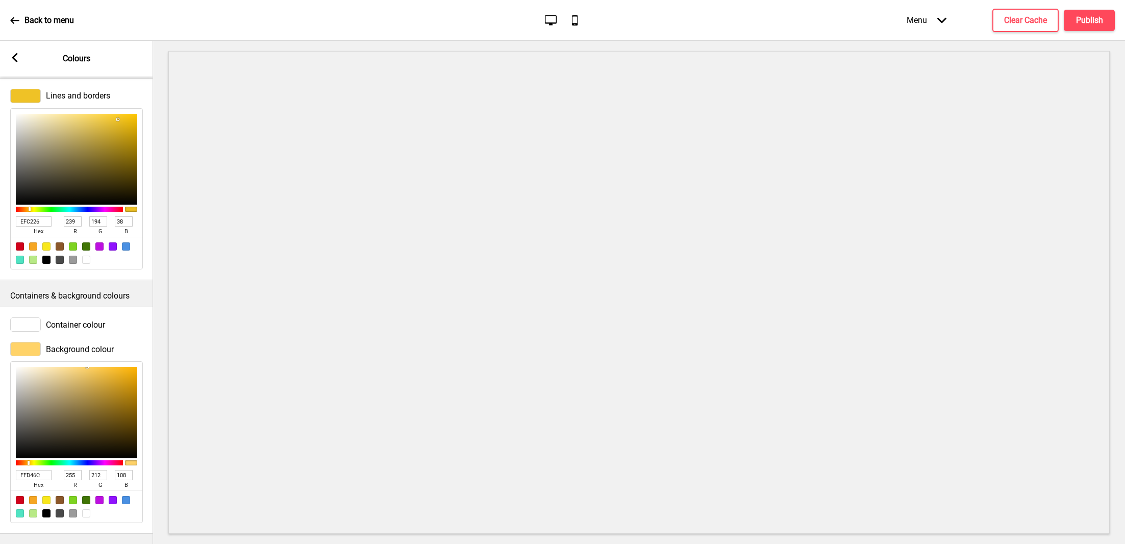
drag, startPoint x: 116, startPoint y: 360, endPoint x: 86, endPoint y: 353, distance: 31.6
click at [86, 361] on div "FFD46C hex 255 r 212 g 108 b 100 a" at bounding box center [76, 442] width 133 height 162
click at [42, 470] on input "FFD46C" at bounding box center [34, 475] width 36 height 10
paste input "fac829"
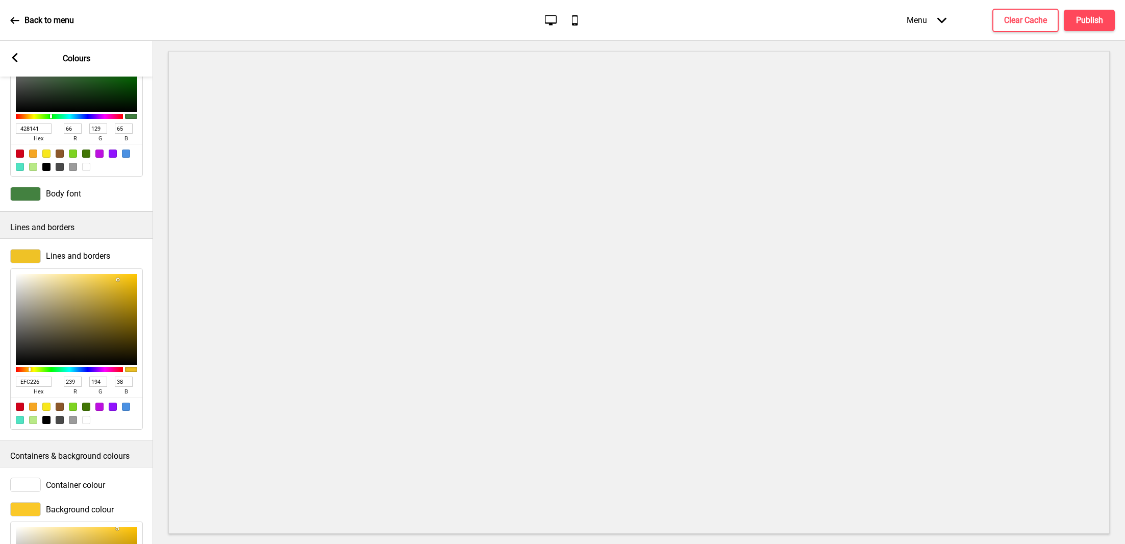
scroll to position [0, 0]
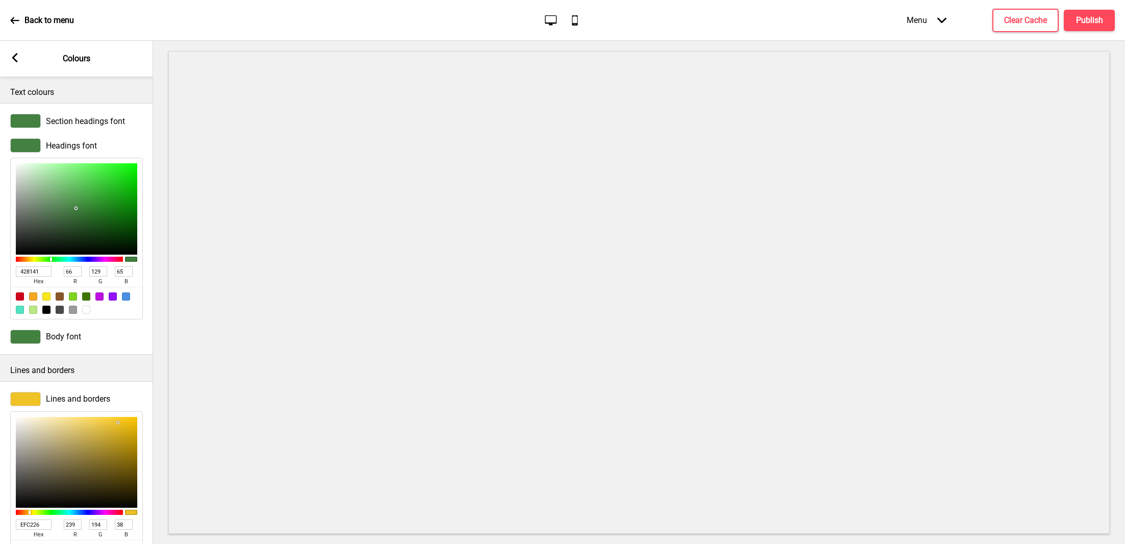
click at [15, 63] on div "Arrow left" at bounding box center [14, 58] width 9 height 11
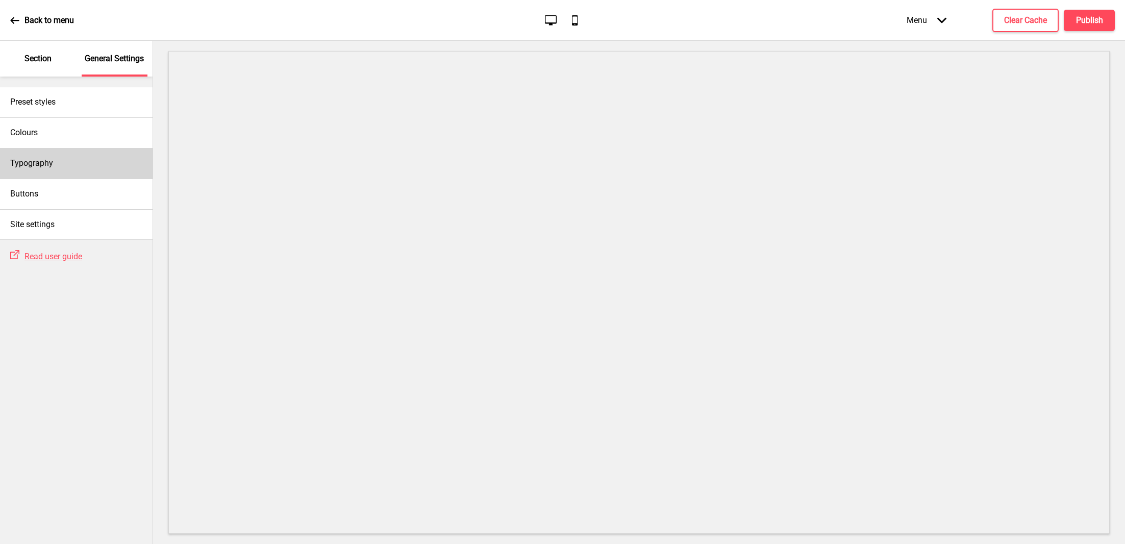
click at [70, 165] on div "Typography" at bounding box center [76, 163] width 153 height 31
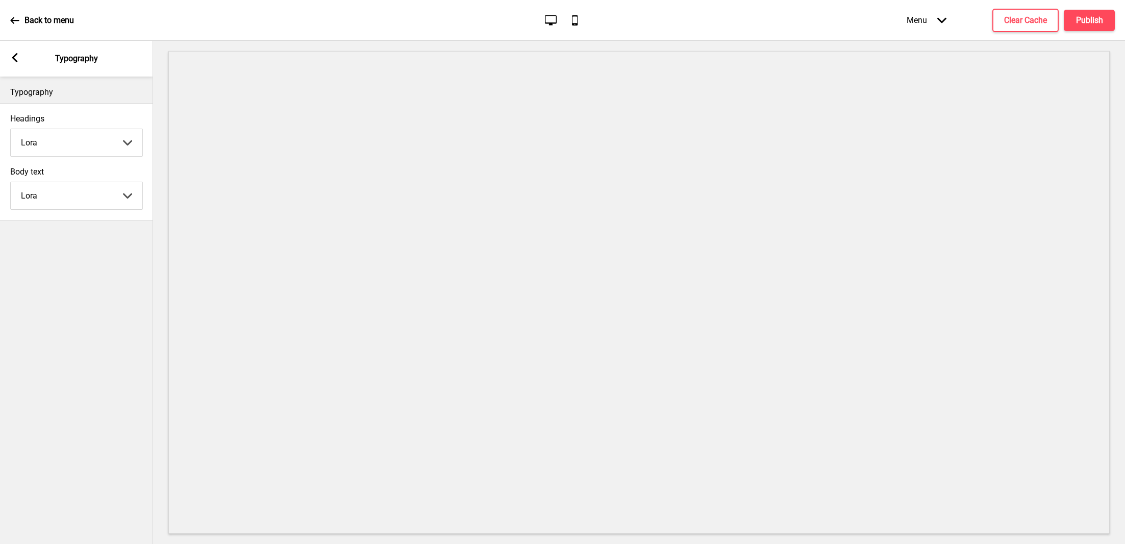
click at [16, 66] on div "Arrow left Typography" at bounding box center [76, 59] width 153 height 36
click at [15, 62] on div "Arrow left" at bounding box center [14, 58] width 9 height 11
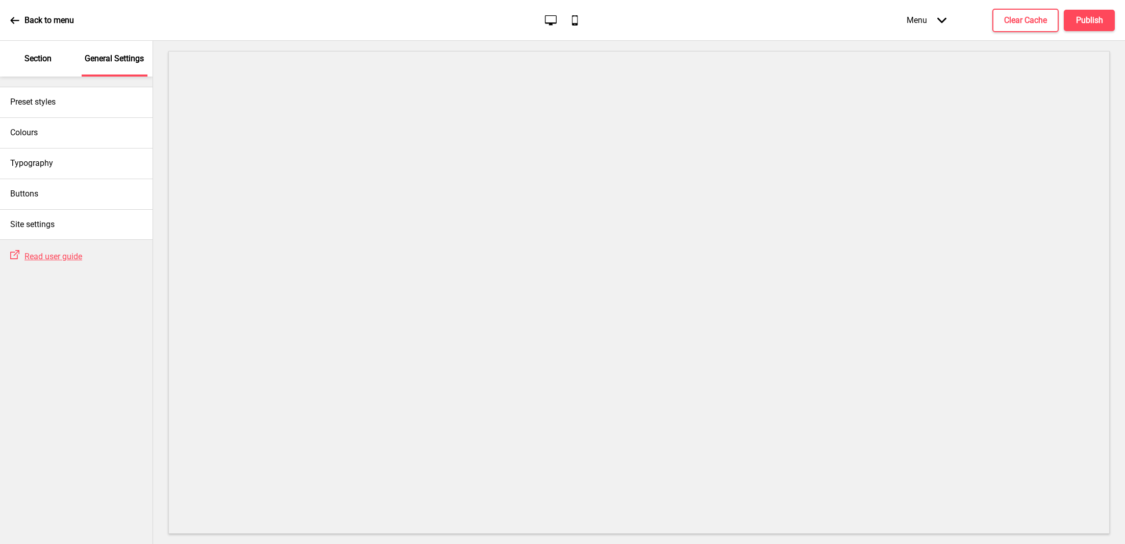
click at [43, 61] on p "Section" at bounding box center [37, 58] width 27 height 11
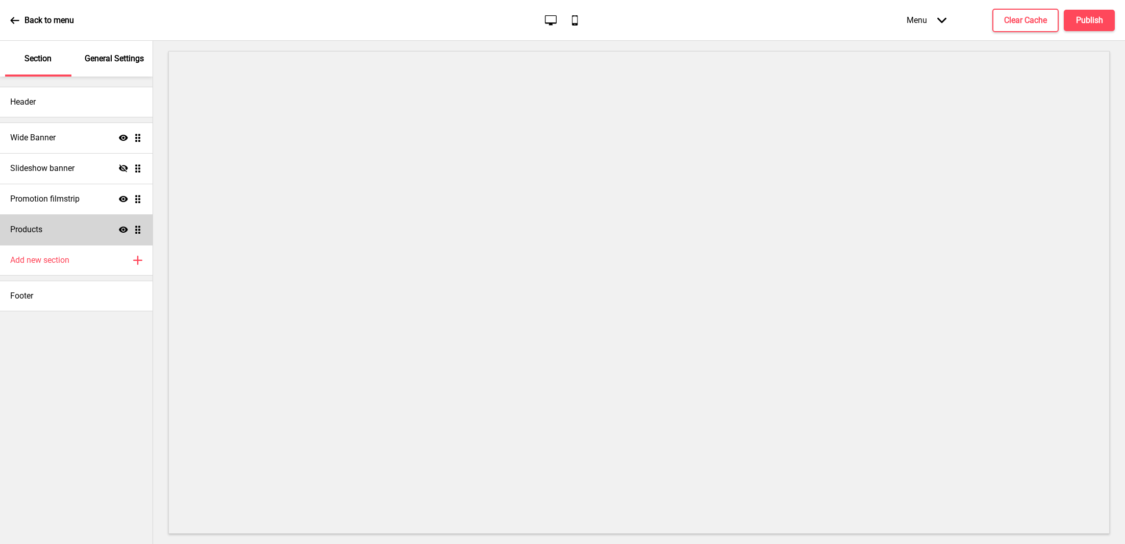
click at [71, 227] on div "Products Show Drag" at bounding box center [76, 229] width 153 height 31
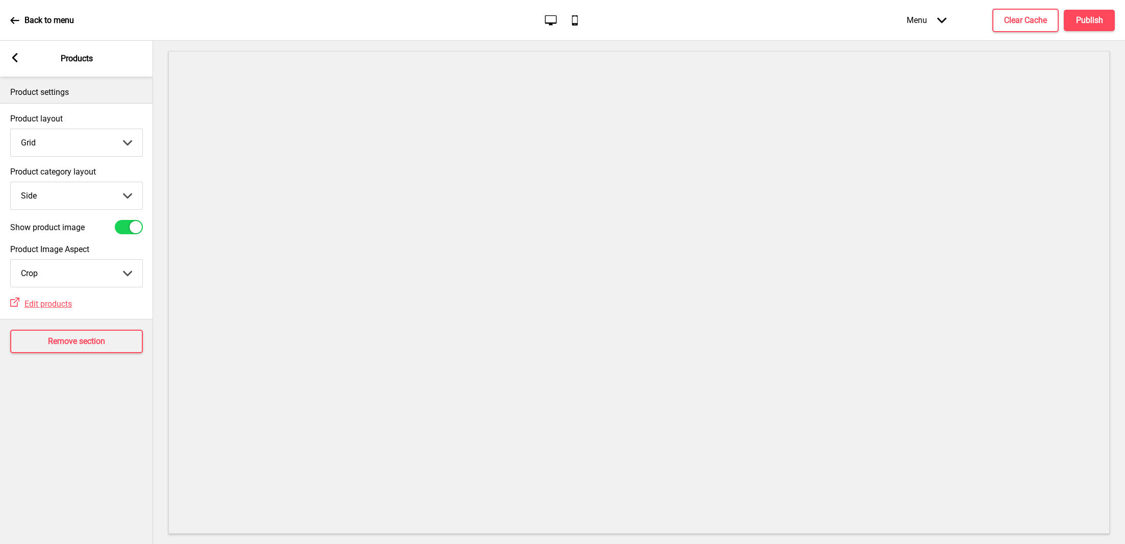
click at [88, 144] on select "Grid List" at bounding box center [77, 142] width 132 height 27
click at [11, 129] on select "Grid List" at bounding box center [77, 142] width 132 height 27
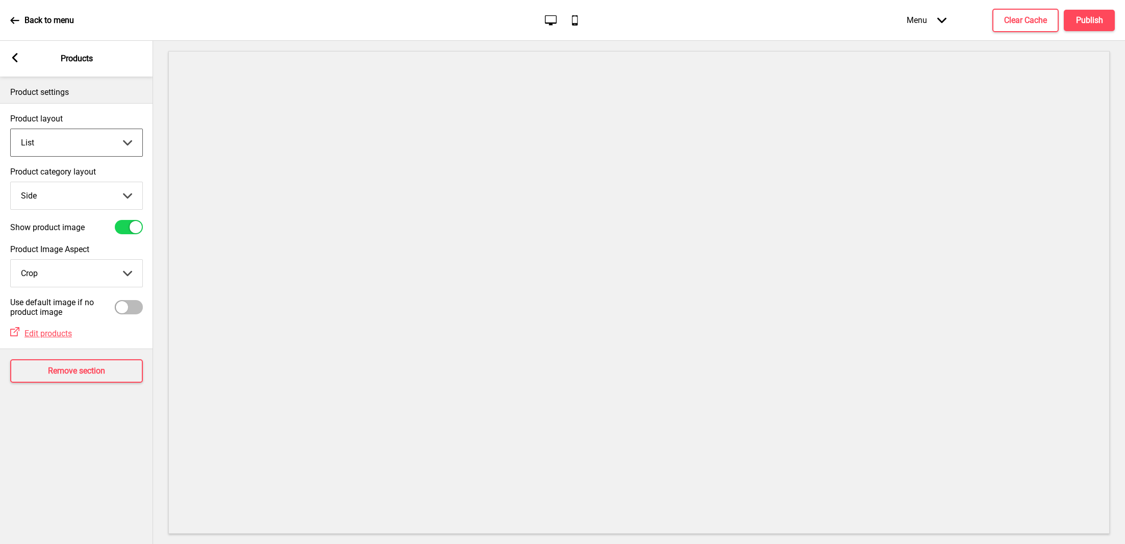
click at [77, 135] on select "Grid List" at bounding box center [77, 142] width 132 height 27
click at [11, 129] on select "Grid List" at bounding box center [77, 142] width 132 height 27
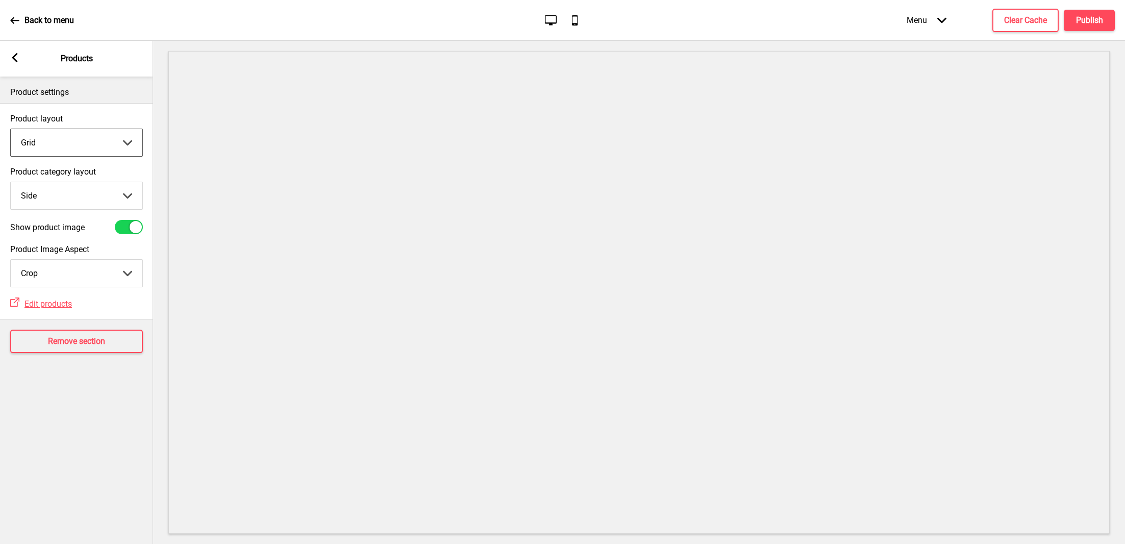
click at [67, 188] on select "Top Side" at bounding box center [77, 195] width 132 height 27
click at [11, 182] on select "Top Side" at bounding box center [77, 195] width 132 height 27
click at [80, 272] on select "Crop Natural" at bounding box center [77, 273] width 132 height 27
click at [11, 260] on select "Crop Natural" at bounding box center [77, 273] width 132 height 27
click at [101, 201] on select "Top Side" at bounding box center [77, 195] width 132 height 27
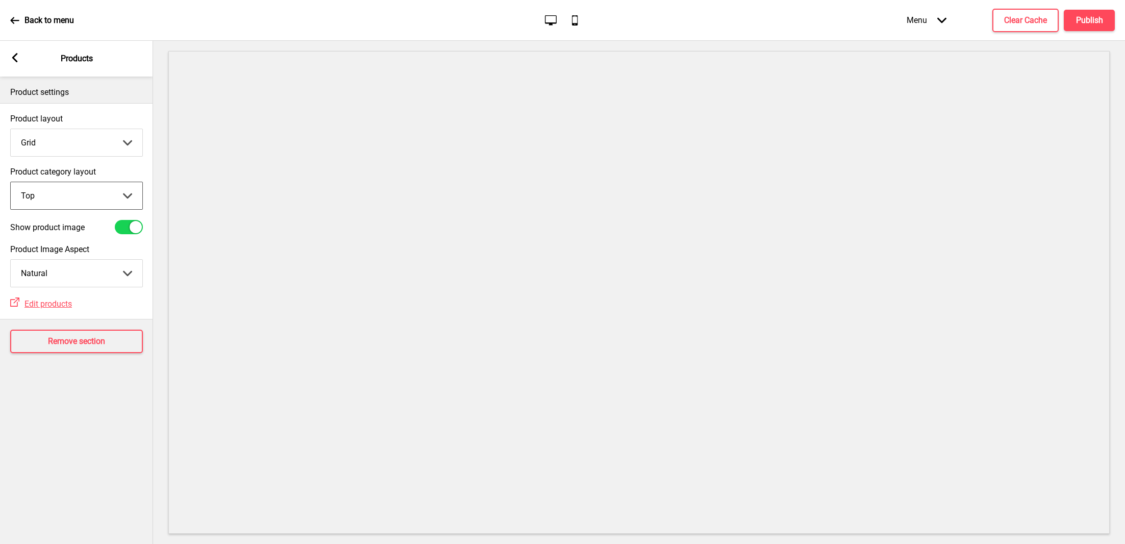
click at [11, 182] on select "Top Side" at bounding box center [77, 195] width 132 height 27
click at [90, 199] on select "Top Side" at bounding box center [77, 195] width 132 height 27
click at [11, 182] on select "Top Side" at bounding box center [77, 195] width 132 height 27
click at [74, 141] on select "Grid List" at bounding box center [77, 142] width 132 height 27
click at [11, 129] on select "Grid List" at bounding box center [77, 142] width 132 height 27
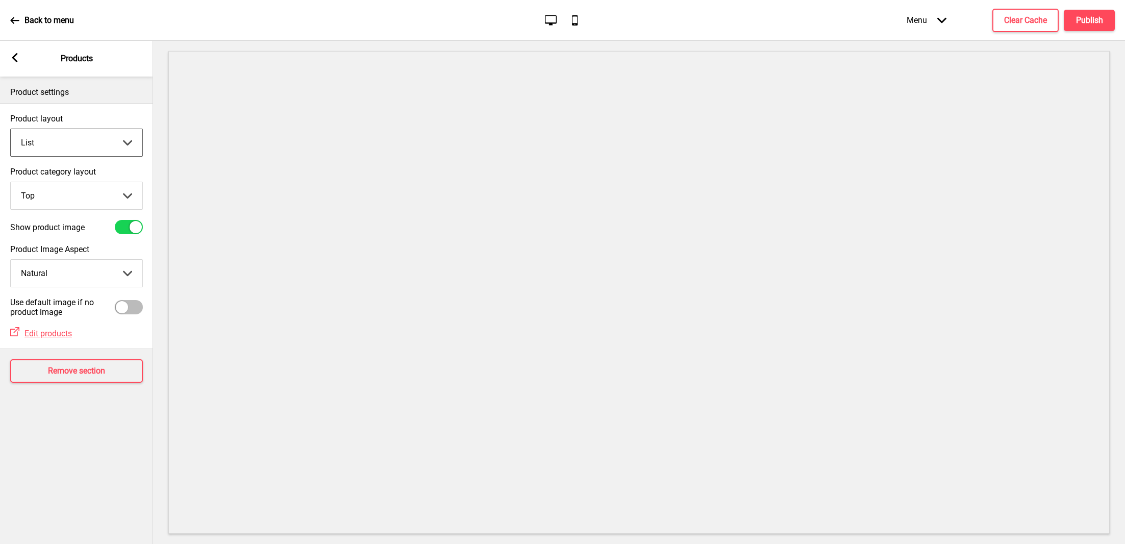
click at [122, 149] on select "Grid List" at bounding box center [77, 142] width 132 height 27
click at [11, 129] on select "Grid List" at bounding box center [77, 142] width 132 height 27
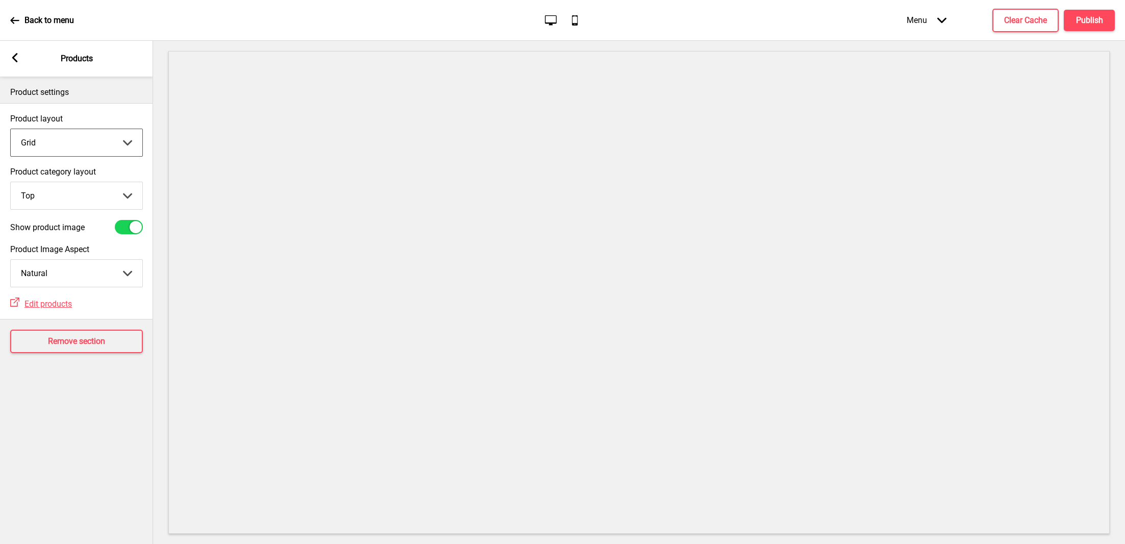
click at [13, 60] on rect at bounding box center [14, 57] width 9 height 9
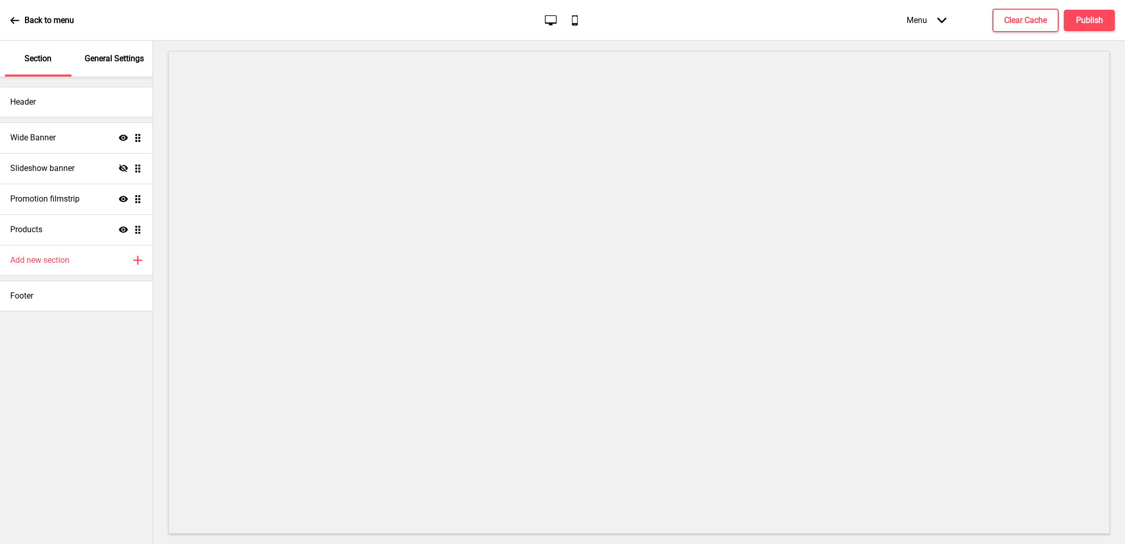
click at [105, 72] on div "General Settings" at bounding box center [115, 59] width 66 height 36
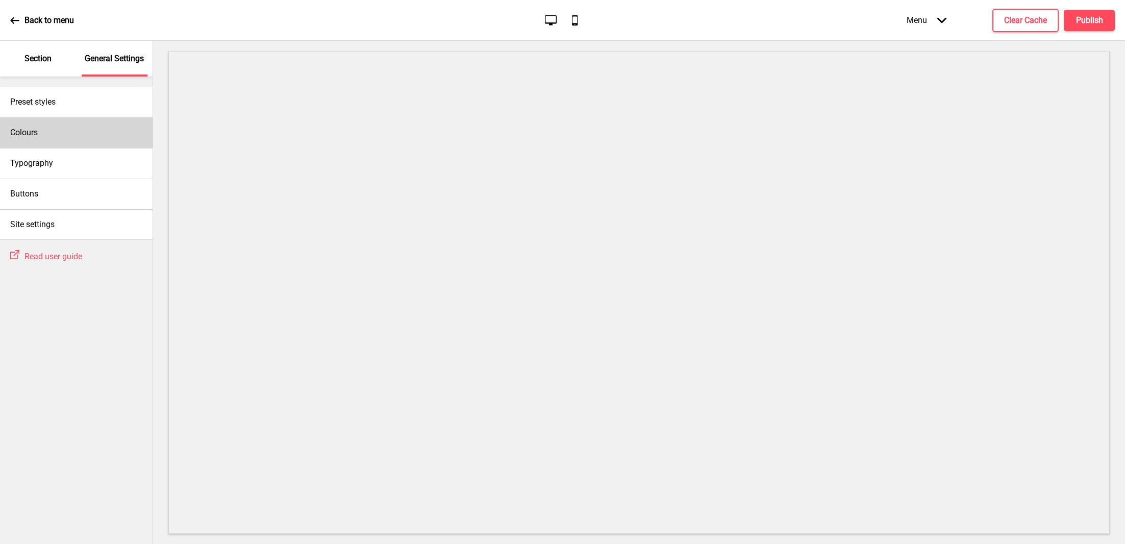
click at [68, 127] on div "Colours" at bounding box center [76, 132] width 153 height 31
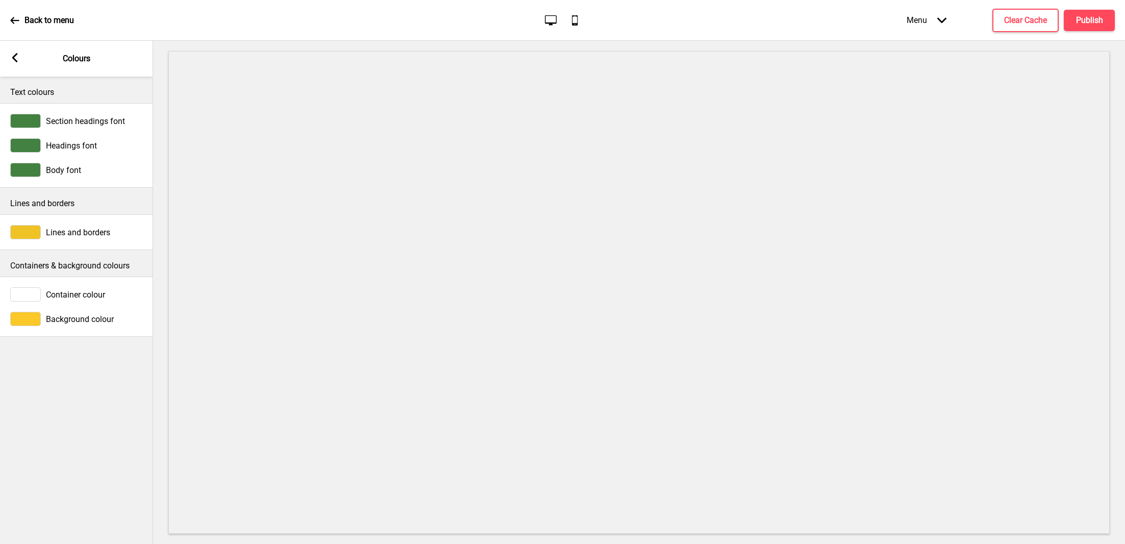
click at [70, 317] on span "Background colour" at bounding box center [80, 319] width 68 height 10
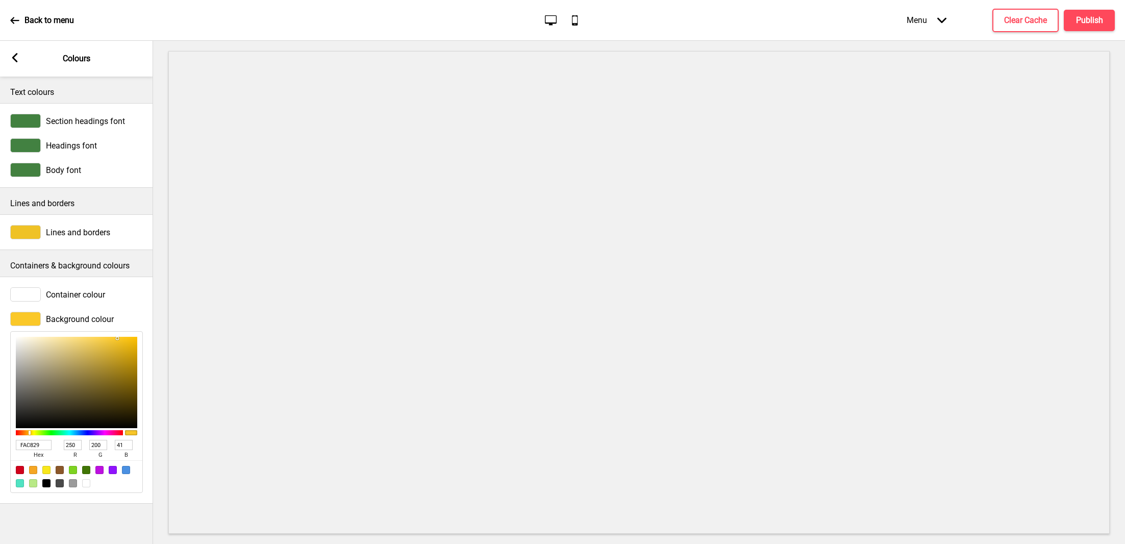
click at [31, 448] on input "FAC829" at bounding box center [34, 445] width 36 height 10
paste input "f1c428"
drag, startPoint x: 112, startPoint y: 345, endPoint x: 56, endPoint y: 336, distance: 57.4
click at [56, 337] on div at bounding box center [76, 382] width 121 height 91
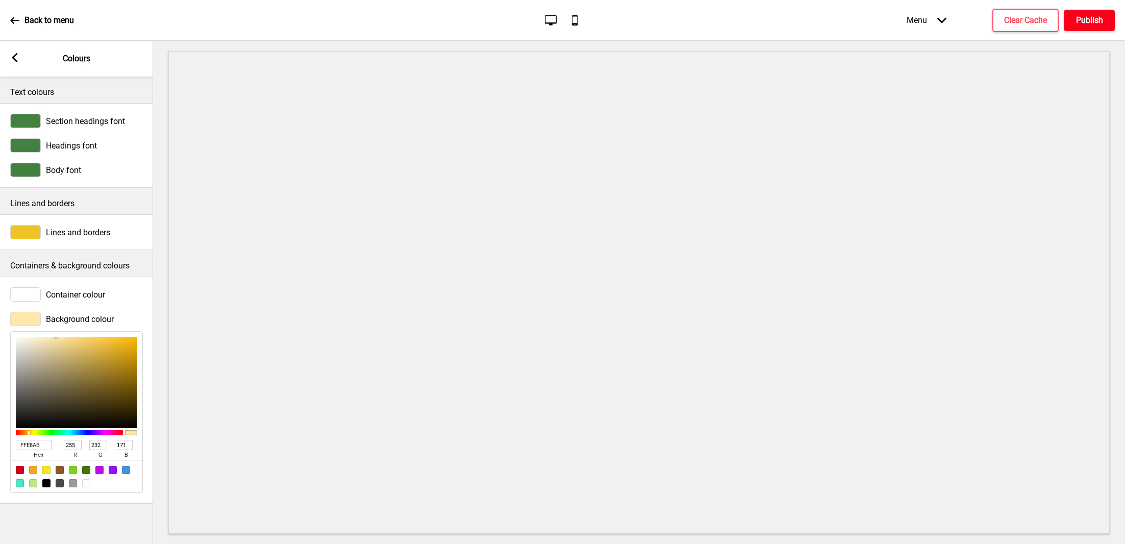
click at [1103, 18] on button "Publish" at bounding box center [1089, 20] width 51 height 21
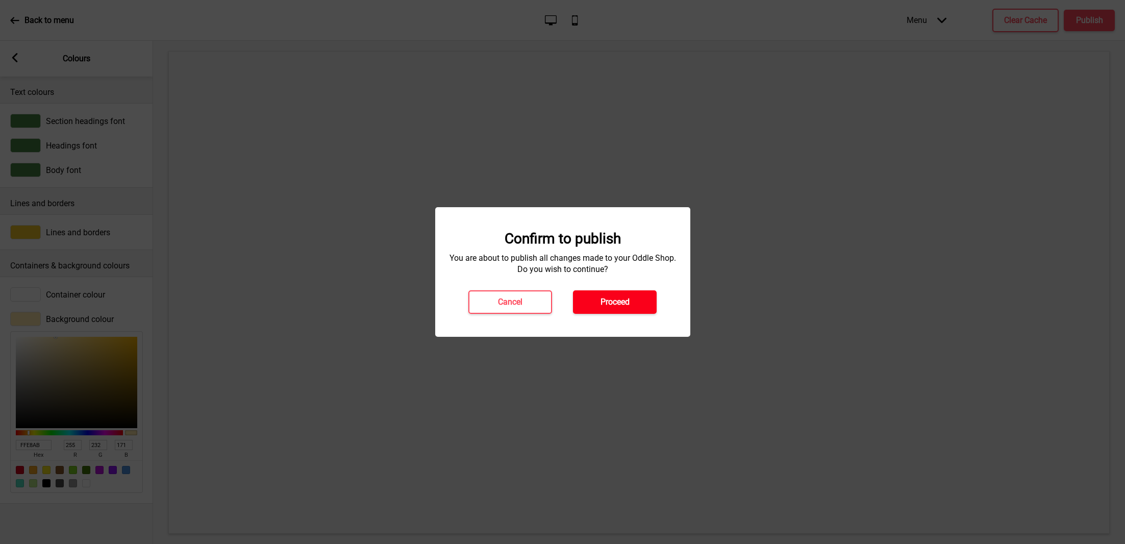
click at [603, 305] on h4 "Proceed" at bounding box center [615, 301] width 29 height 11
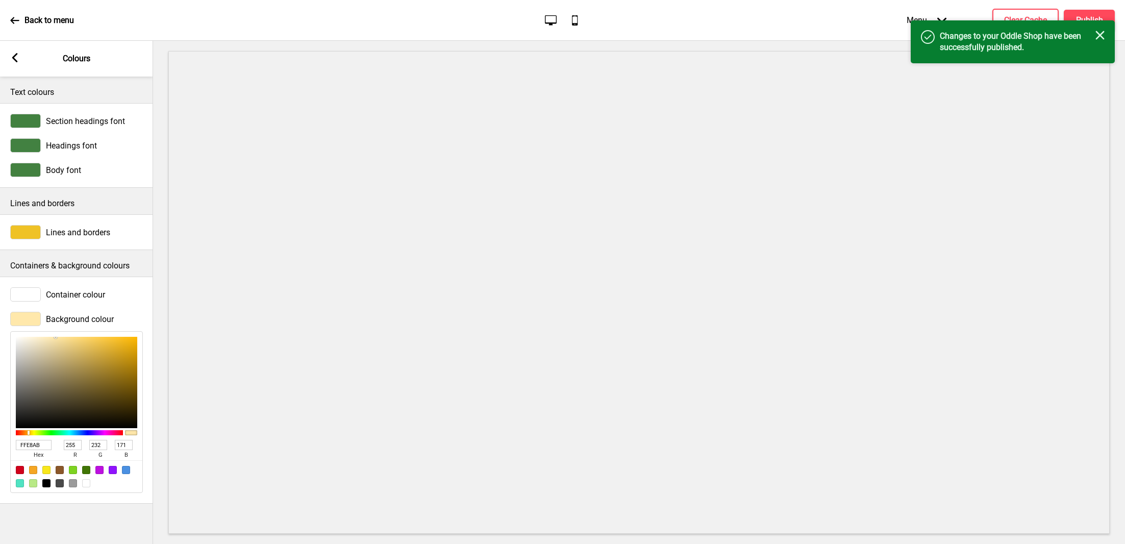
click at [1004, 21] on div "Success Changes to your Oddle Shop have been successfully published. Close" at bounding box center [1013, 41] width 204 height 43
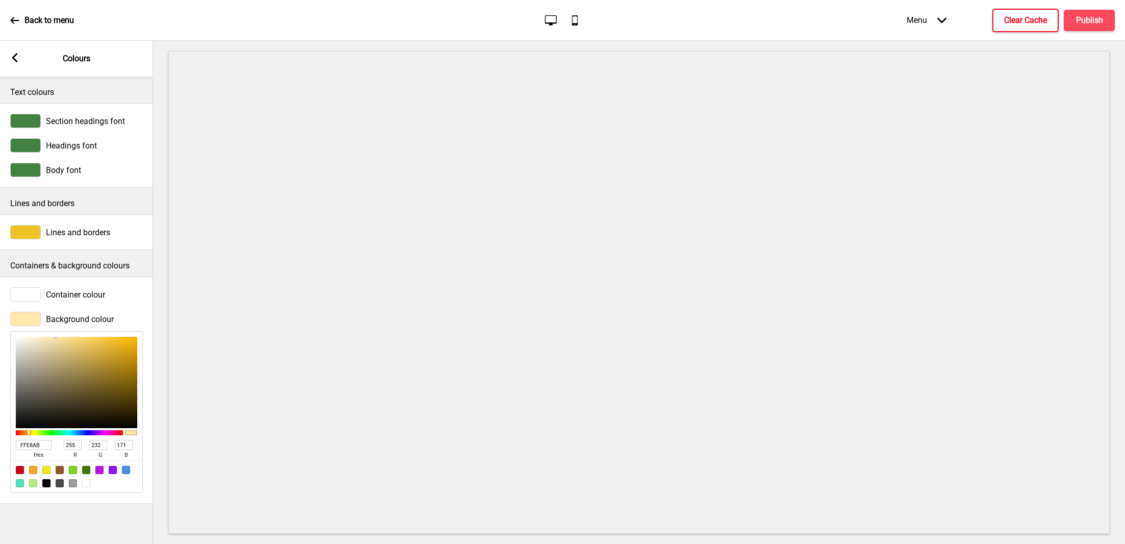
click at [1012, 16] on h4 "Clear Cache" at bounding box center [1025, 20] width 43 height 11
